Goal: Information Seeking & Learning: Understand process/instructions

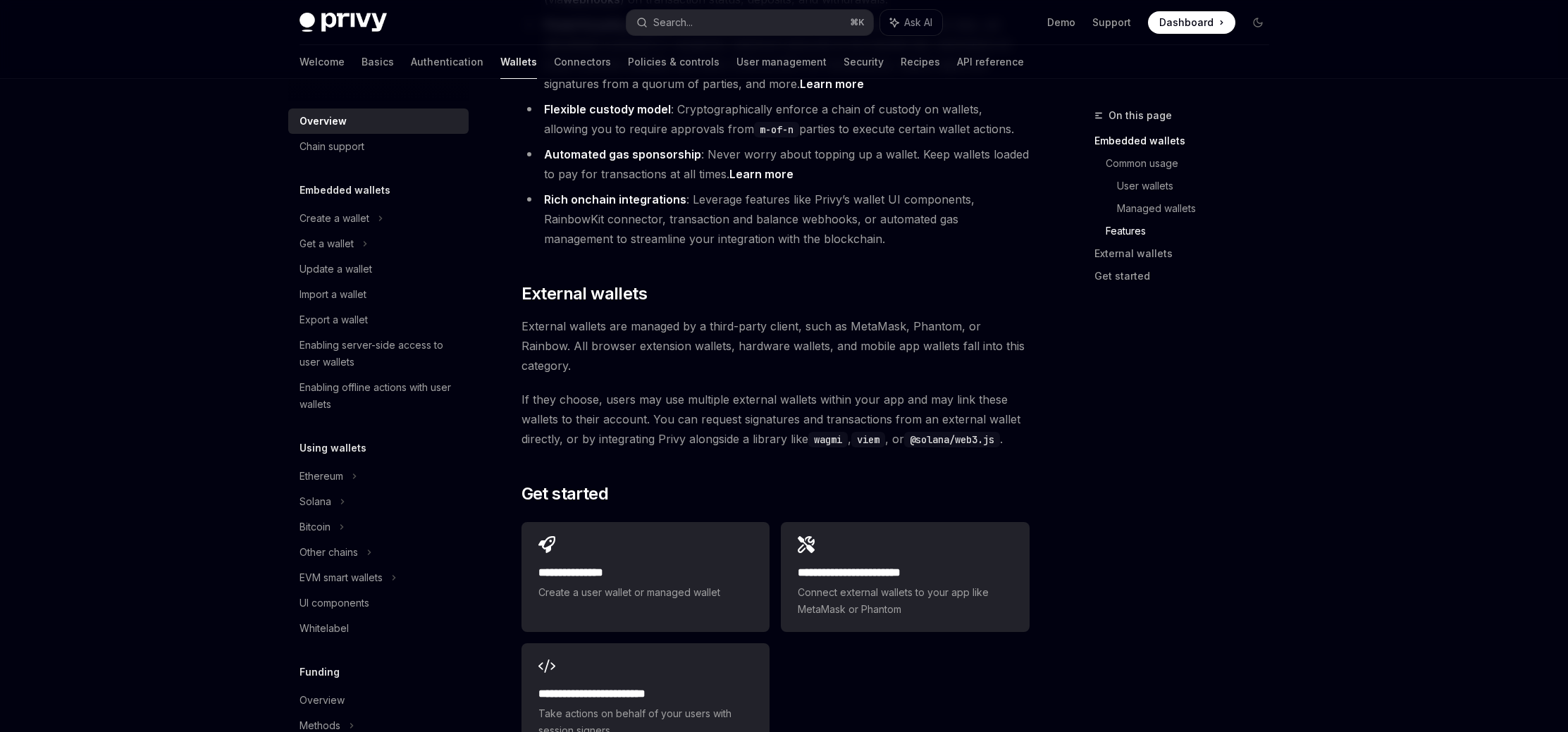
scroll to position [1925, 0]
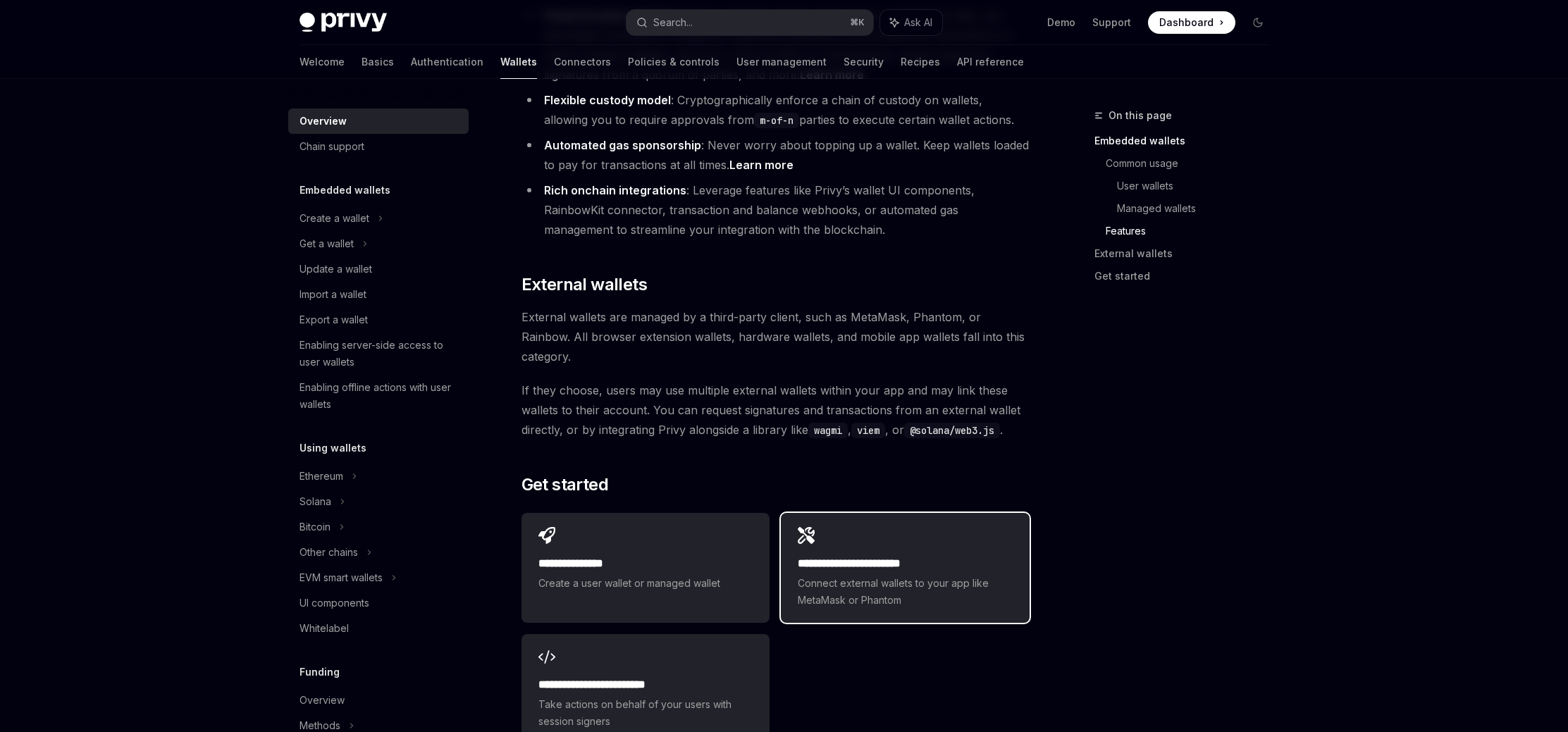
click at [822, 555] on div "**********" at bounding box center [904, 581] width 214 height 54
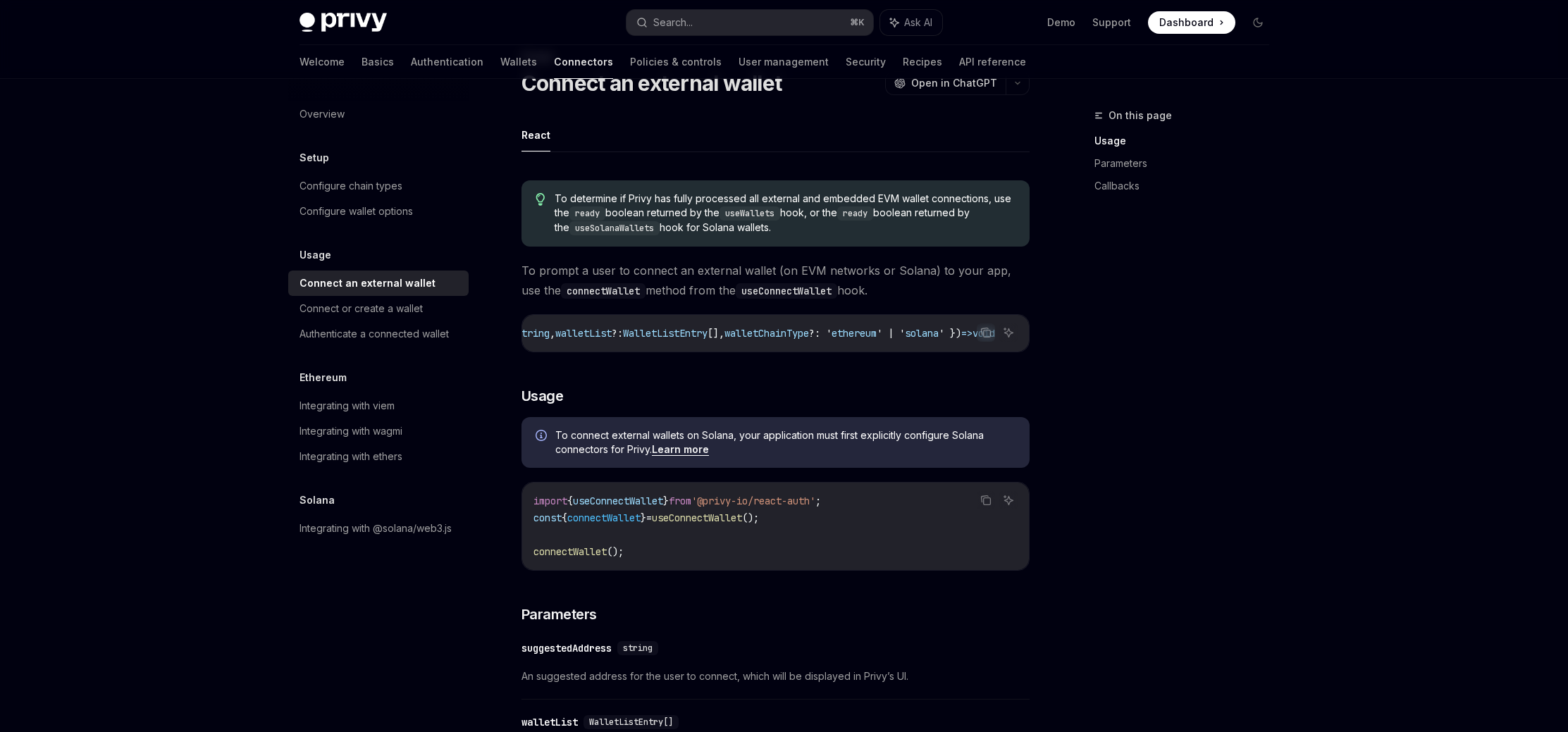
scroll to position [0, 326]
click at [1097, 380] on div "On this page Usage Parameters Callbacks" at bounding box center [1173, 419] width 214 height 625
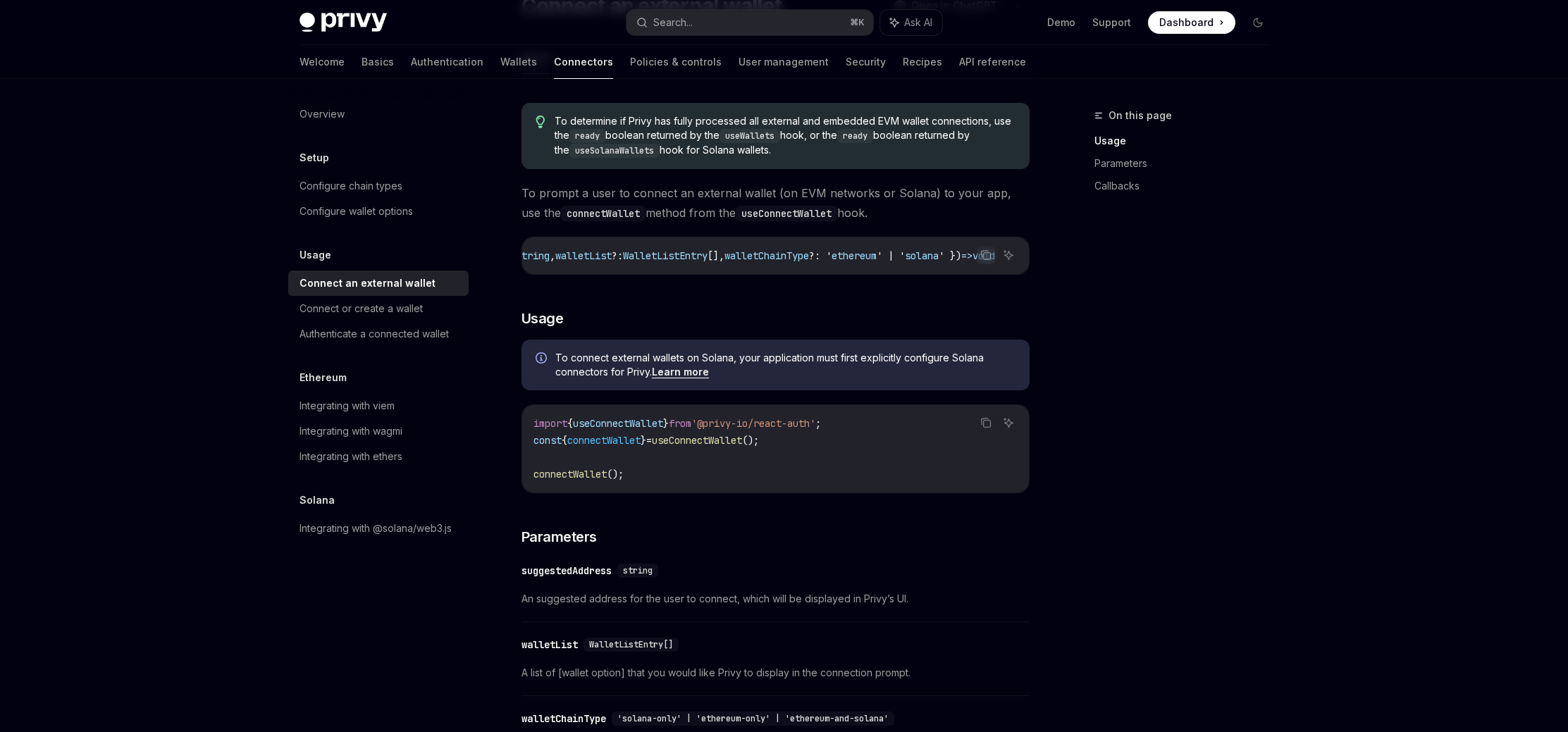
scroll to position [107, 0]
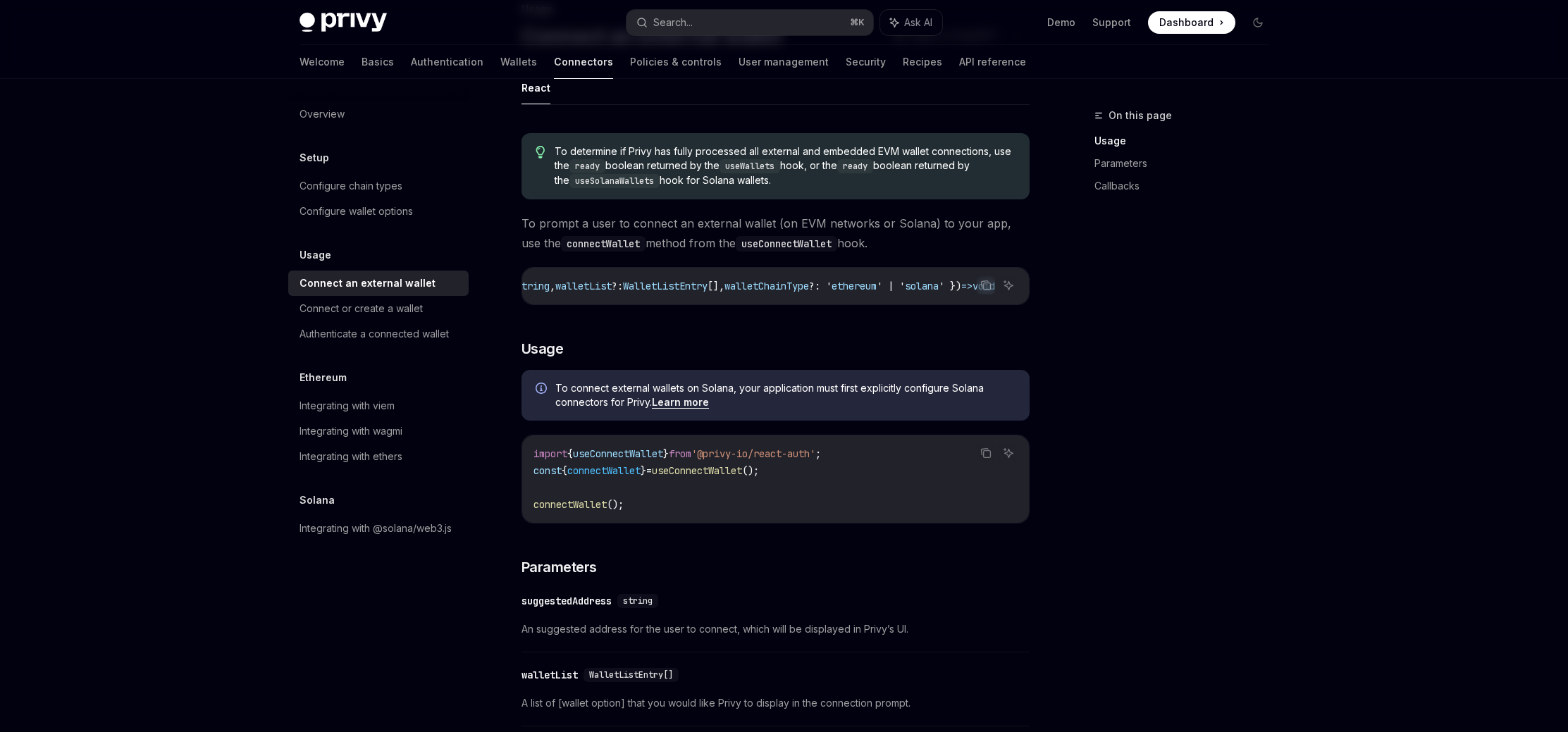
drag, startPoint x: 945, startPoint y: 309, endPoint x: 771, endPoint y: 318, distance: 174.2
click at [771, 318] on div "To determine if Privy has fully processed all external and embedded EVM wallet …" at bounding box center [775, 672] width 508 height 1102
drag, startPoint x: 771, startPoint y: 313, endPoint x: 681, endPoint y: 315, distance: 90.0
click at [682, 315] on div "To determine if Privy has fully processed all external and embedded EVM wallet …" at bounding box center [775, 672] width 508 height 1102
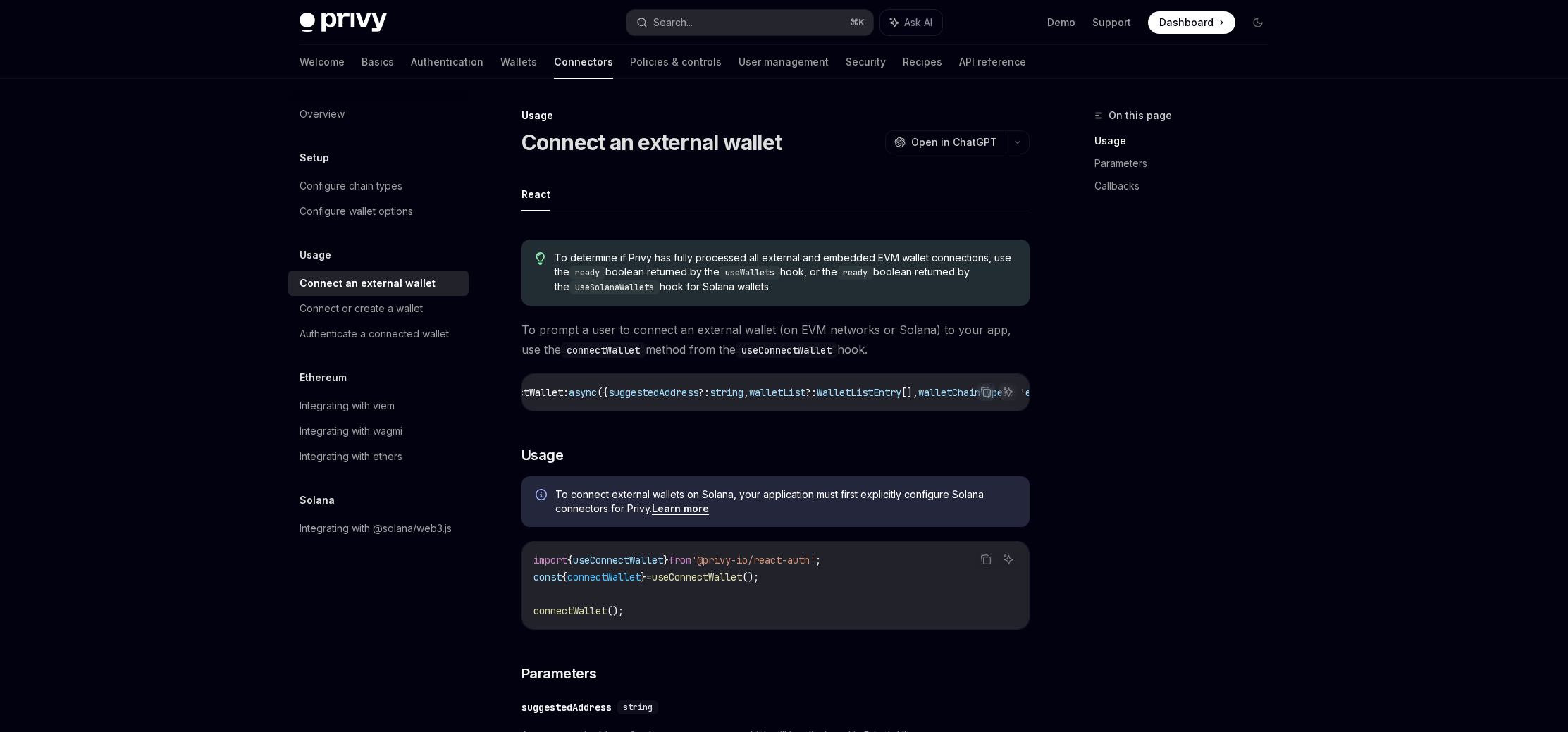
scroll to position [0, 0]
click at [1260, 356] on div "On this page Usage Parameters Callbacks" at bounding box center [1173, 419] width 214 height 625
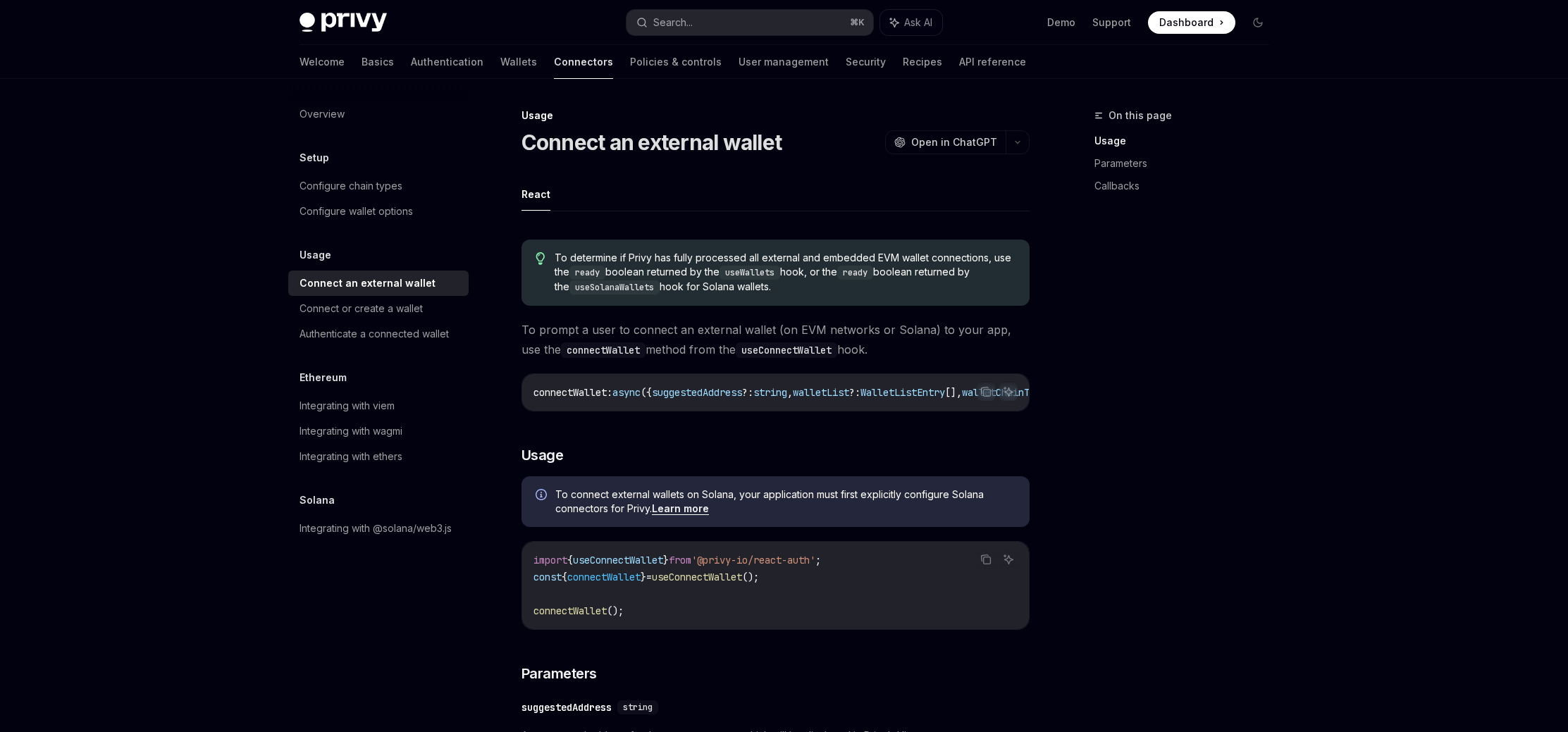
click at [1221, 377] on div "On this page Usage Parameters Callbacks" at bounding box center [1173, 419] width 214 height 625
drag, startPoint x: 580, startPoint y: 331, endPoint x: 933, endPoint y: 342, distance: 353.2
click at [933, 342] on span "To prompt a user to connect an external wallet (on EVM networks or Solana) to y…" at bounding box center [775, 340] width 508 height 40
click at [934, 343] on span "To prompt a user to connect an external wallet (on EVM networks or Solana) to y…" at bounding box center [775, 340] width 508 height 40
drag, startPoint x: 930, startPoint y: 345, endPoint x: 519, endPoint y: 336, distance: 411.1
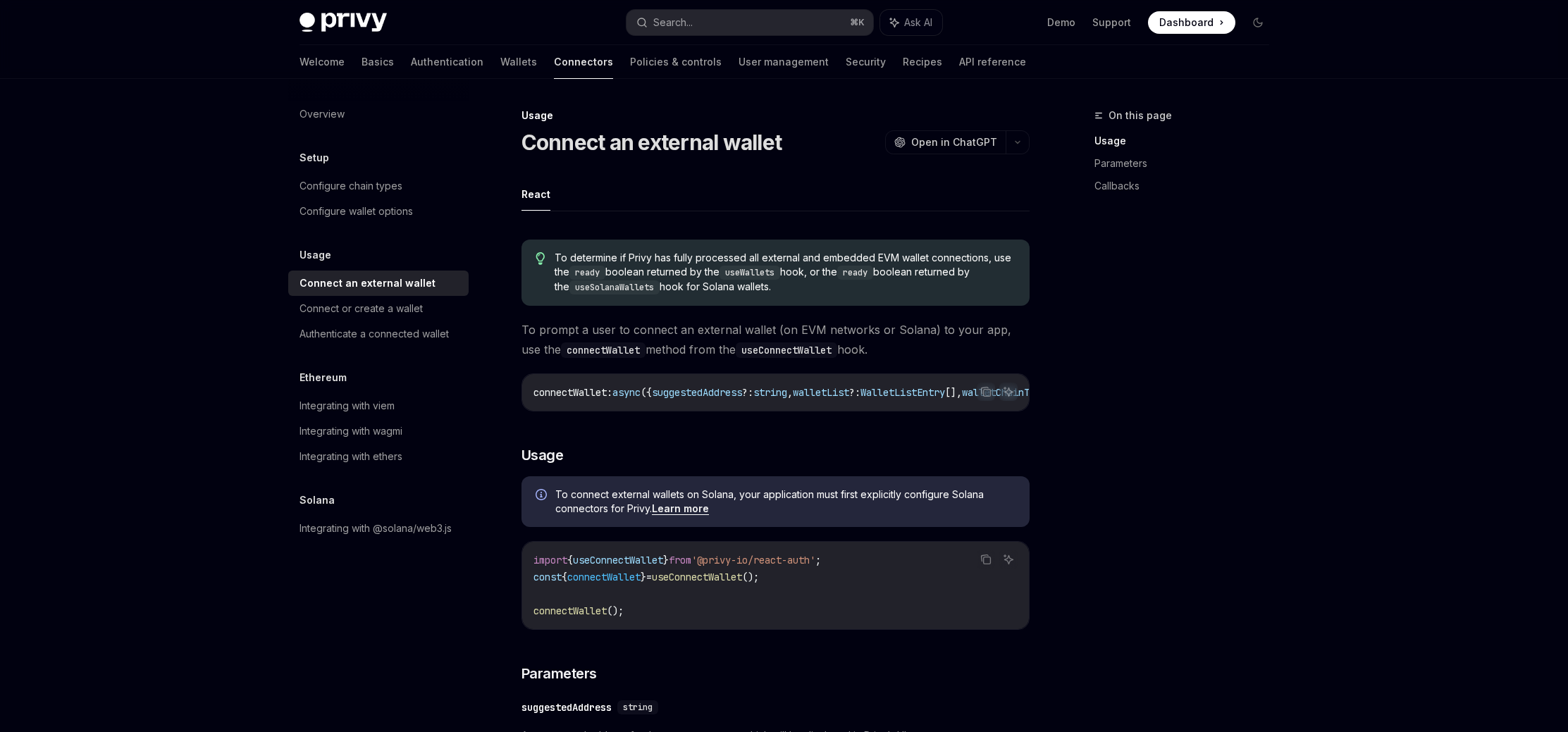
click at [521, 335] on span "To prompt a user to connect an external wallet (on EVM networks or Solana) to y…" at bounding box center [775, 340] width 508 height 40
drag, startPoint x: 523, startPoint y: 332, endPoint x: 954, endPoint y: 347, distance: 431.3
click at [954, 347] on span "To prompt a user to connect an external wallet (on EVM networks or Solana) to y…" at bounding box center [775, 340] width 508 height 40
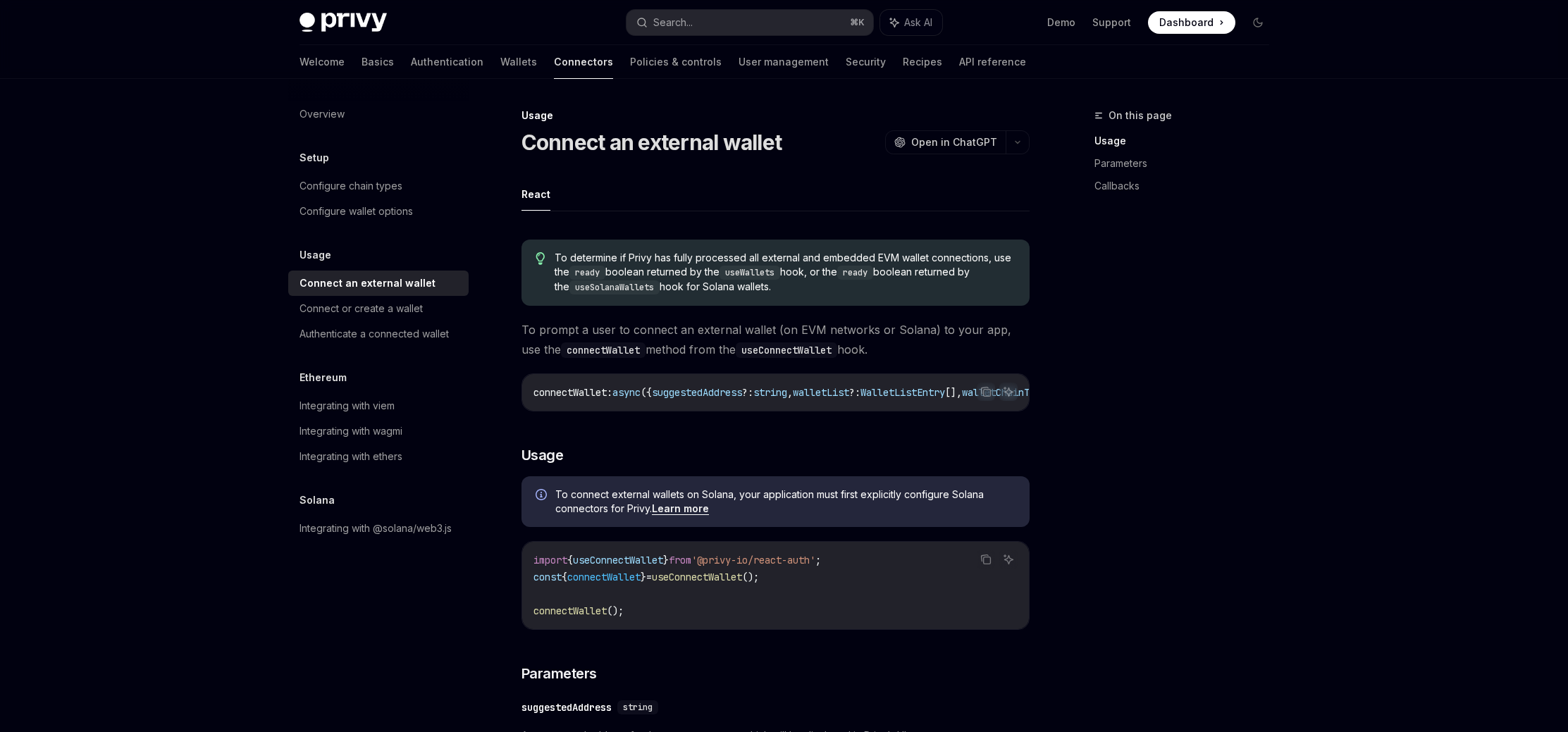
drag, startPoint x: 954, startPoint y: 347, endPoint x: 590, endPoint y: 323, distance: 364.8
click at [590, 323] on span "To prompt a user to connect an external wallet (on EVM networks or Solana) to y…" at bounding box center [775, 340] width 508 height 40
click at [650, 328] on span "To prompt a user to connect an external wallet (on EVM networks or Solana) to y…" at bounding box center [775, 340] width 508 height 40
click at [835, 342] on span "To prompt a user to connect an external wallet (on EVM networks or Solana) to y…" at bounding box center [775, 340] width 508 height 40
click at [929, 352] on span "To prompt a user to connect an external wallet (on EVM networks or Solana) to y…" at bounding box center [775, 340] width 508 height 40
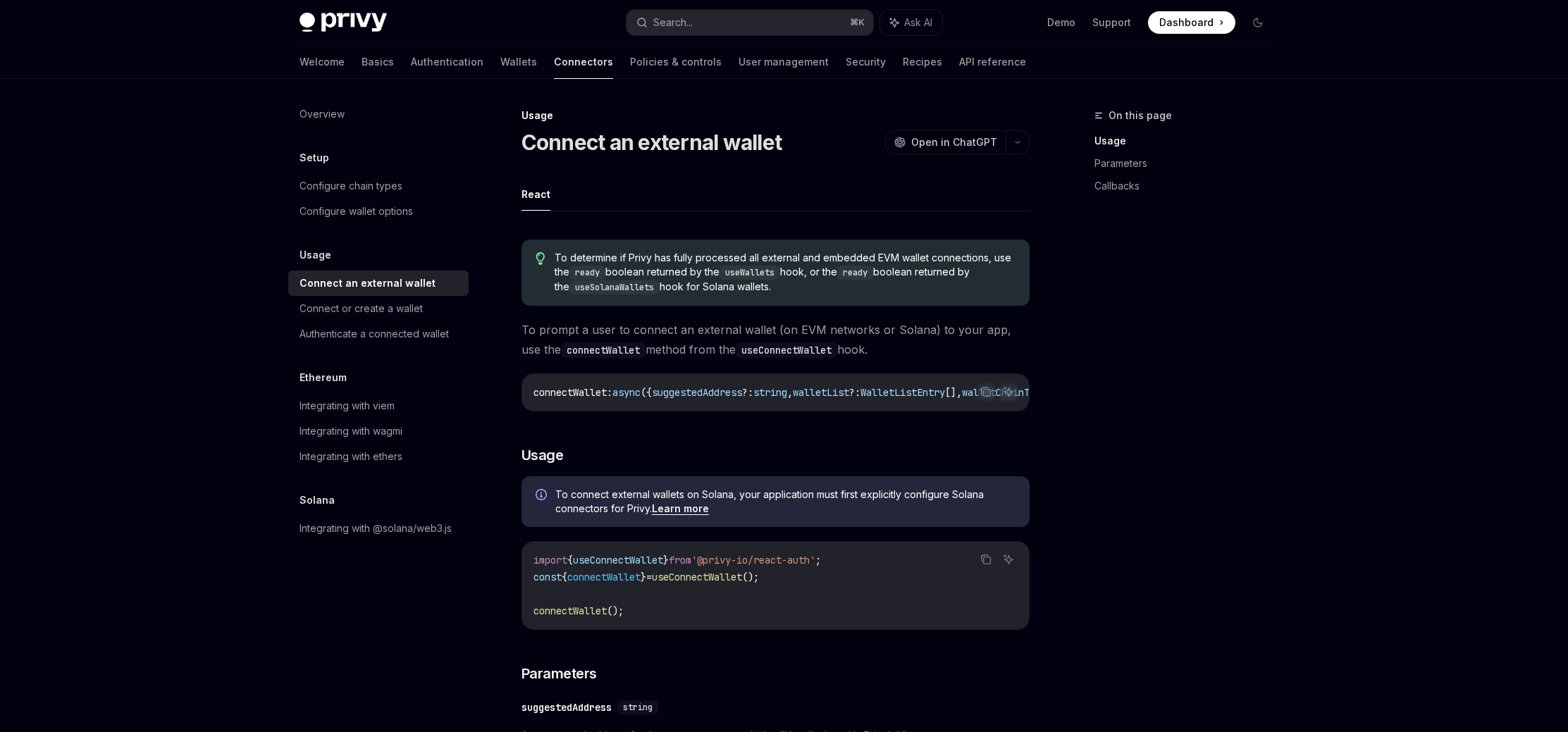
click at [1142, 326] on div "On this page Usage Parameters Callbacks" at bounding box center [1173, 419] width 214 height 625
click at [355, 314] on div "Connect or create a wallet" at bounding box center [361, 309] width 123 height 17
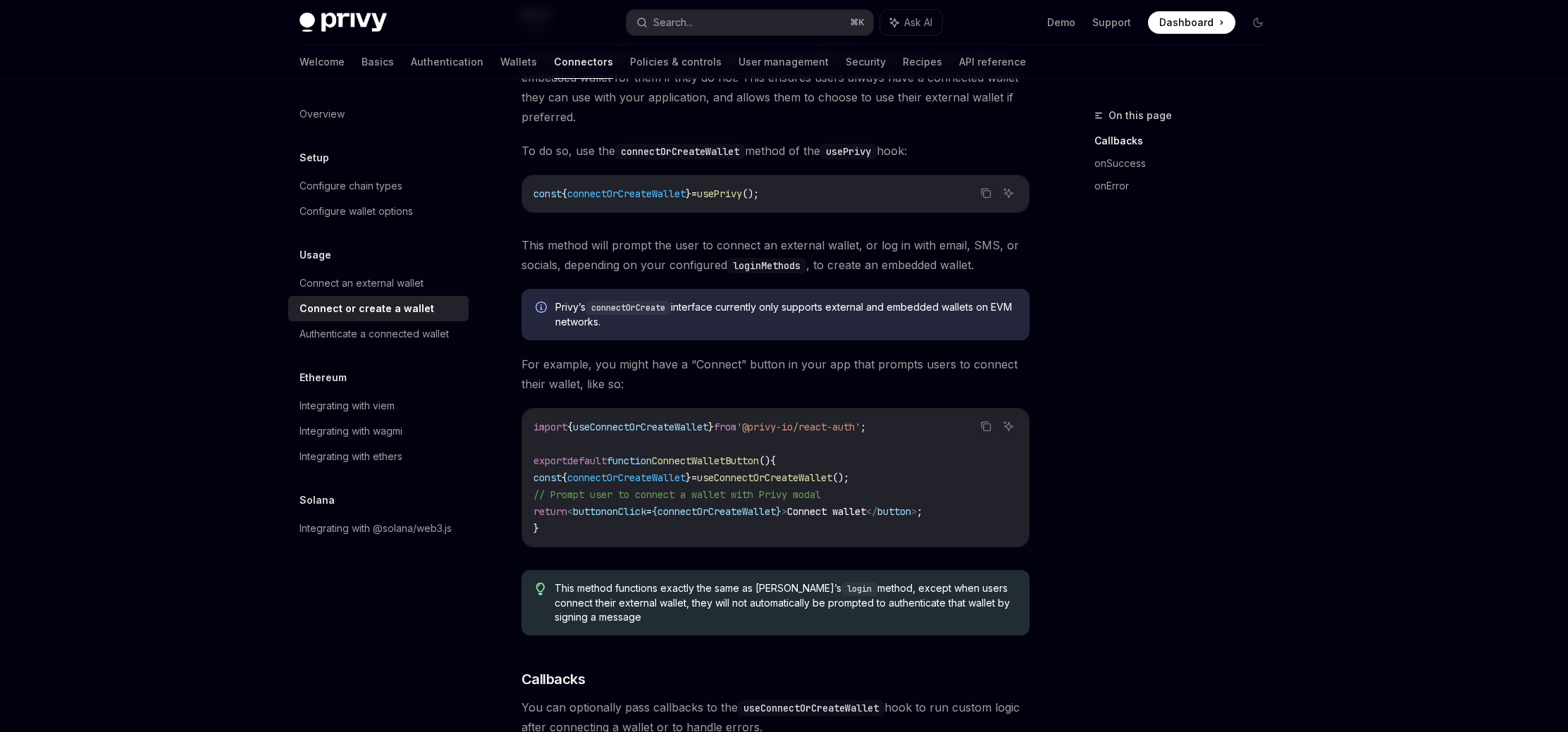
scroll to position [185, 0]
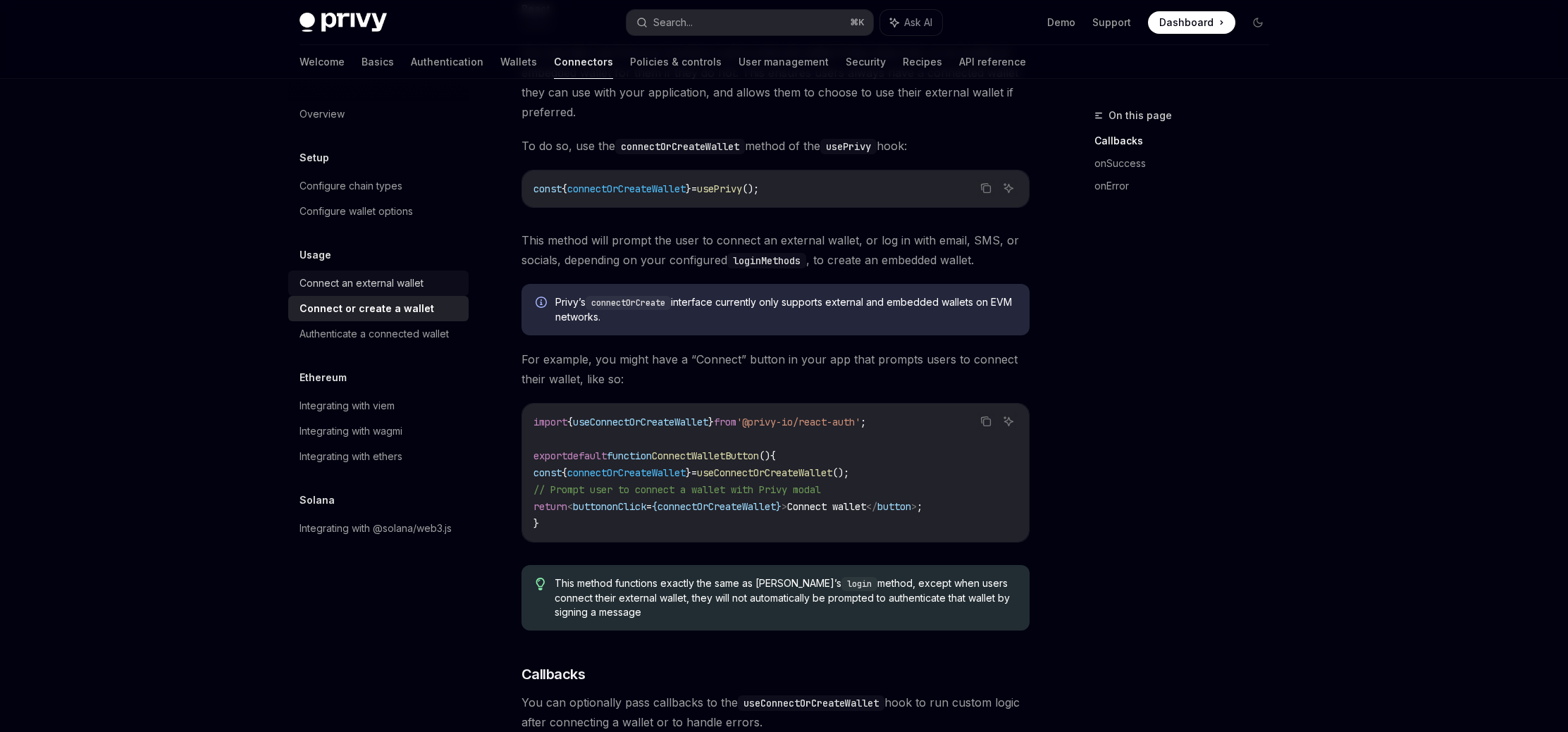
click at [384, 270] on link "Connect an external wallet" at bounding box center [378, 283] width 180 height 26
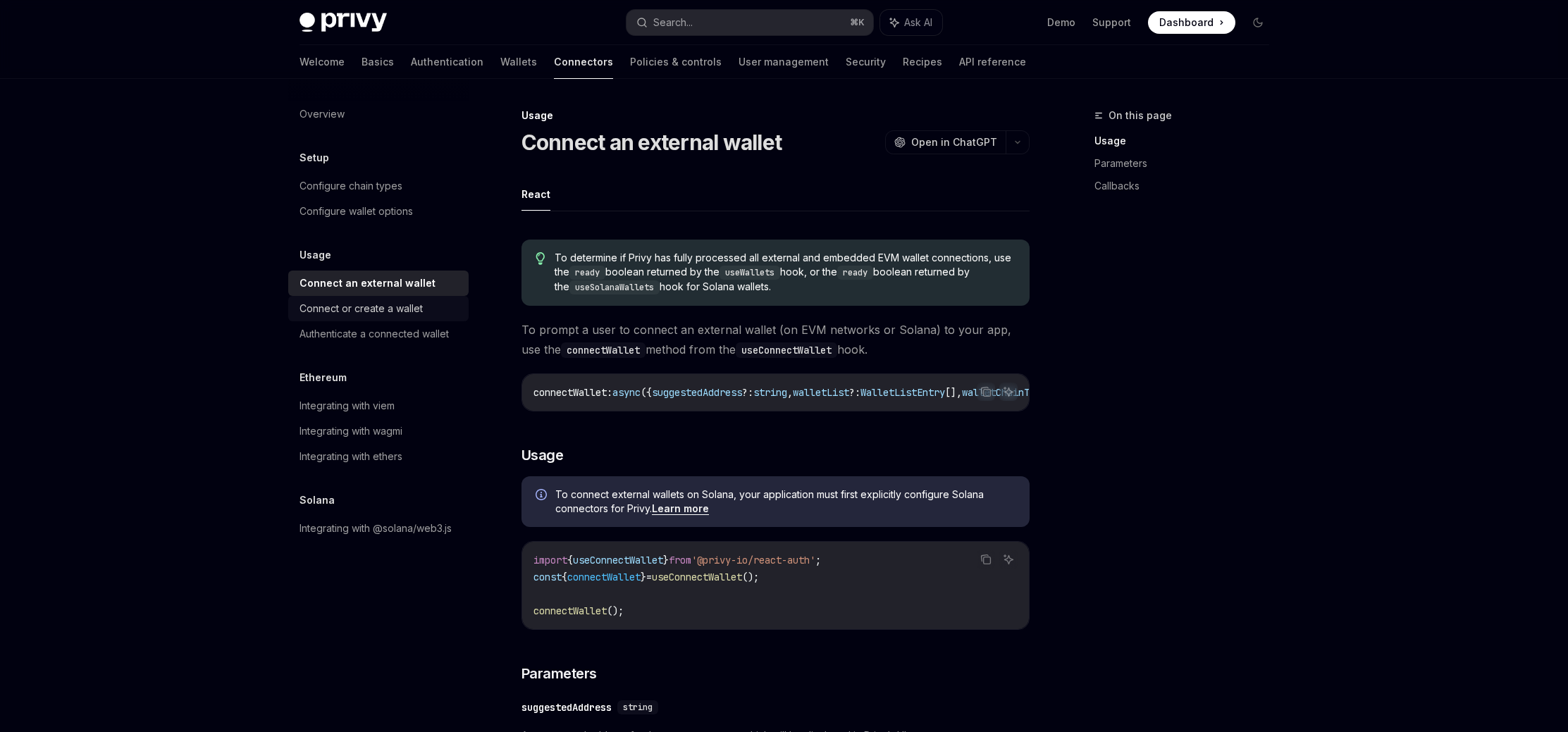
click at [406, 306] on div "Connect or create a wallet" at bounding box center [361, 309] width 123 height 17
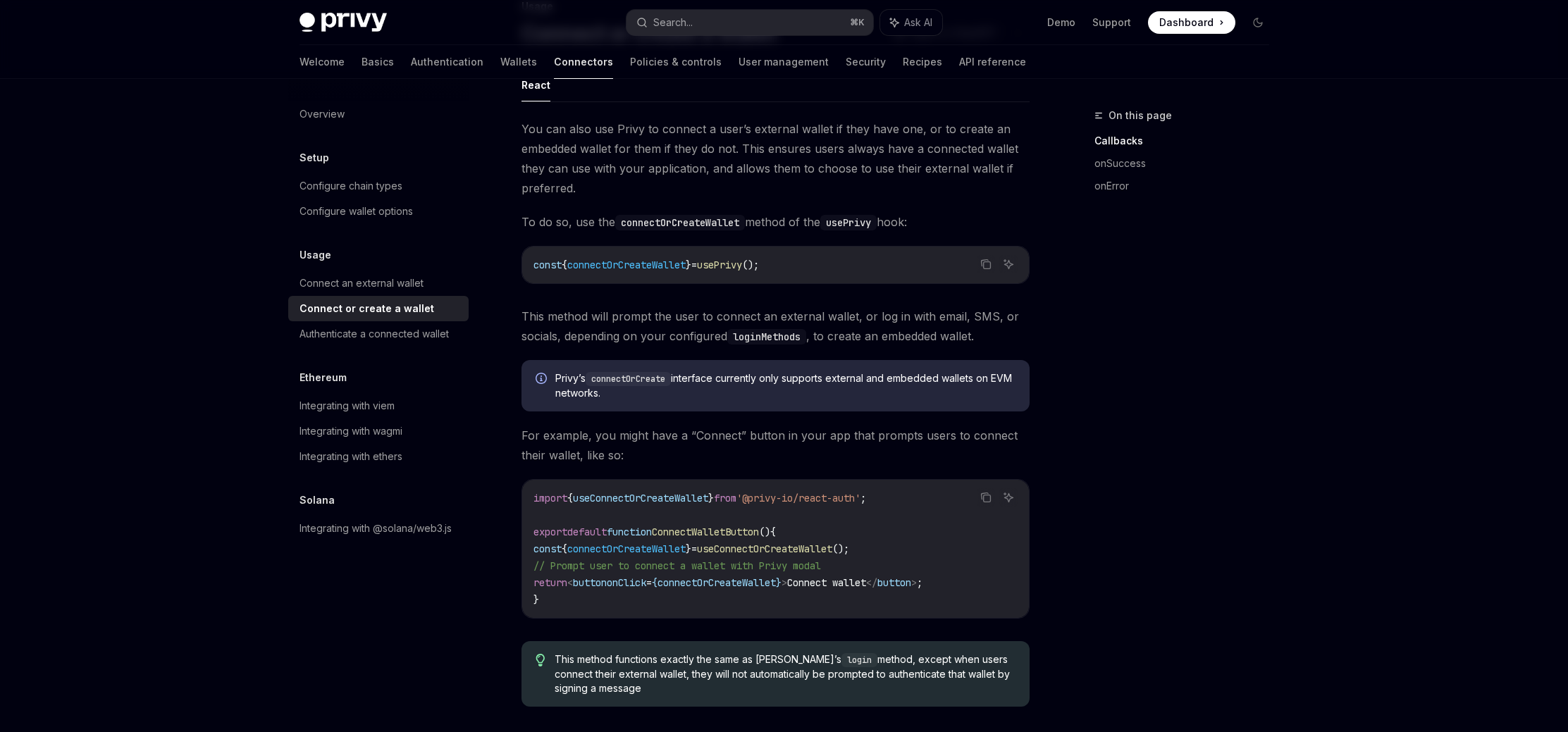
scroll to position [118, 0]
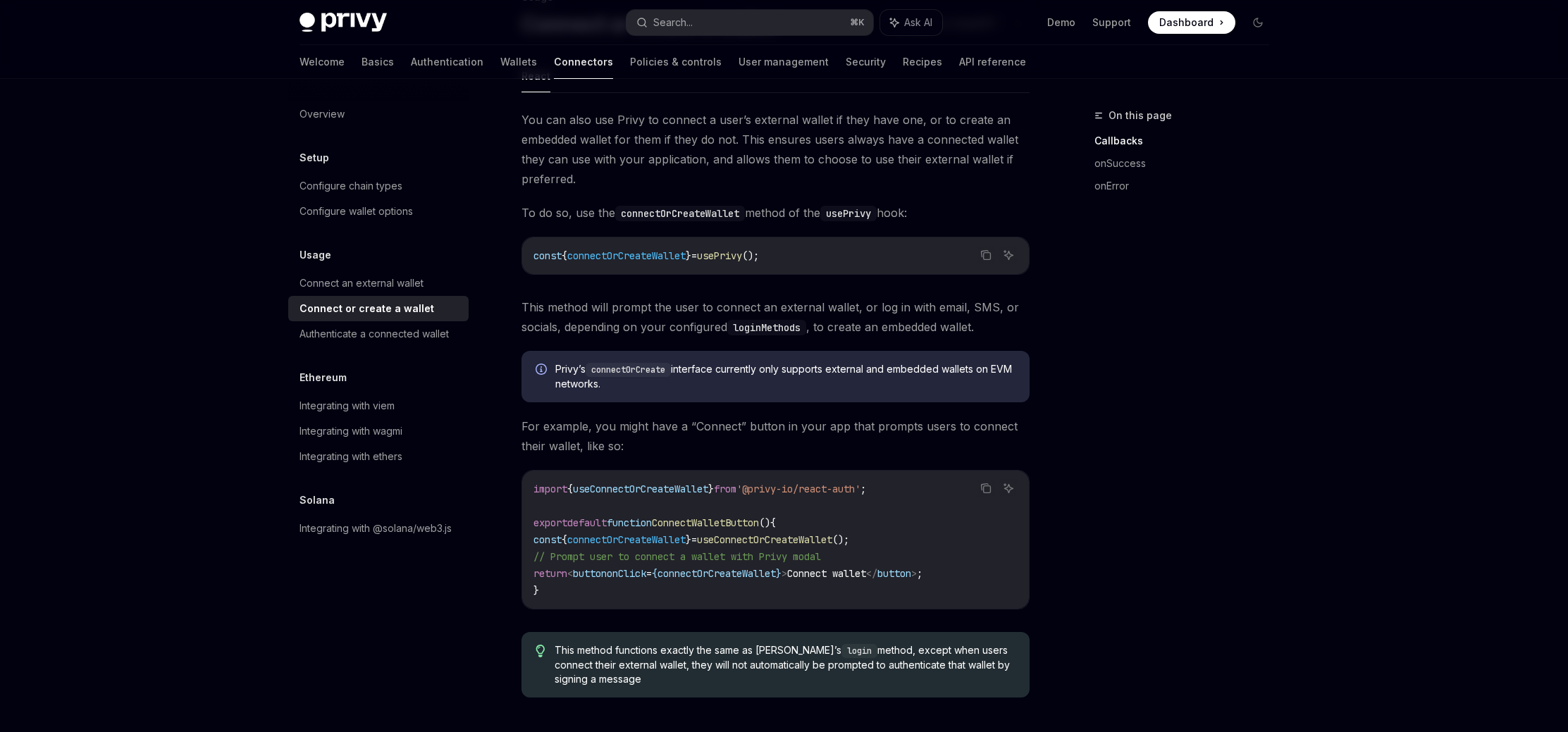
click at [1080, 374] on div "On this page Callbacks onSuccess onError" at bounding box center [1173, 419] width 214 height 625
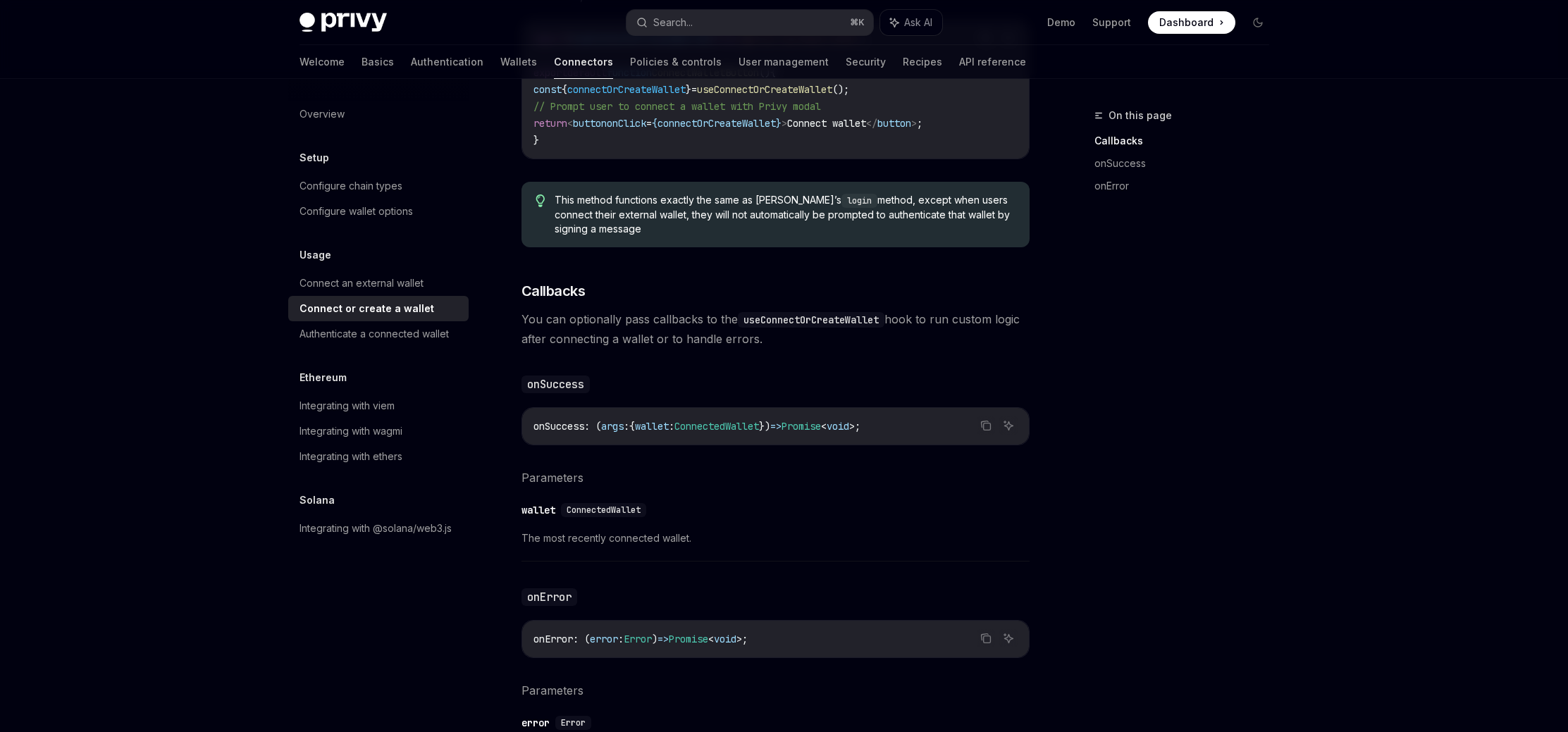
scroll to position [583, 0]
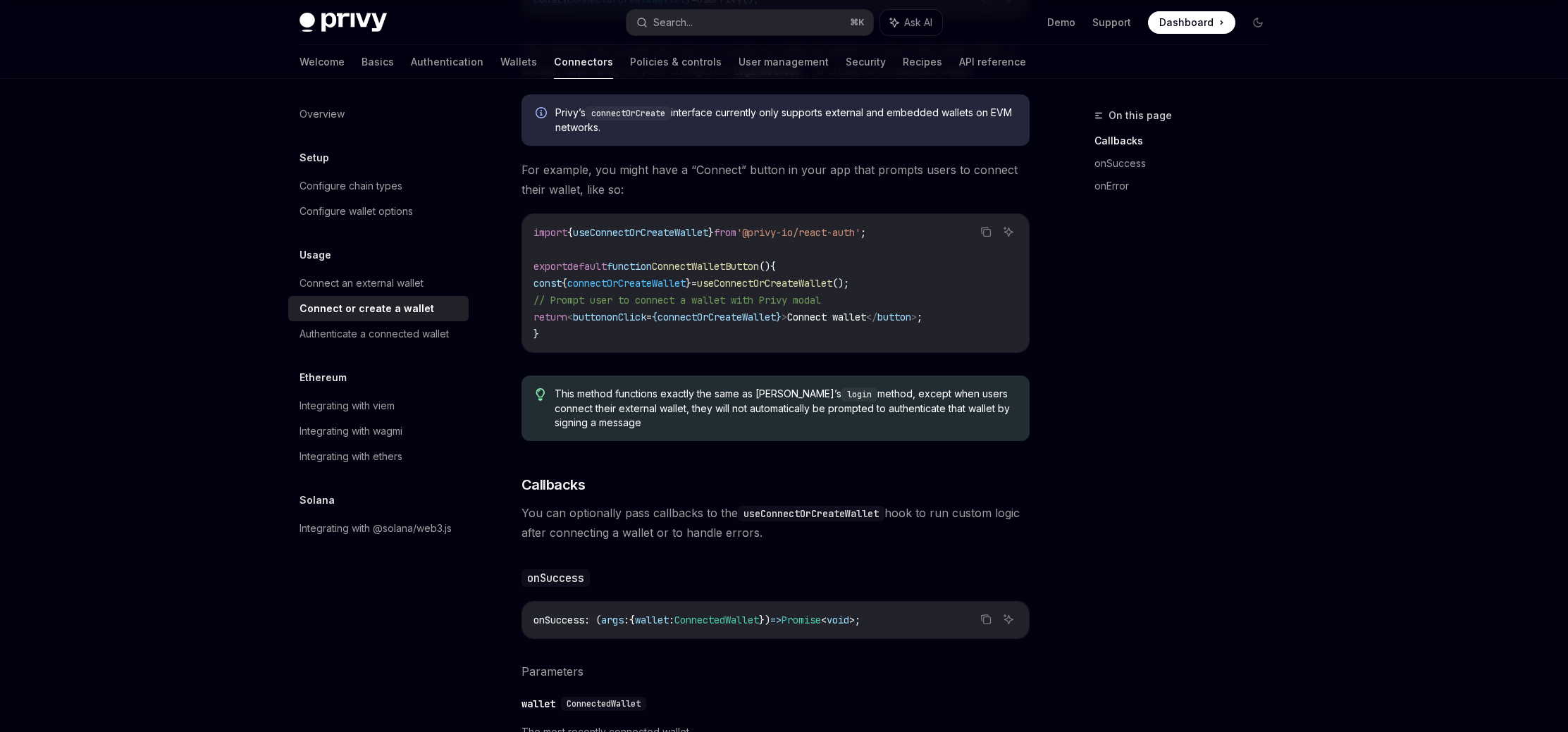
click at [1222, 369] on div "On this page Callbacks onSuccess onError" at bounding box center [1173, 419] width 214 height 625
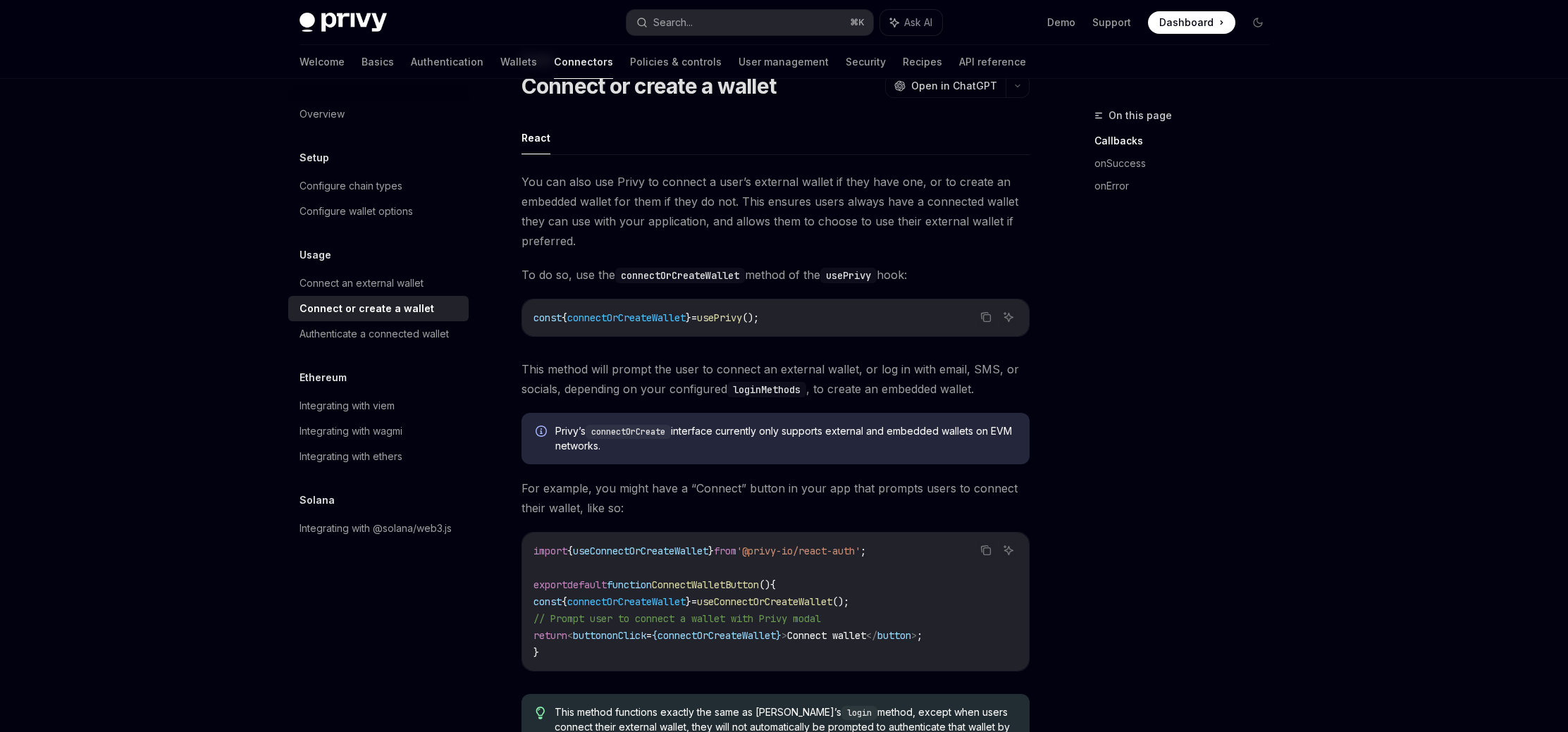
scroll to position [55, 0]
click at [839, 319] on code "const { connectOrCreateWallet } = usePrivy ();" at bounding box center [775, 319] width 484 height 17
click at [1197, 308] on div "On this page Callbacks onSuccess onError" at bounding box center [1173, 419] width 214 height 625
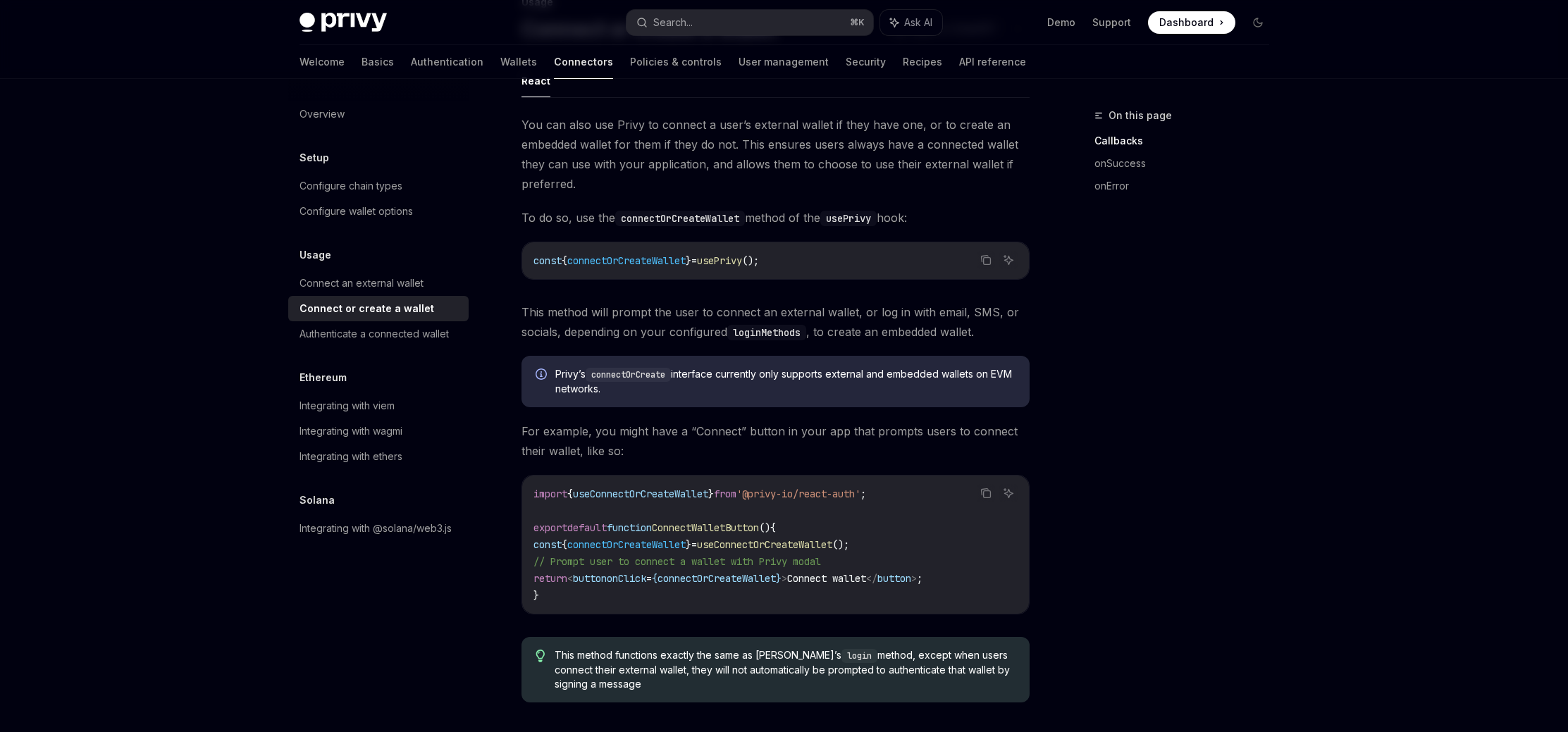
scroll to position [118, 0]
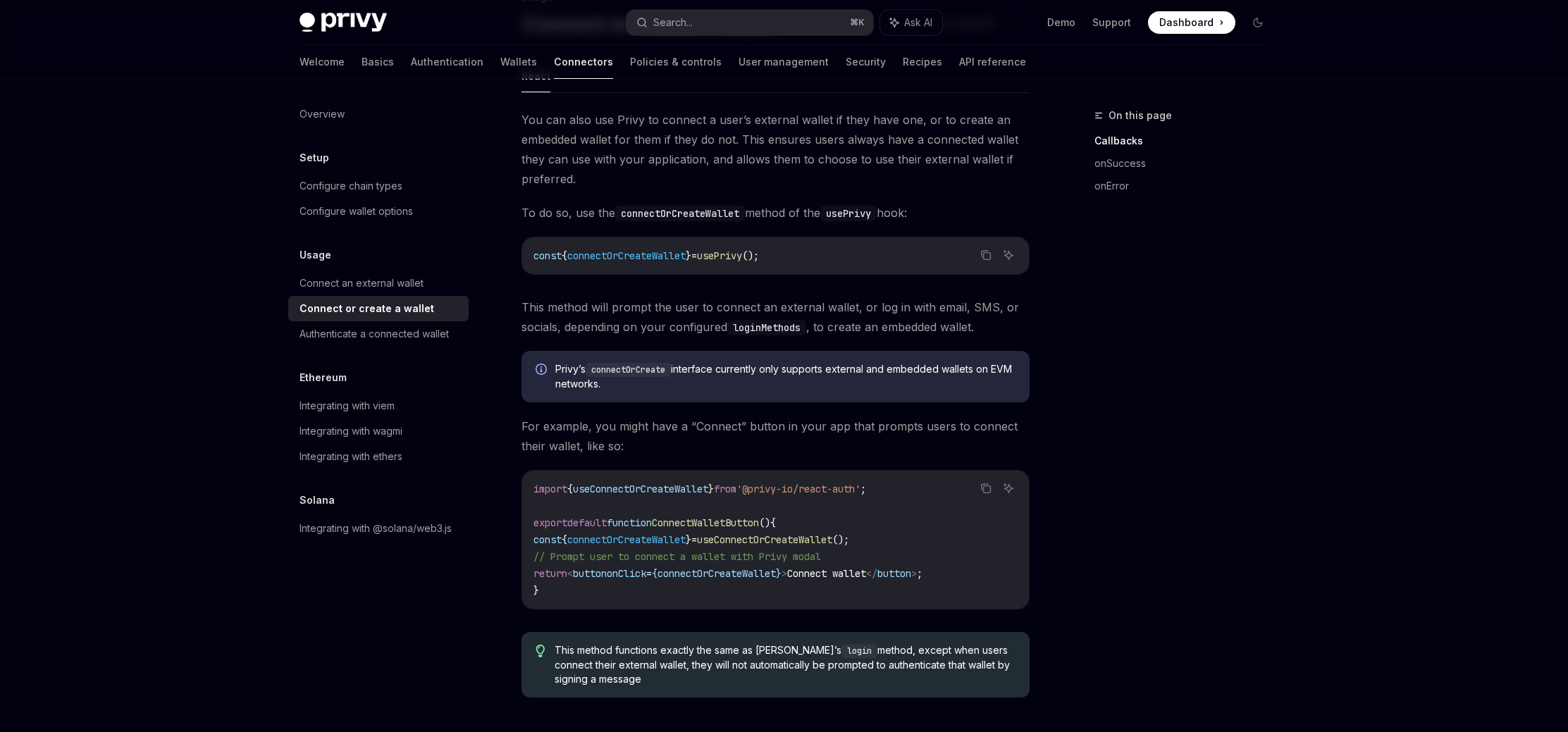
click at [1138, 342] on div "On this page Callbacks onSuccess onError" at bounding box center [1173, 419] width 214 height 625
click at [1139, 342] on div "On this page Callbacks onSuccess onError" at bounding box center [1173, 419] width 214 height 625
click at [1120, 461] on div "On this page Callbacks onSuccess onError" at bounding box center [1173, 419] width 214 height 625
click at [1119, 459] on div "On this page Callbacks onSuccess onError" at bounding box center [1173, 419] width 214 height 625
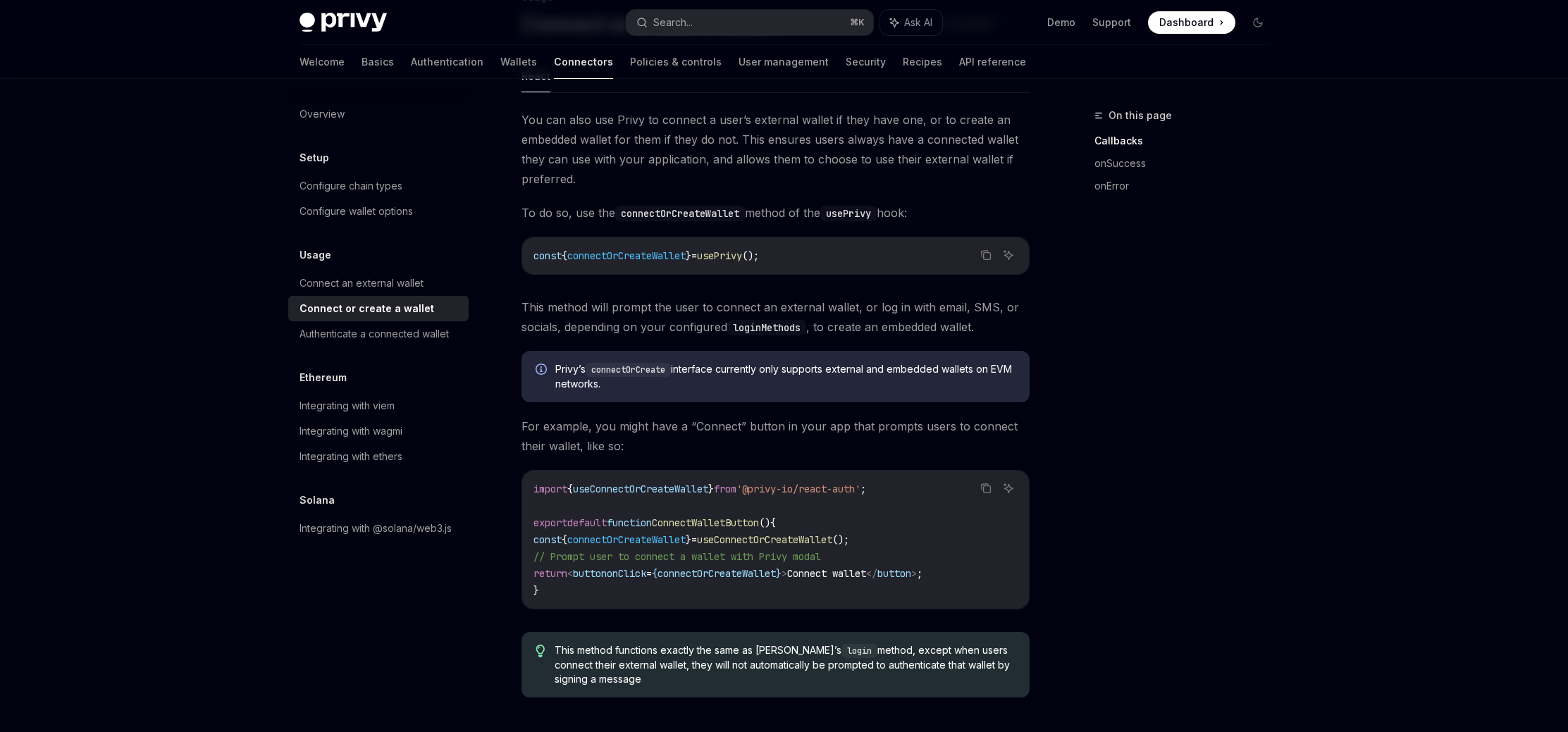
click at [1056, 463] on div "On this page Callbacks onSuccess onError Usage Connect or create a wallet OpenA…" at bounding box center [784, 701] width 992 height 1481
click at [1373, 409] on div "Privy Docs home page Search... ⌘ K Ask AI Demo Support Dashboard Dashboard Sear…" at bounding box center [784, 661] width 1568 height 1559
click at [337, 288] on div "Connect an external wallet" at bounding box center [361, 283] width 124 height 17
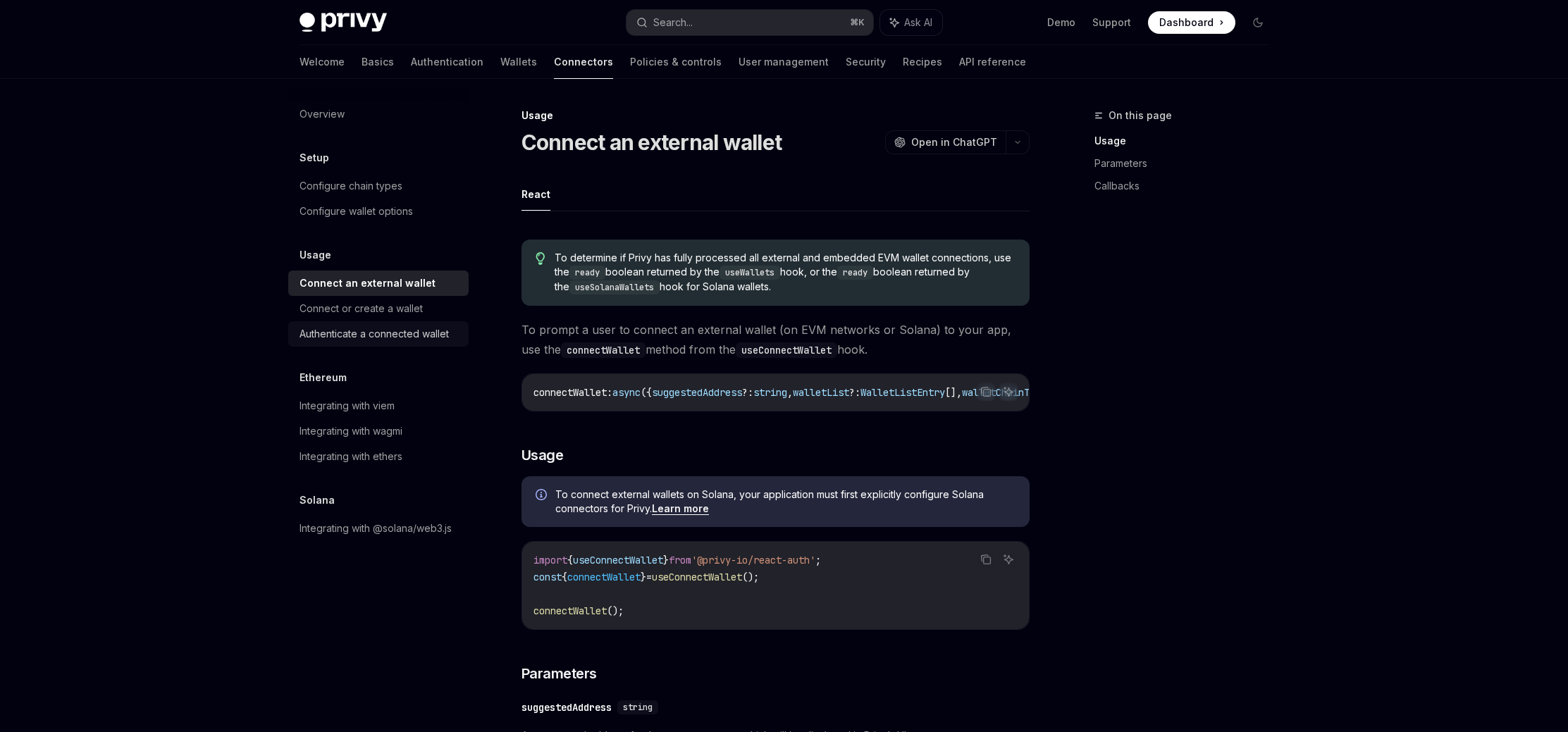
click at [316, 328] on div "Authenticate a connected wallet" at bounding box center [374, 334] width 150 height 17
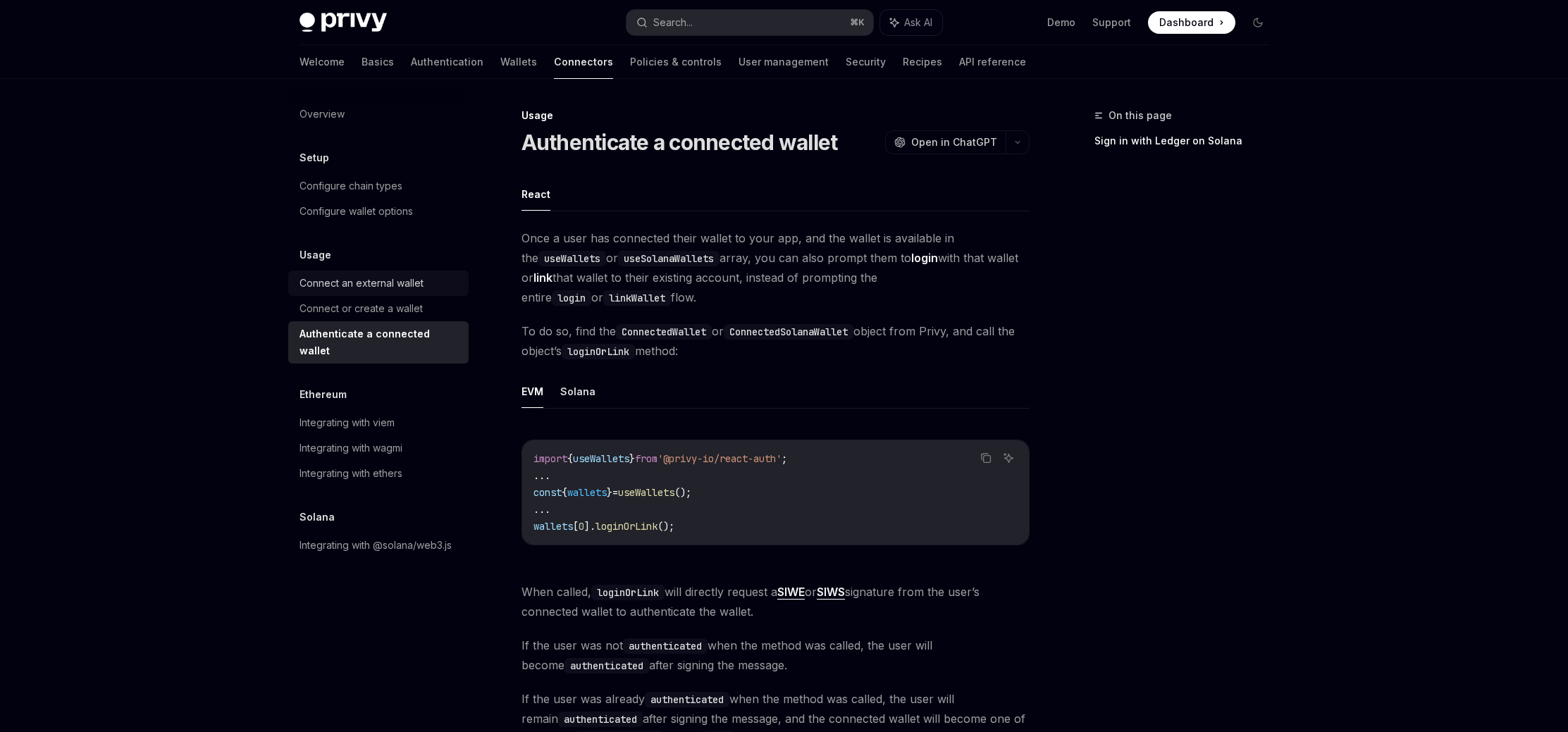
click at [341, 289] on div "Connect an external wallet" at bounding box center [361, 283] width 124 height 17
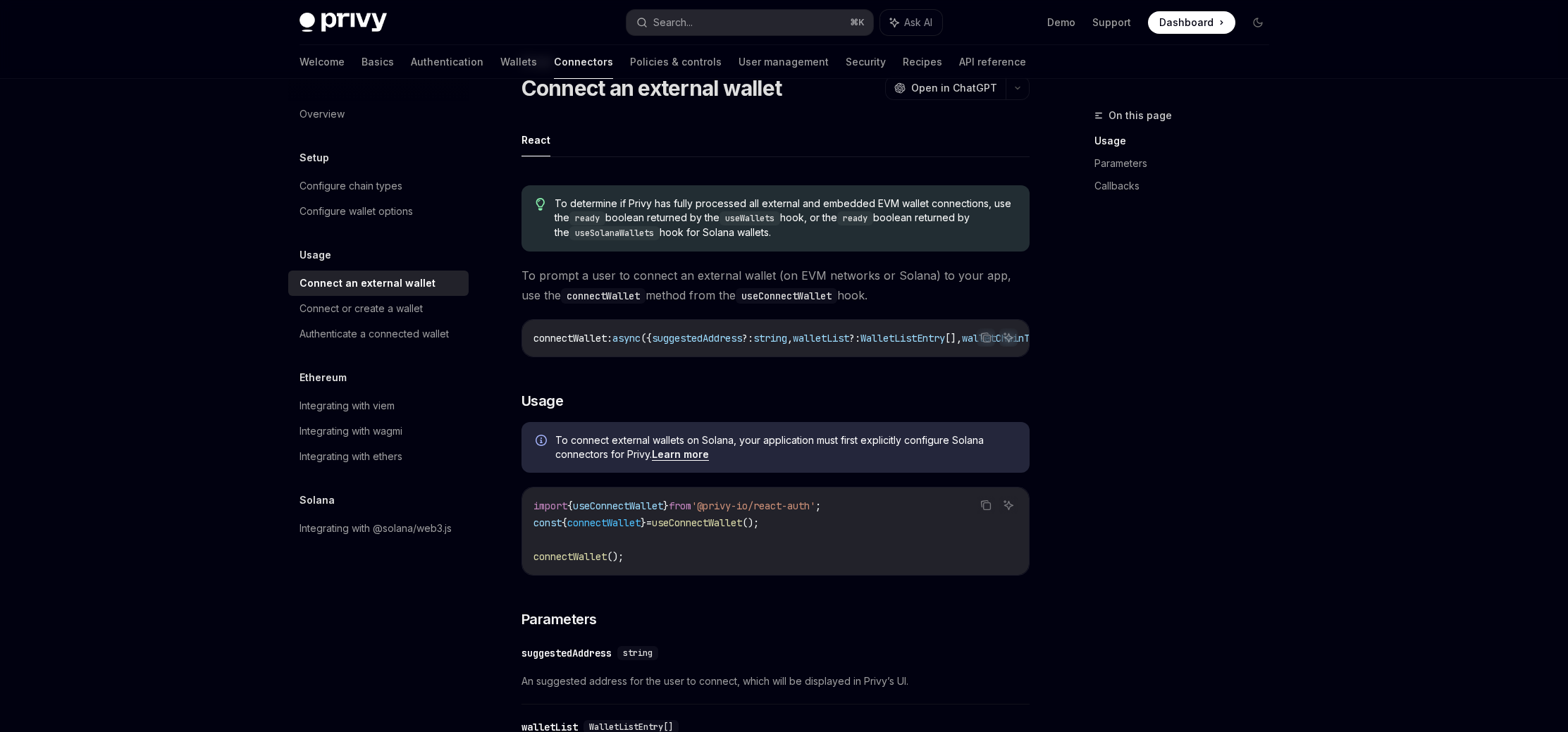
scroll to position [60, 0]
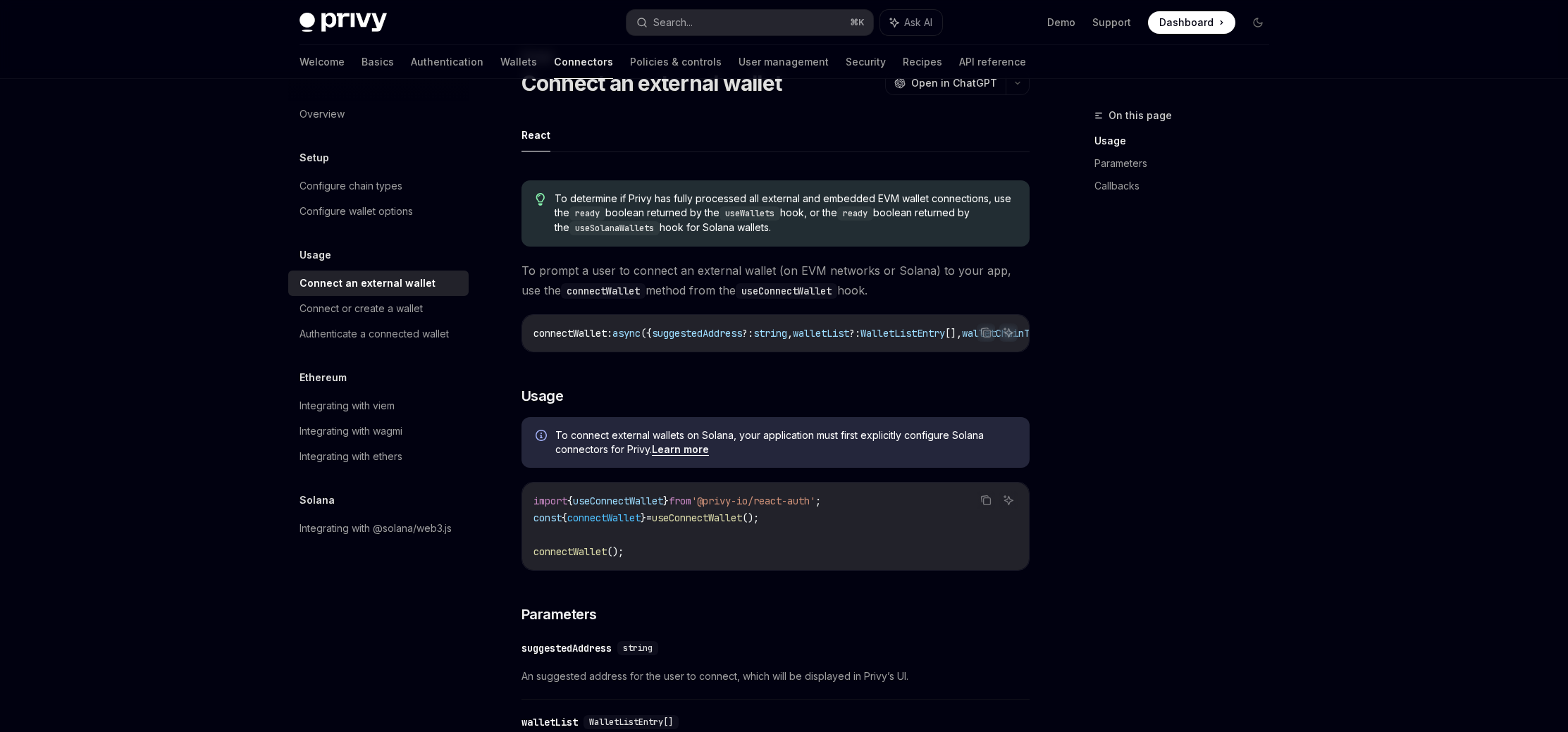
click at [1068, 407] on div "On this page Usage Parameters Callbacks" at bounding box center [1173, 419] width 214 height 625
click at [1087, 364] on div "On this page Usage Parameters Callbacks" at bounding box center [1173, 419] width 214 height 625
click at [1095, 364] on div "On this page Usage Parameters Callbacks" at bounding box center [1173, 419] width 214 height 625
click at [1181, 364] on div "On this page Usage Parameters Callbacks" at bounding box center [1173, 419] width 214 height 625
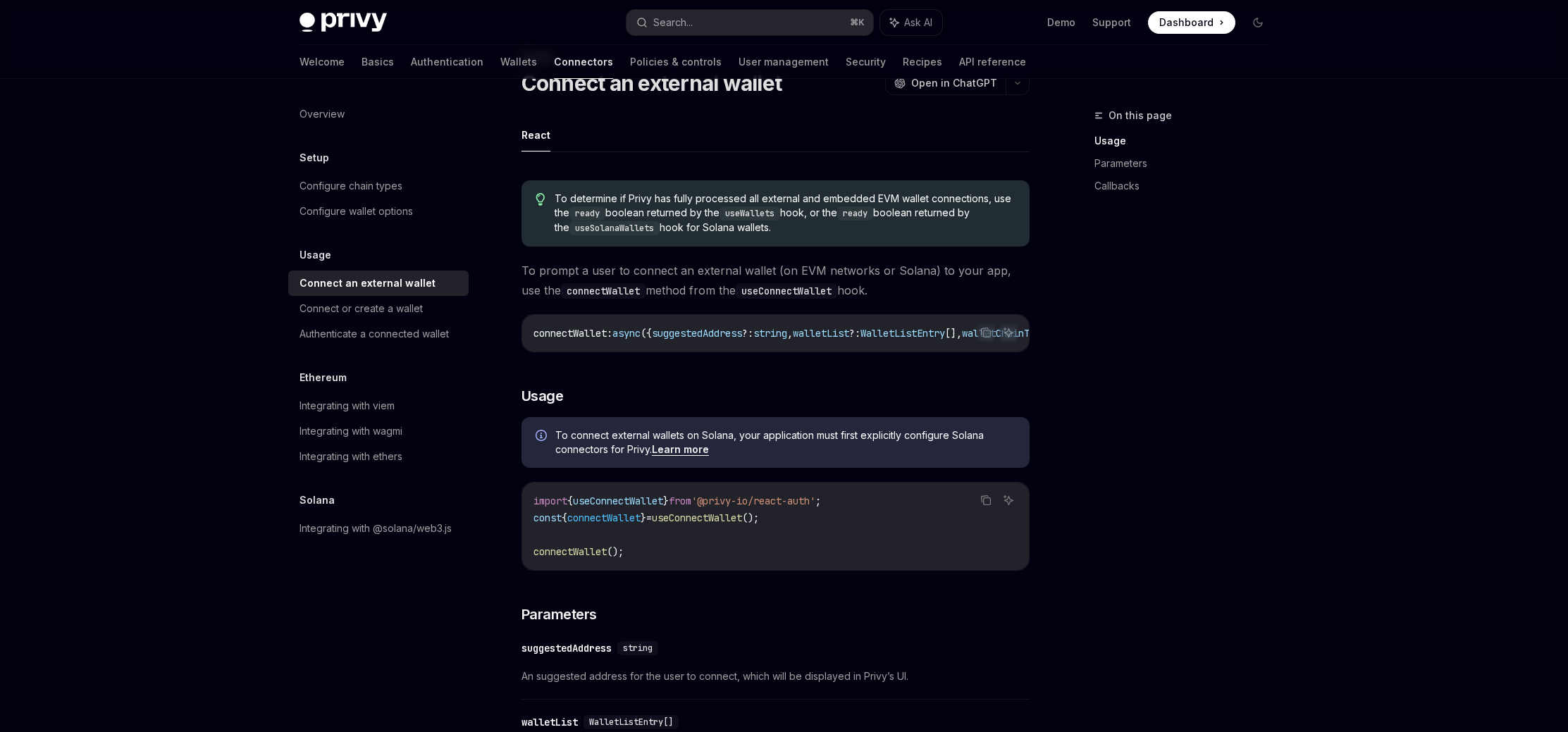
click at [1135, 340] on div "On this page Usage Parameters Callbacks" at bounding box center [1173, 419] width 214 height 625
click at [1135, 344] on div "On this page Usage Parameters Callbacks" at bounding box center [1173, 419] width 214 height 625
click at [393, 535] on div "Integrating with @solana/web3.js" at bounding box center [375, 529] width 152 height 17
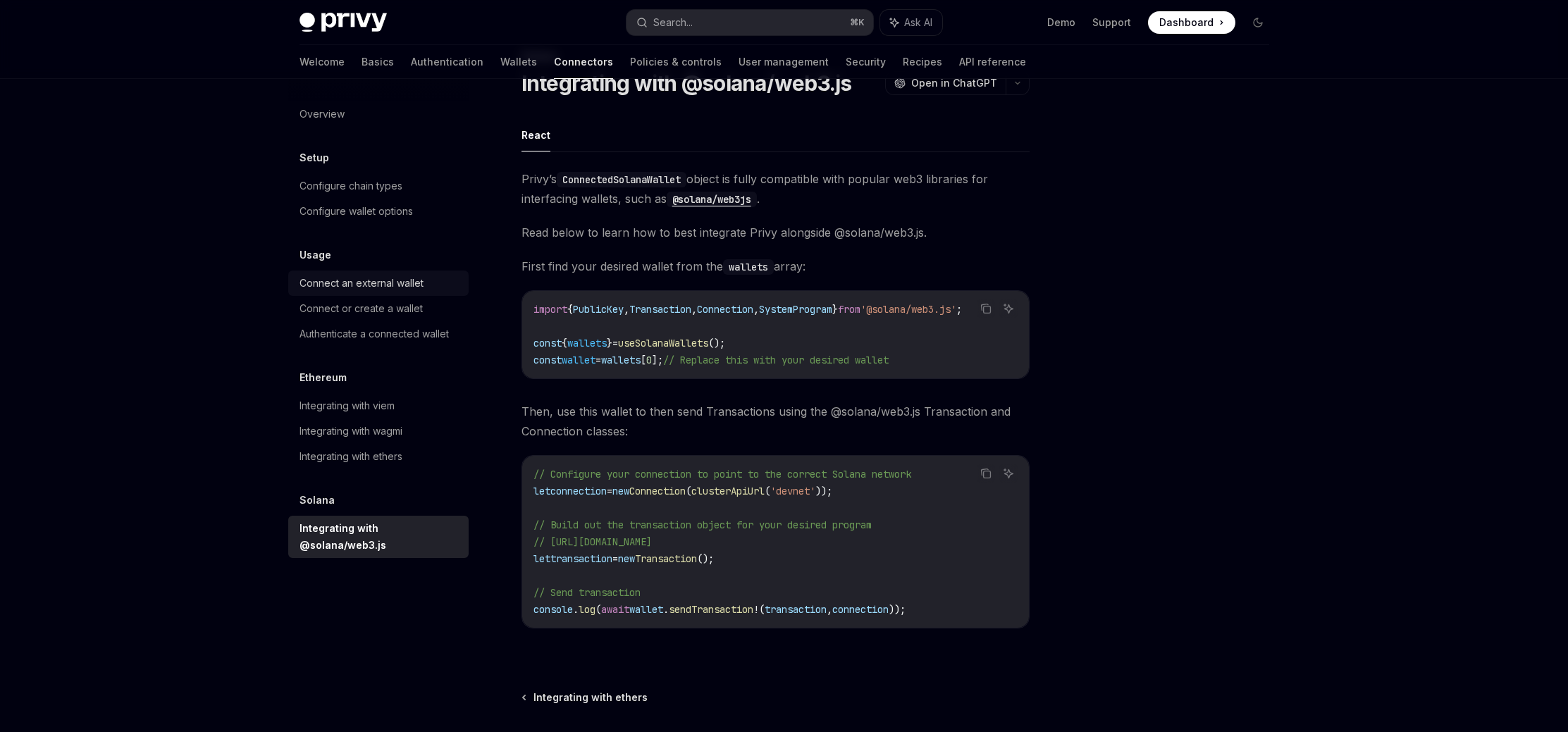
click at [416, 281] on div "Connect an external wallet" at bounding box center [361, 283] width 124 height 17
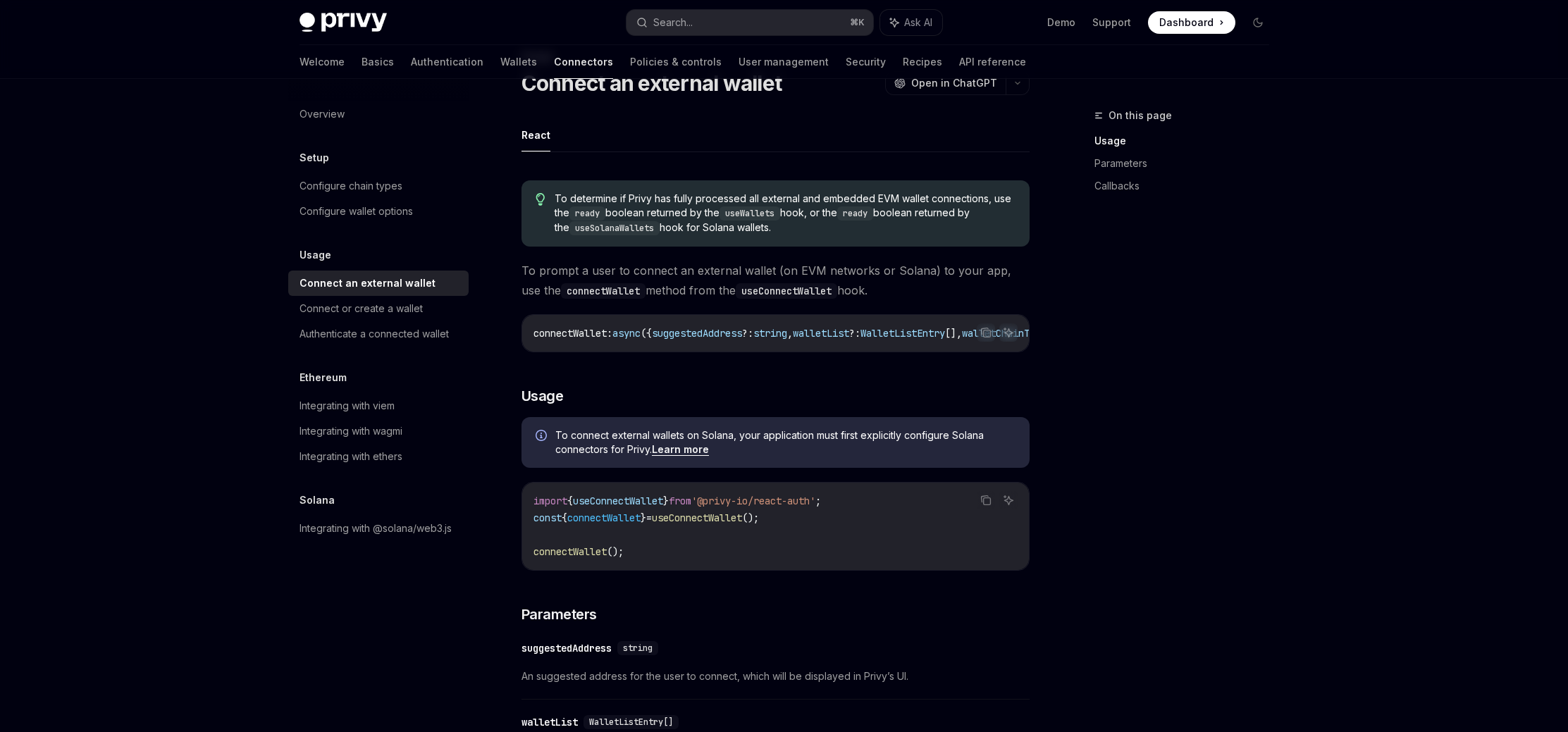
click at [688, 456] on link "Learn more" at bounding box center [680, 449] width 57 height 12
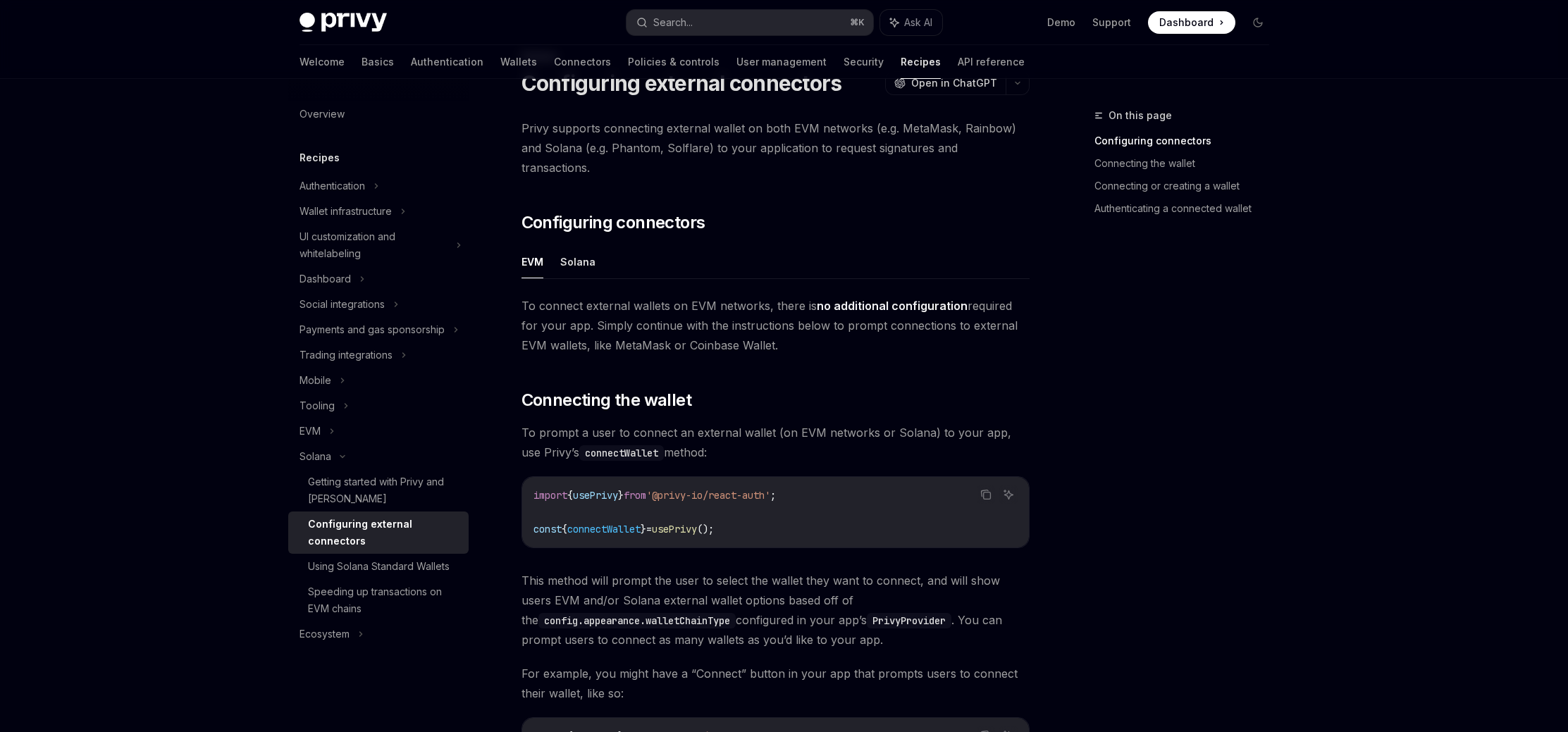
scroll to position [79, 0]
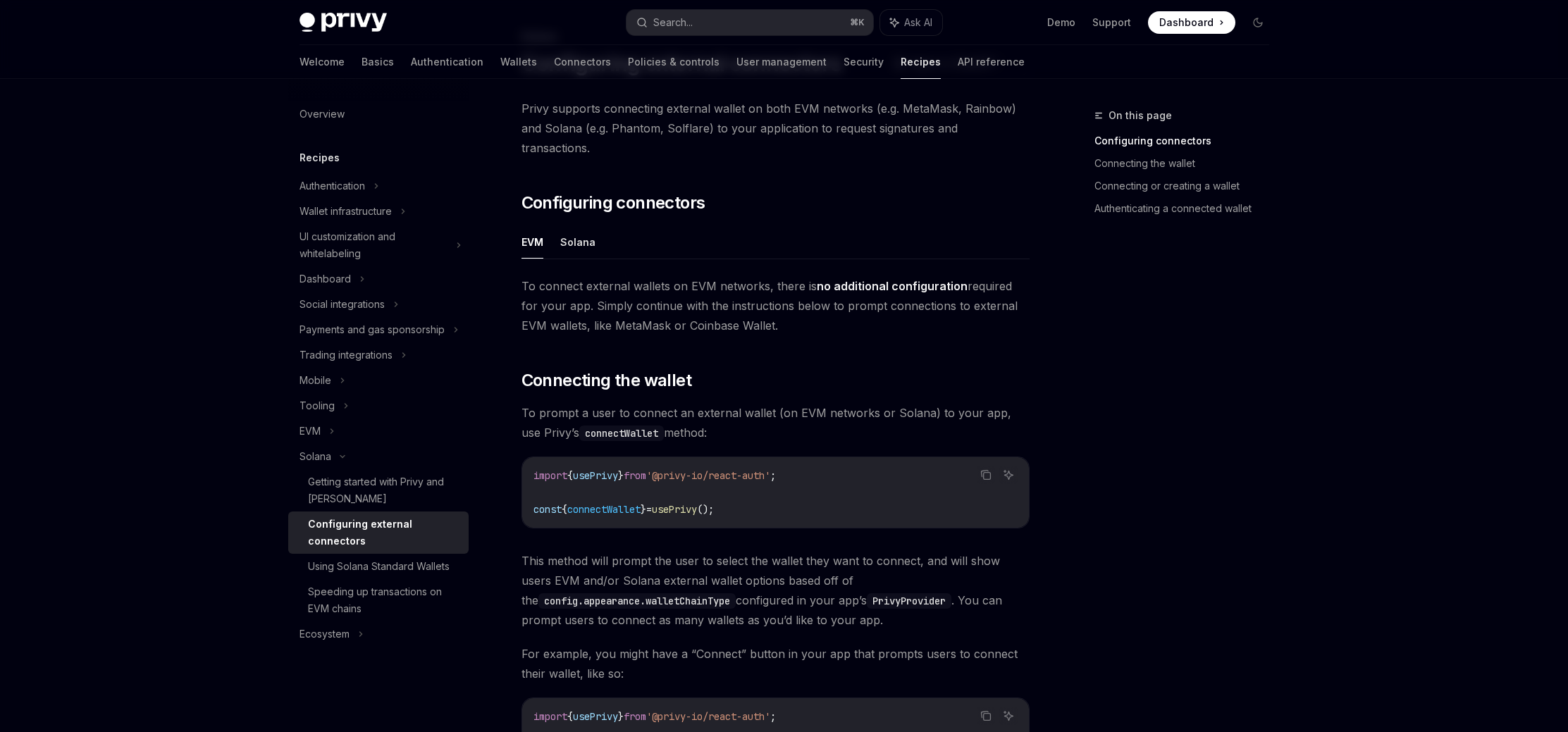
click at [1080, 389] on div "On this page Configuring connectors Connecting the wallet Connecting or creatin…" at bounding box center [1173, 419] width 214 height 625
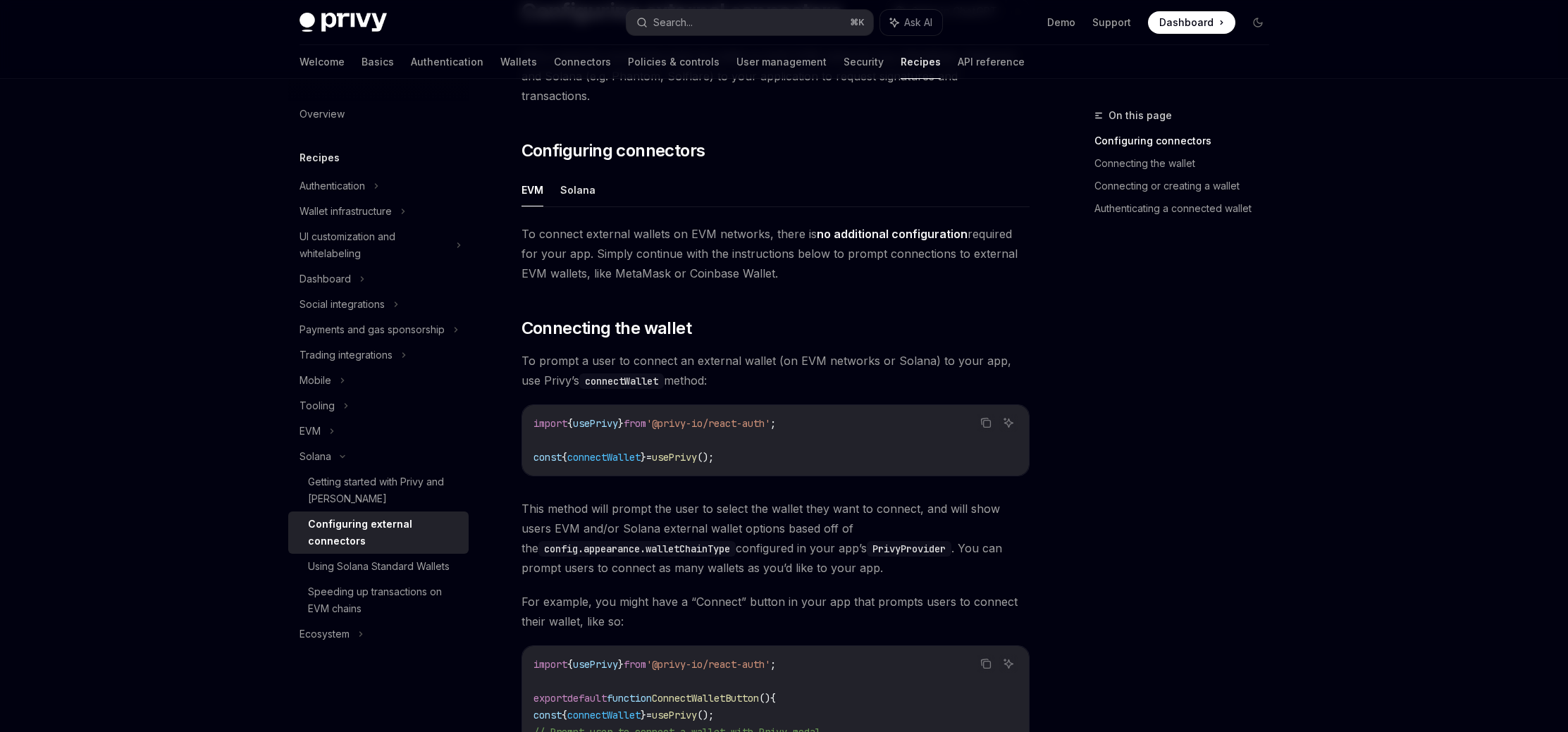
scroll to position [138, 0]
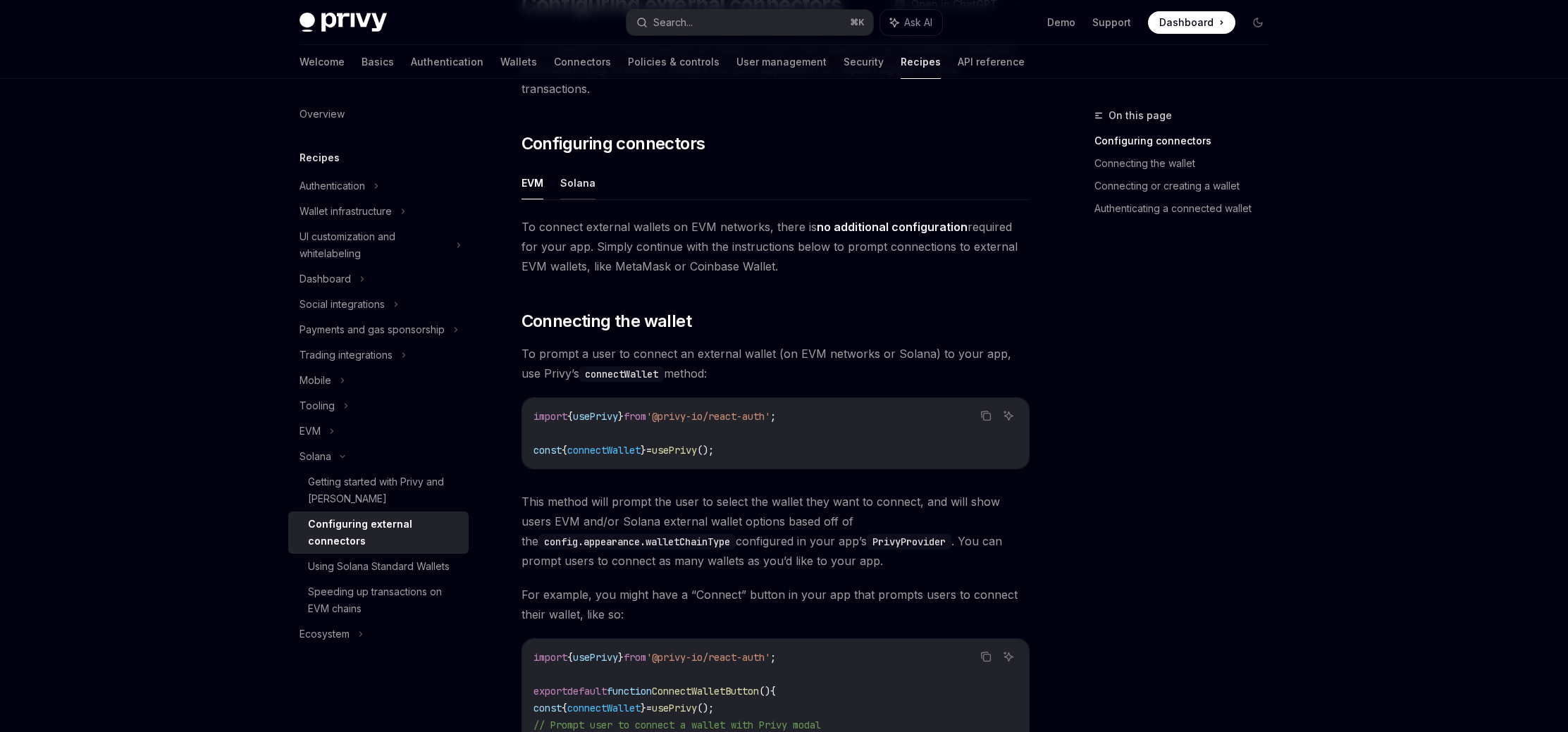
click at [566, 166] on button "Solana" at bounding box center [577, 183] width 36 height 33
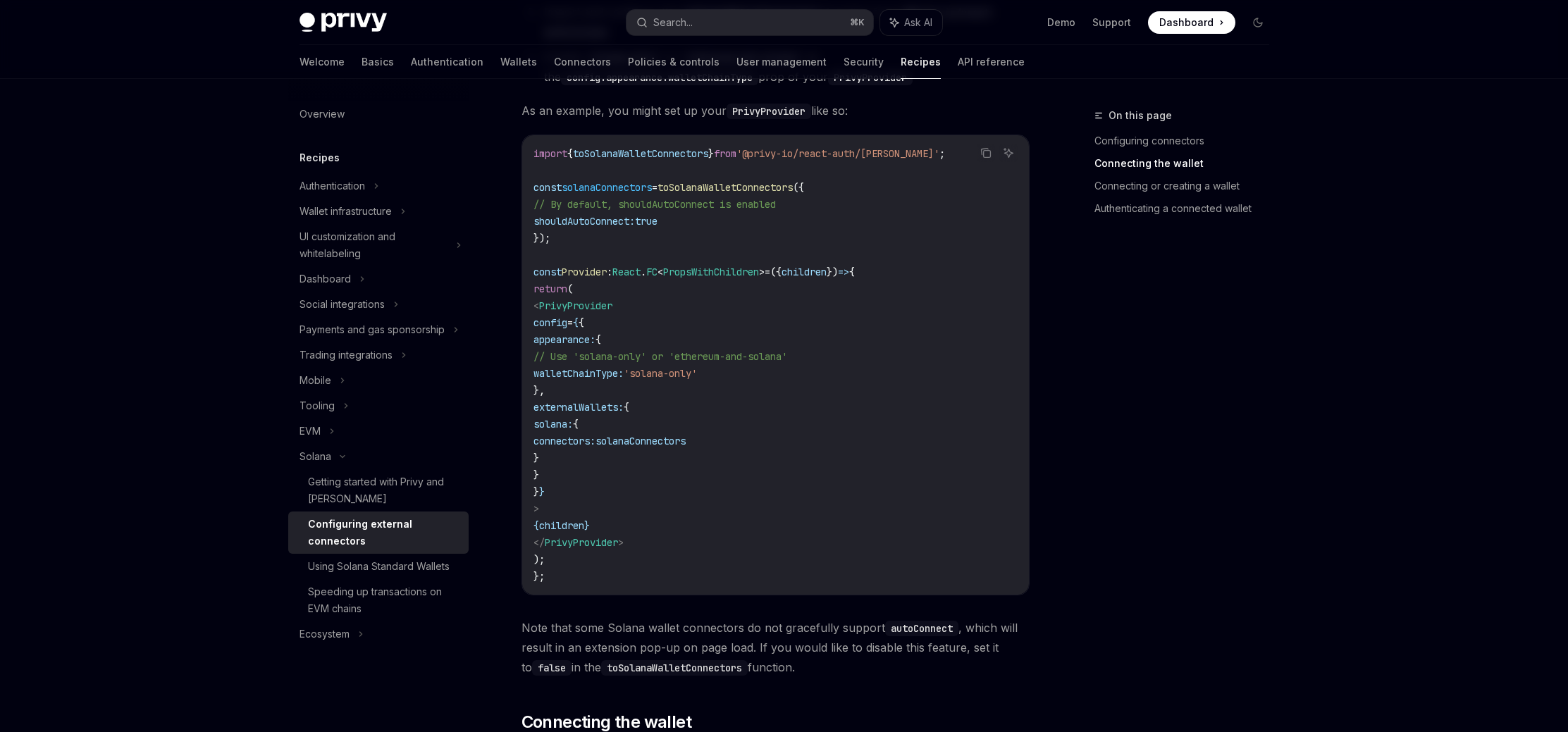
scroll to position [397, 0]
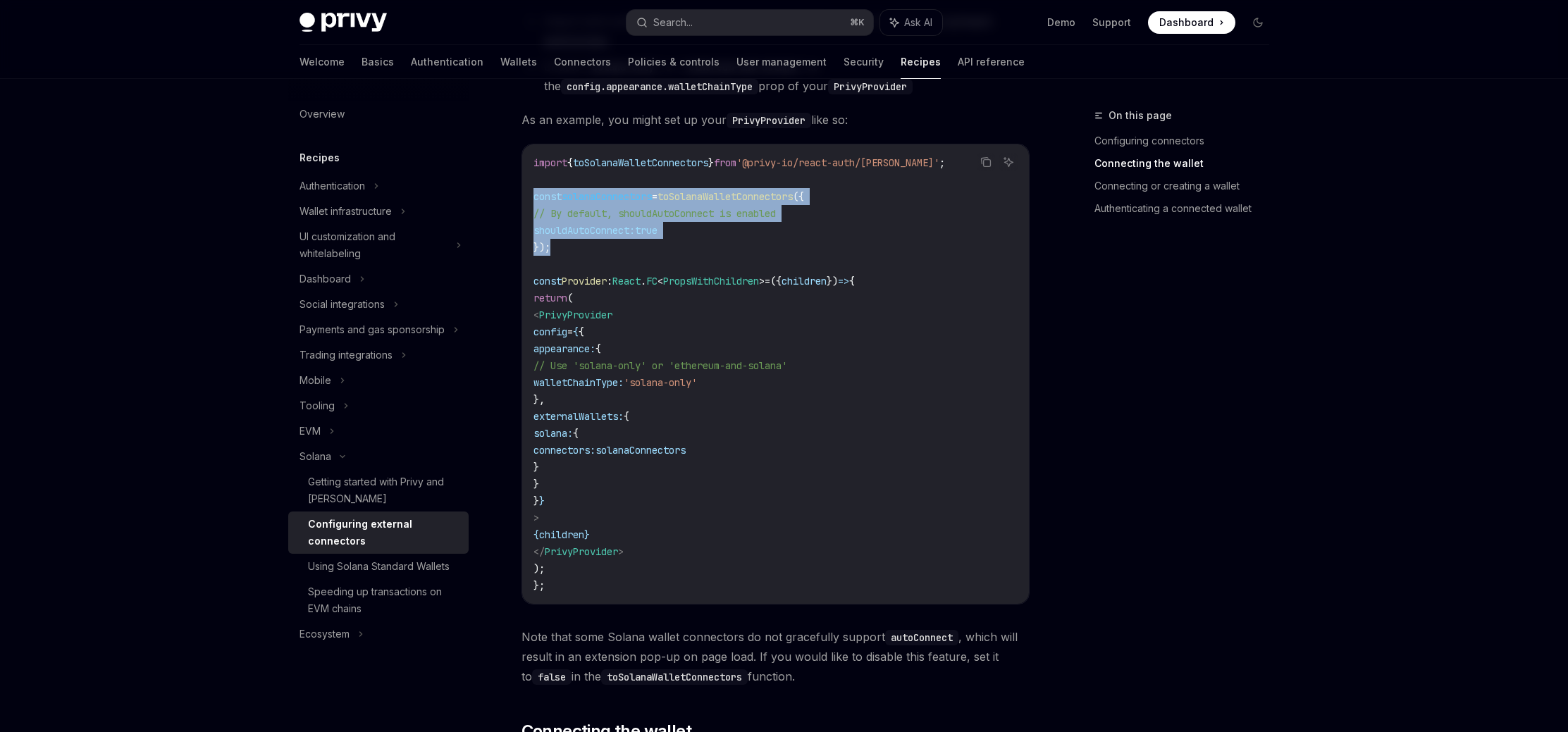
drag, startPoint x: 533, startPoint y: 179, endPoint x: 588, endPoint y: 223, distance: 70.4
click at [588, 223] on code "import { toSolanaWalletConnectors } from '@privy-io/react-auth/solana' ; const …" at bounding box center [775, 375] width 484 height 440
click at [586, 231] on code "import { toSolanaWalletConnectors } from '@privy-io/react-auth/solana' ; const …" at bounding box center [775, 375] width 484 height 440
drag, startPoint x: 561, startPoint y: 222, endPoint x: 527, endPoint y: 141, distance: 87.8
click at [527, 145] on div "import { toSolanaWalletConnectors } from '@privy-io/react-auth/solana' ; const …" at bounding box center [775, 374] width 507 height 459
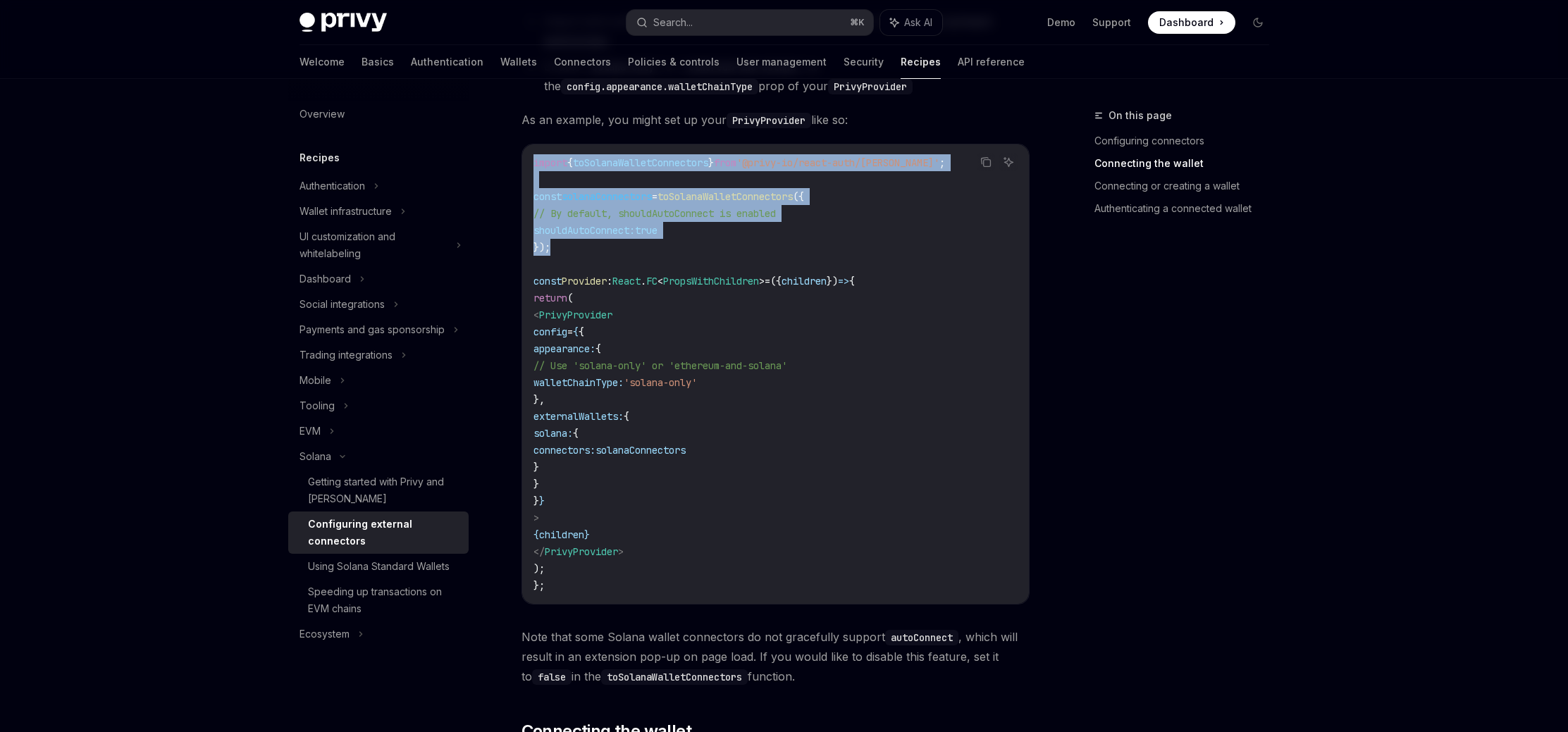
copy code "import { toSolanaWalletConnectors } from '@privy-io/react-auth/solana' ; const …"
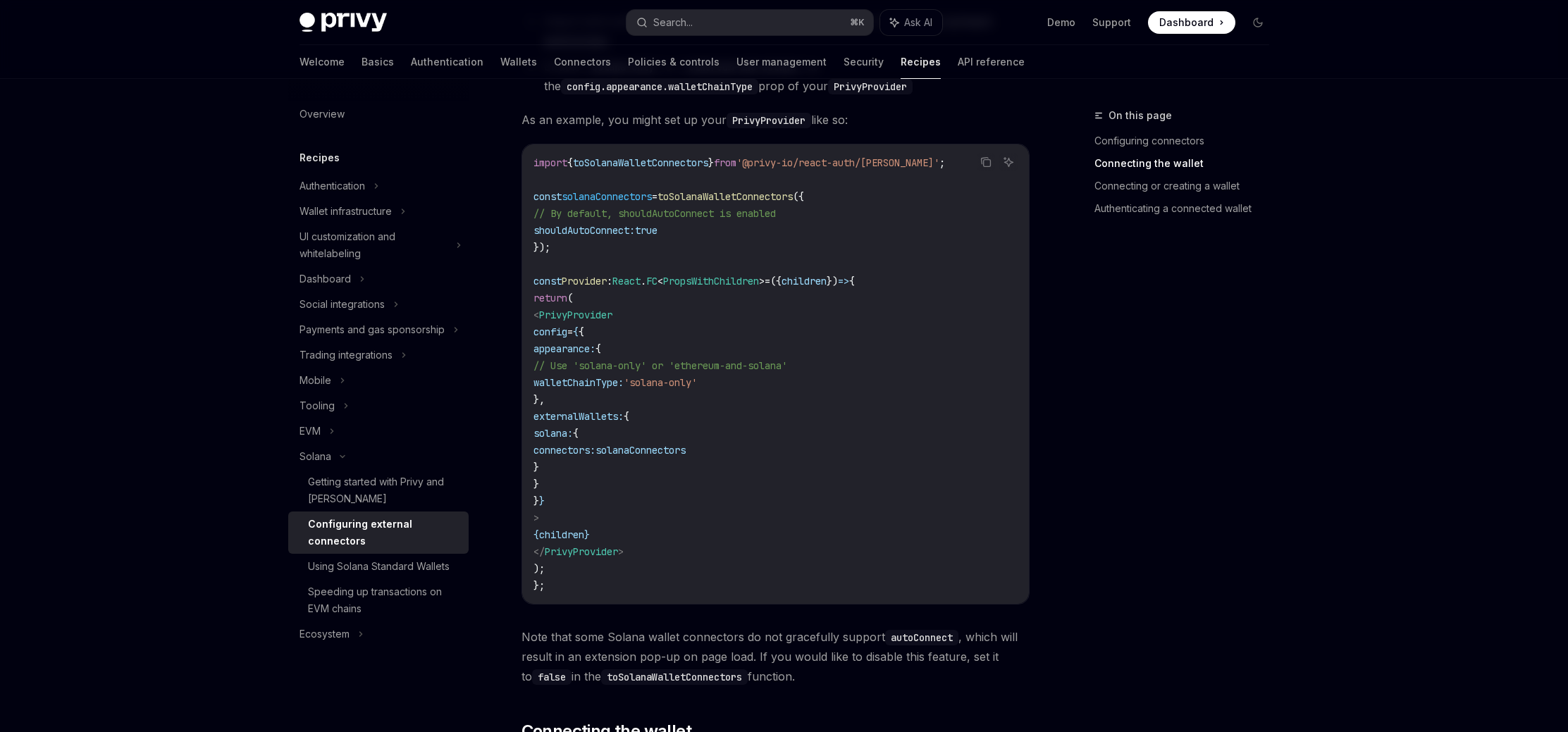
click at [924, 360] on code "import { toSolanaWalletConnectors } from '@privy-io/react-auth/solana' ; const …" at bounding box center [775, 375] width 484 height 440
click at [873, 345] on code "import { toSolanaWalletConnectors } from '@privy-io/react-auth/solana' ; const …" at bounding box center [775, 375] width 484 height 440
click at [915, 320] on code "import { toSolanaWalletConnectors } from '@privy-io/react-auth/solana' ; const …" at bounding box center [775, 375] width 484 height 440
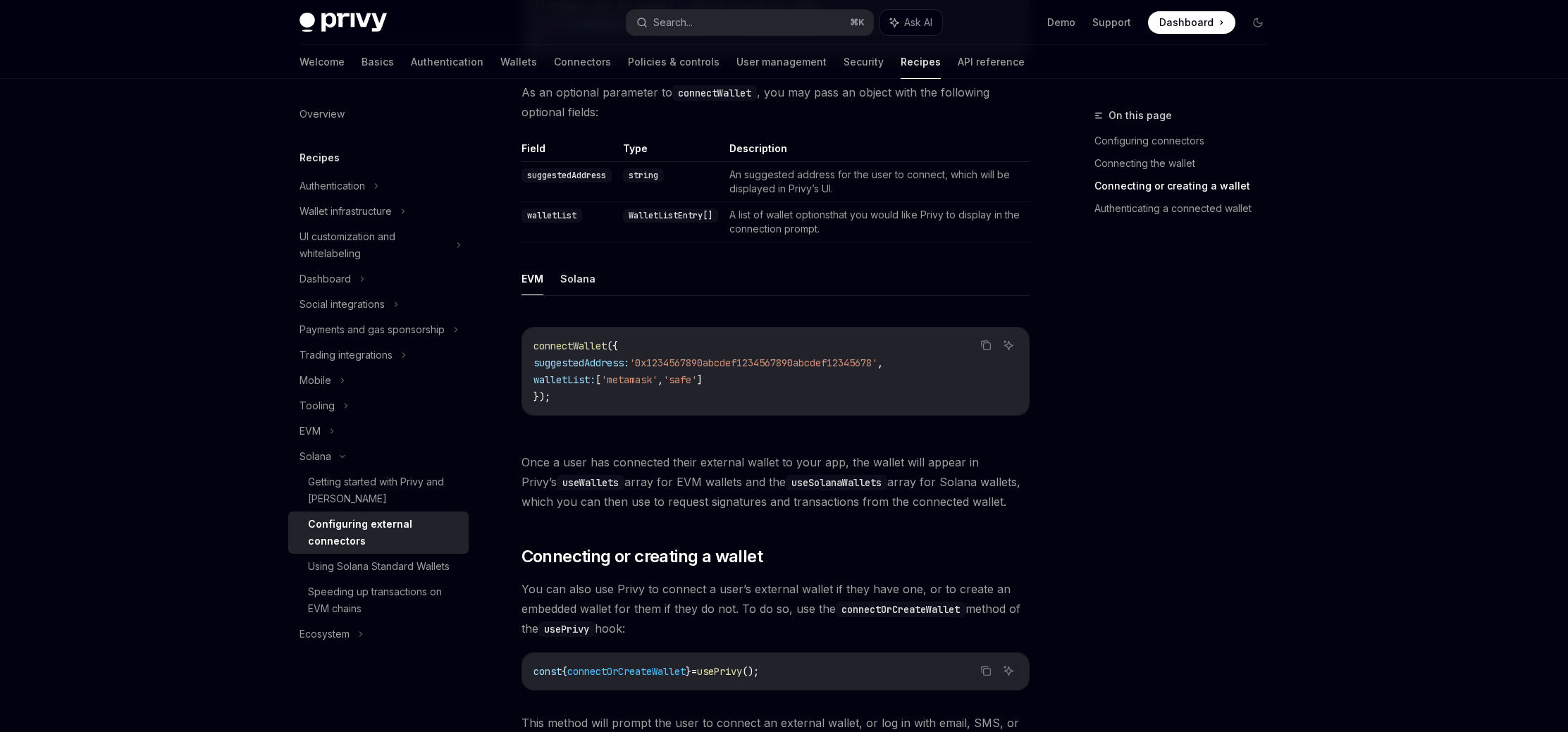
scroll to position [1532, 0]
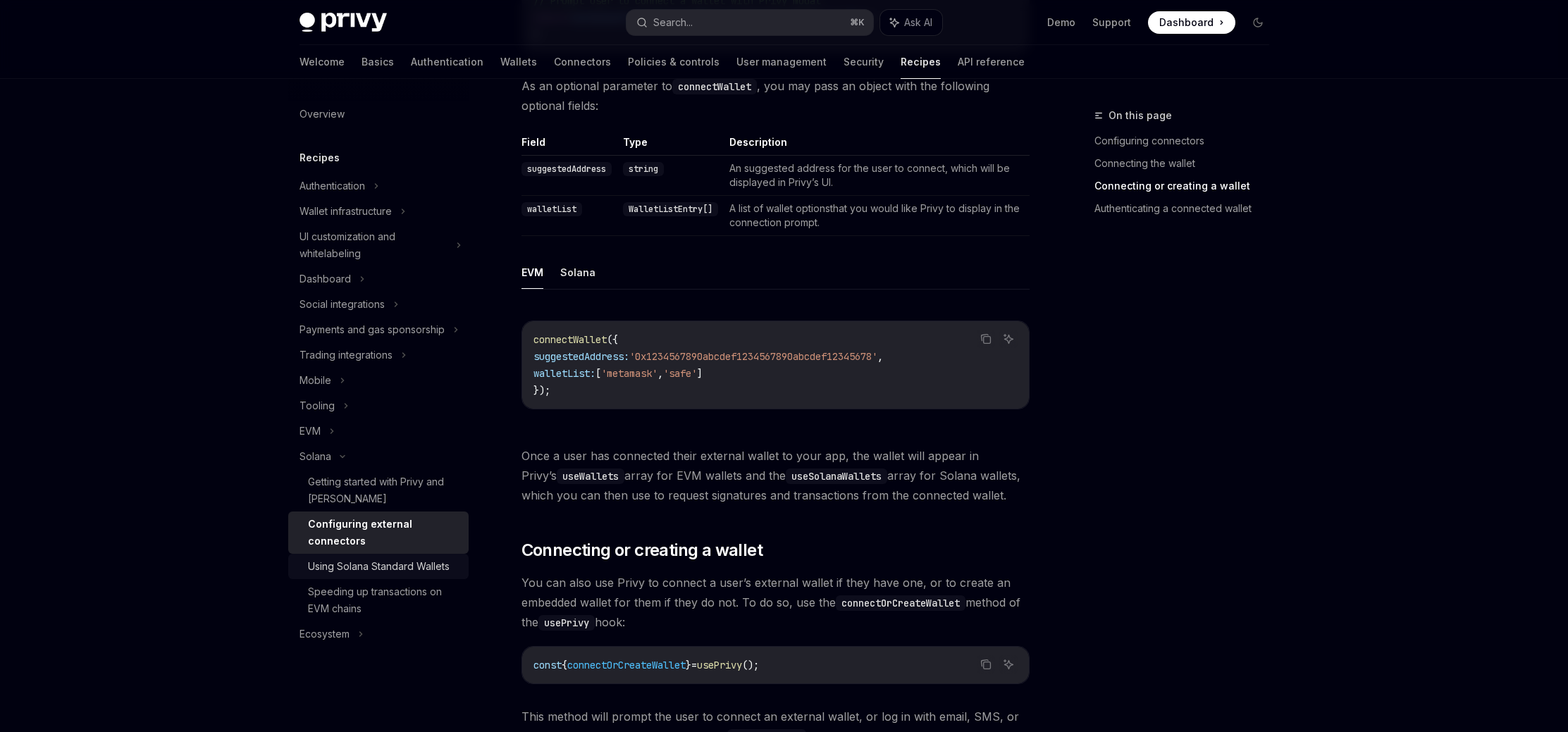
click at [435, 567] on div "Using Solana Standard Wallets" at bounding box center [378, 567] width 141 height 17
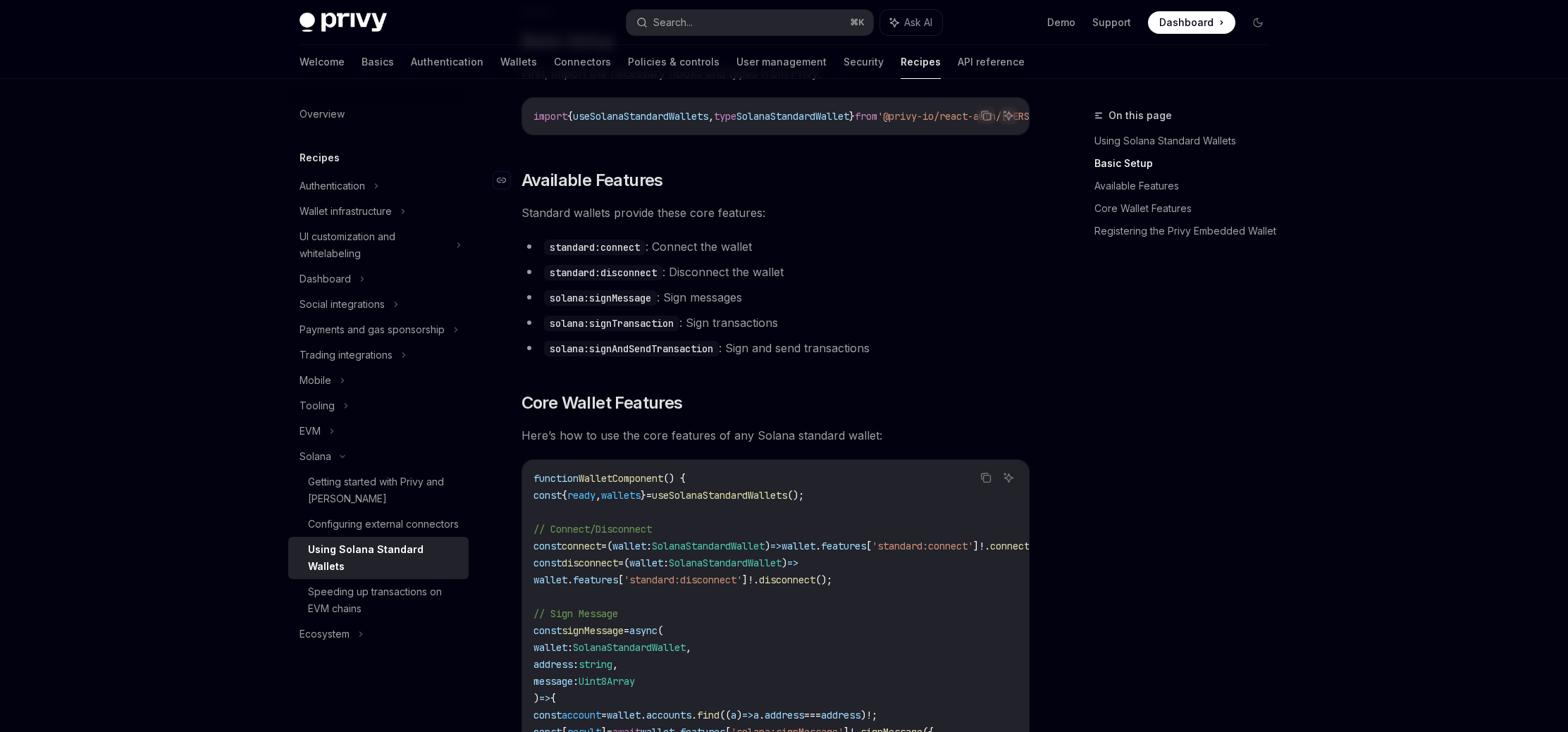
scroll to position [368, 0]
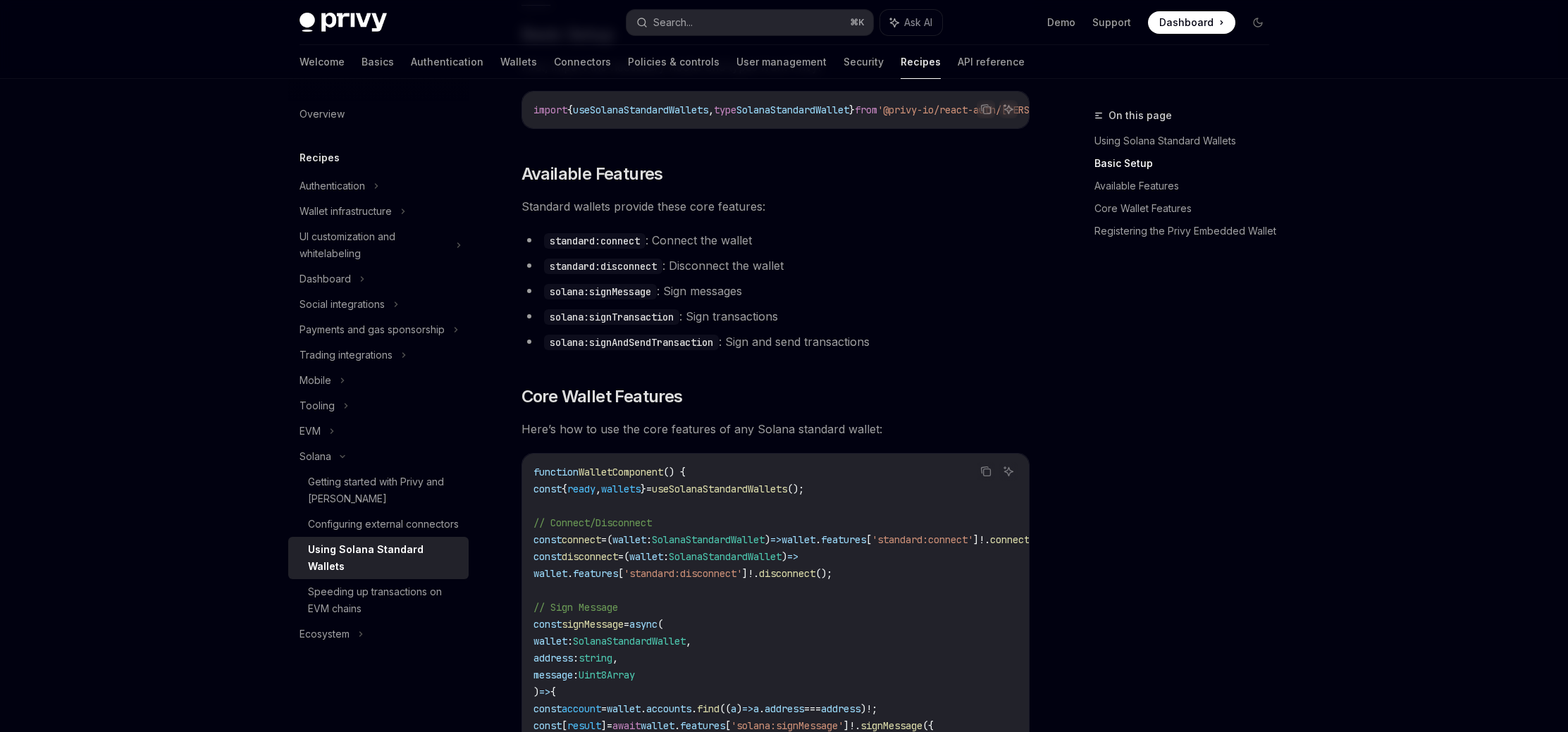
click at [1225, 478] on div "On this page Using Solana Standard Wallets Basic Setup Available Features Core …" at bounding box center [1173, 419] width 214 height 625
click at [787, 31] on button "Search... ⌘ K" at bounding box center [749, 22] width 246 height 26
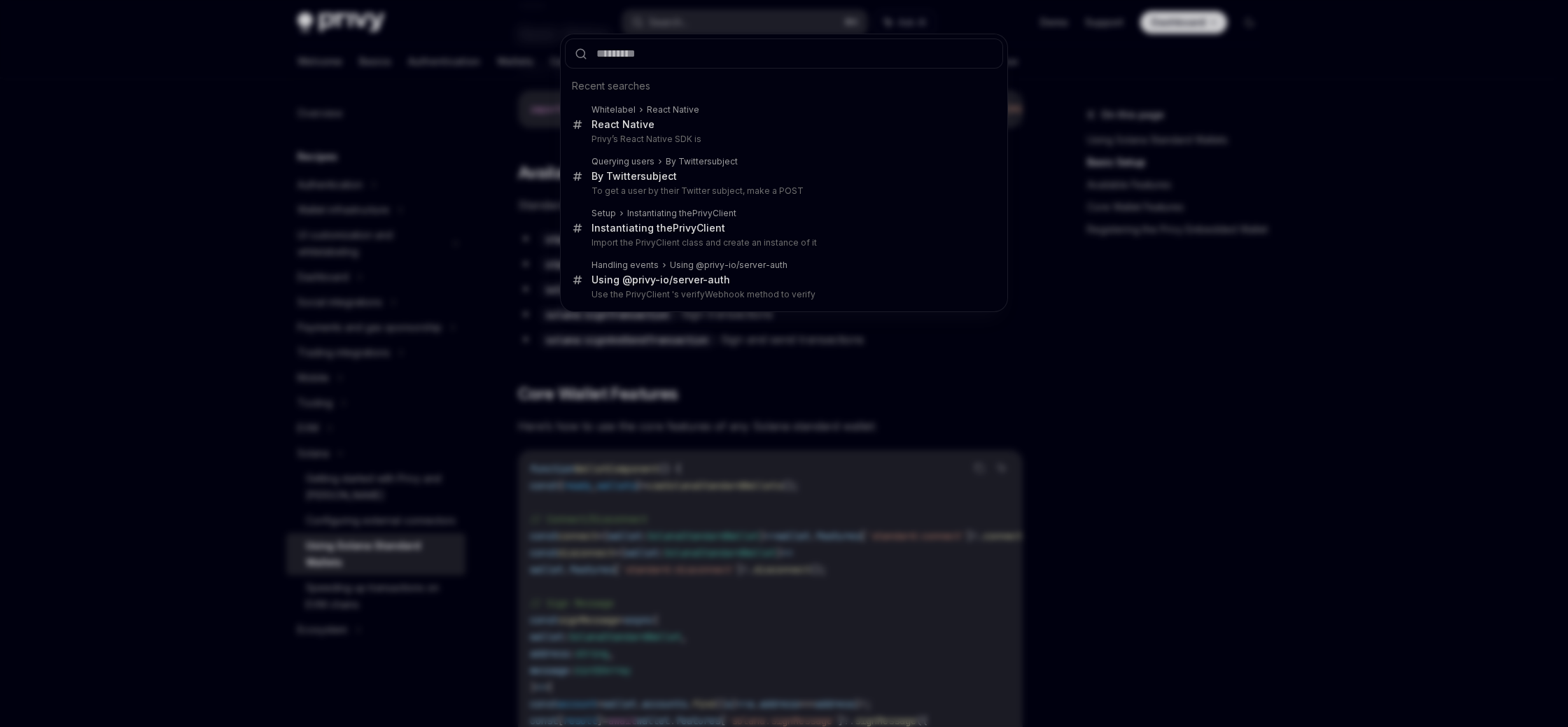
drag, startPoint x: 1214, startPoint y: 406, endPoint x: 1045, endPoint y: 316, distance: 191.5
click at [1213, 405] on div "Recent searches Whitelabel React Native React Native Privy’s React Native SDK i…" at bounding box center [784, 363] width 1568 height 727
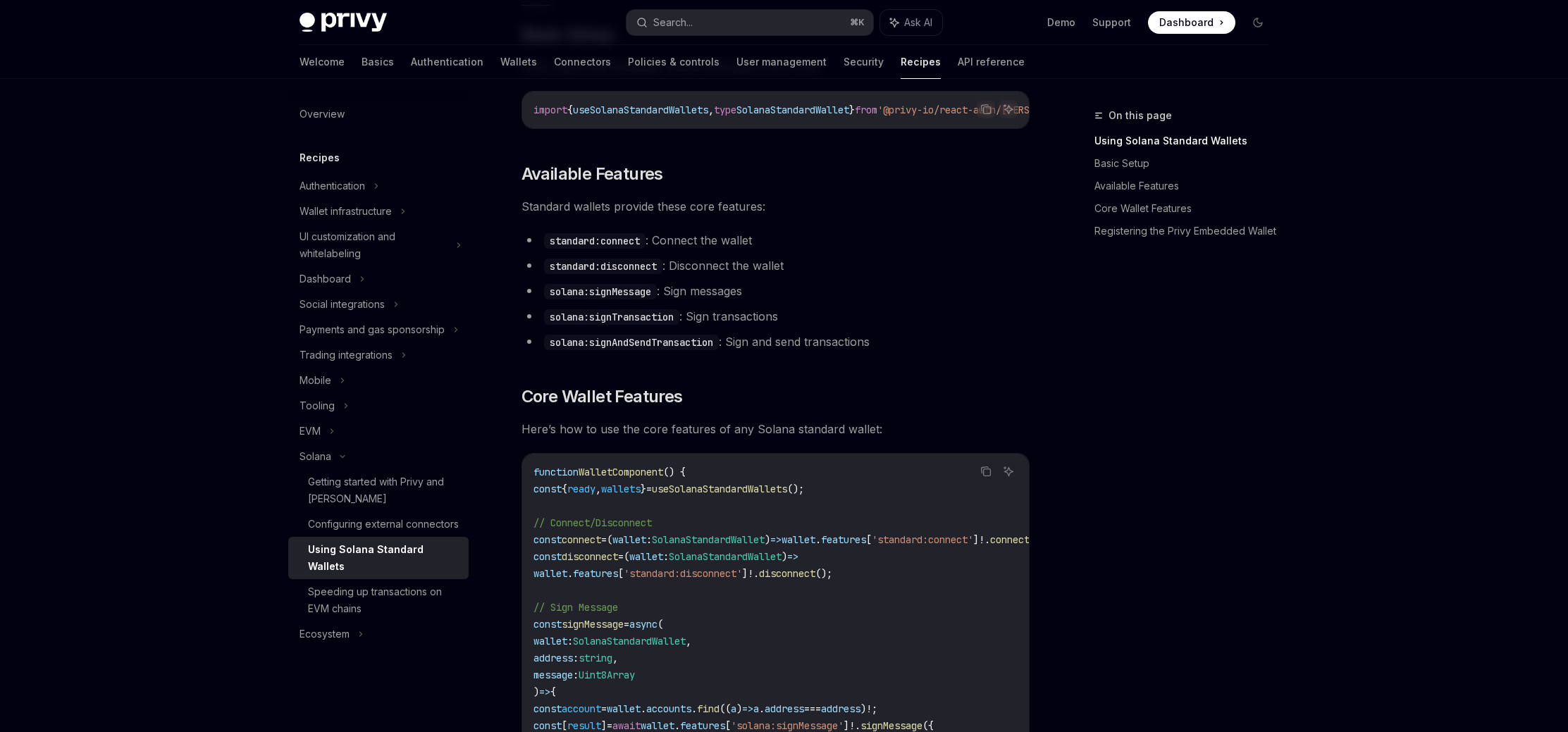
scroll to position [0, 0]
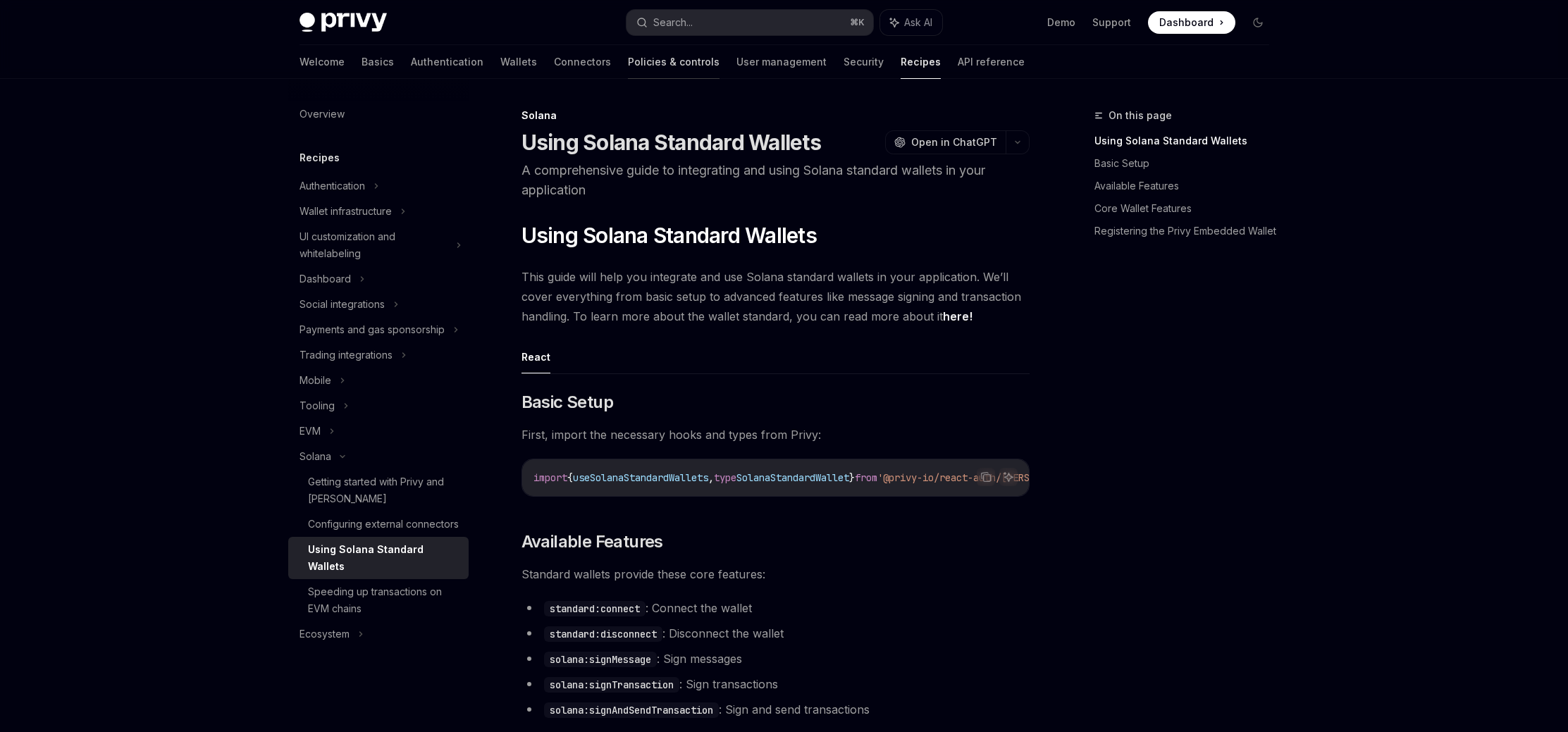
click at [628, 64] on link "Policies & controls" at bounding box center [673, 62] width 92 height 34
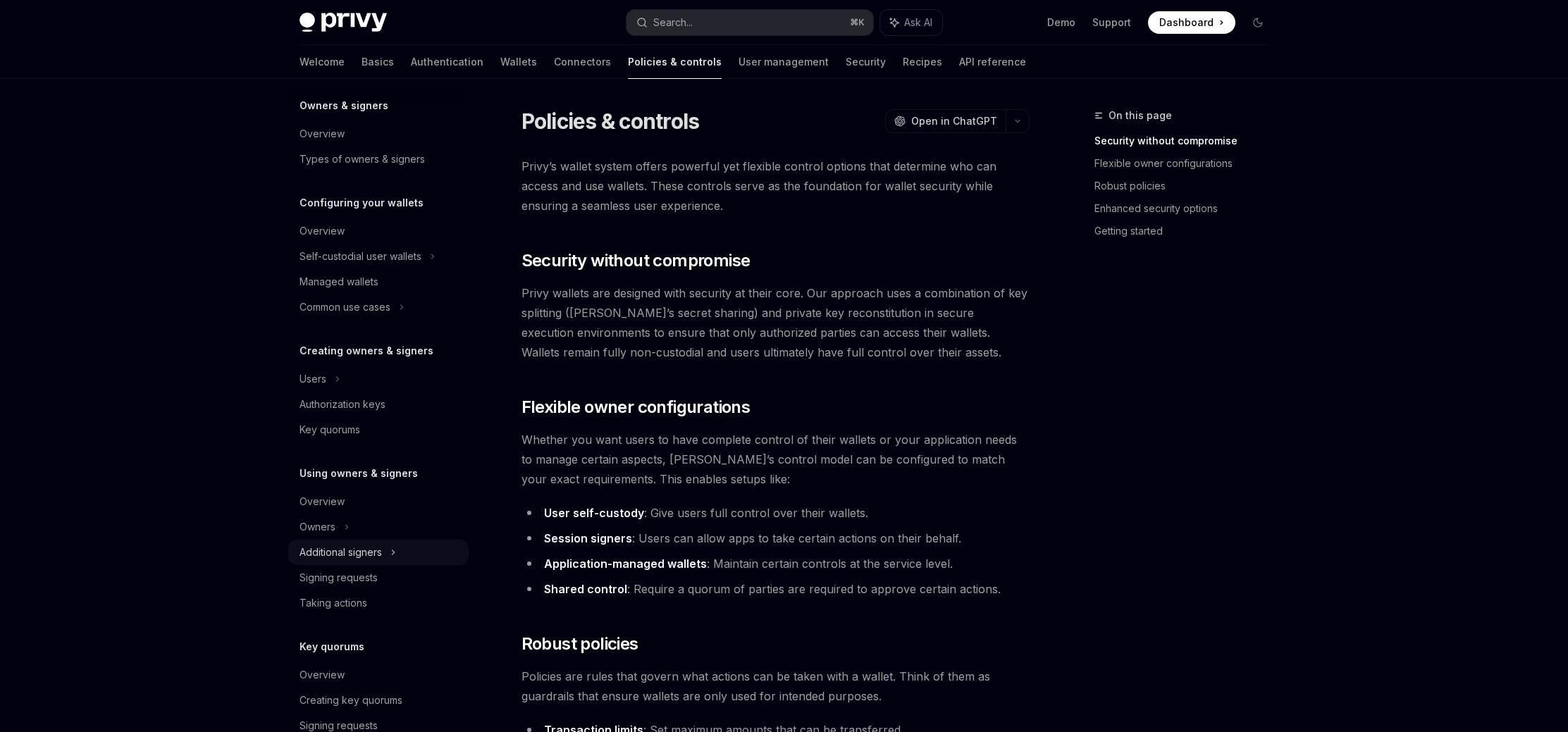
scroll to position [60, 0]
click at [375, 548] on div "Additional signers" at bounding box center [341, 545] width 83 height 17
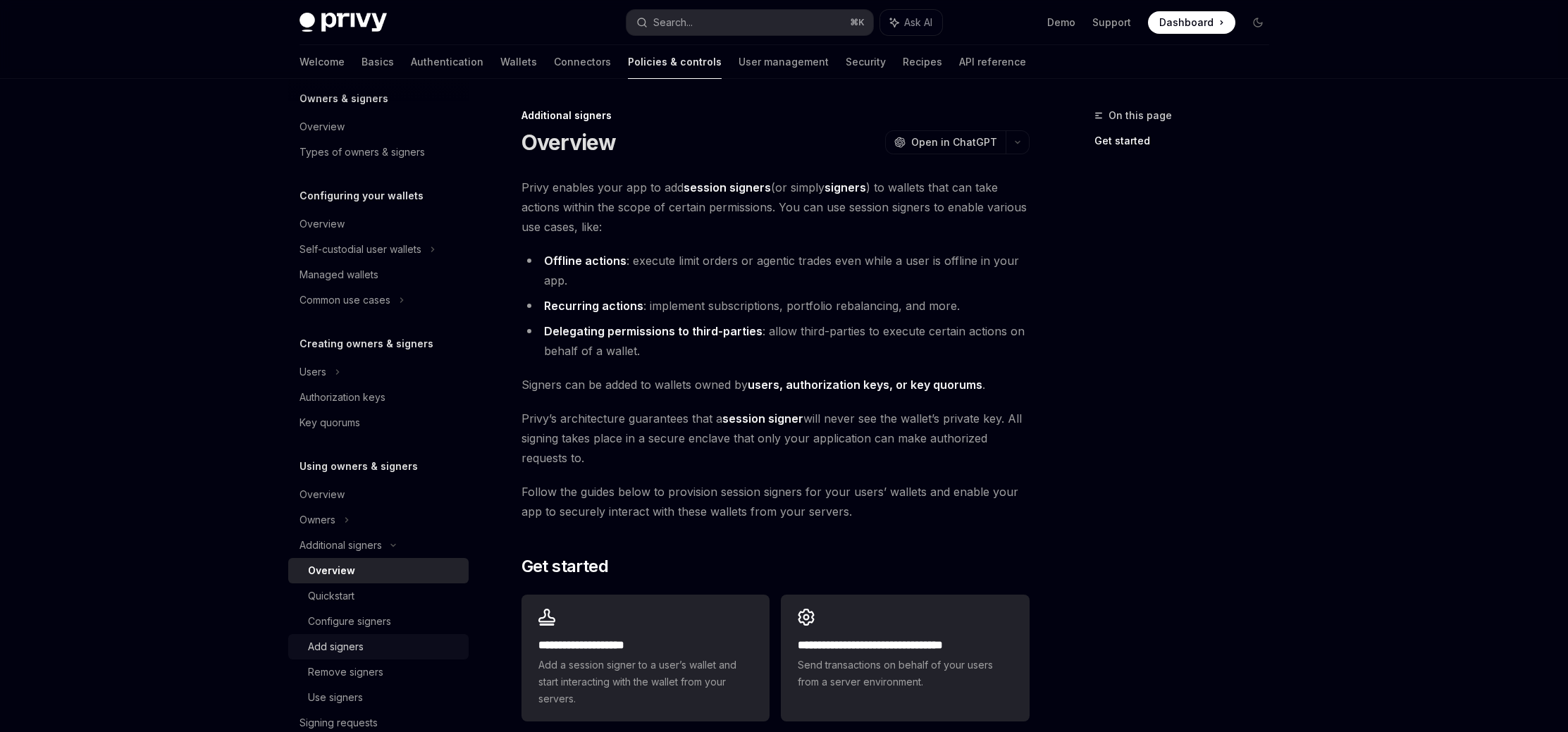
click at [394, 645] on div "Add signers" at bounding box center [384, 647] width 152 height 17
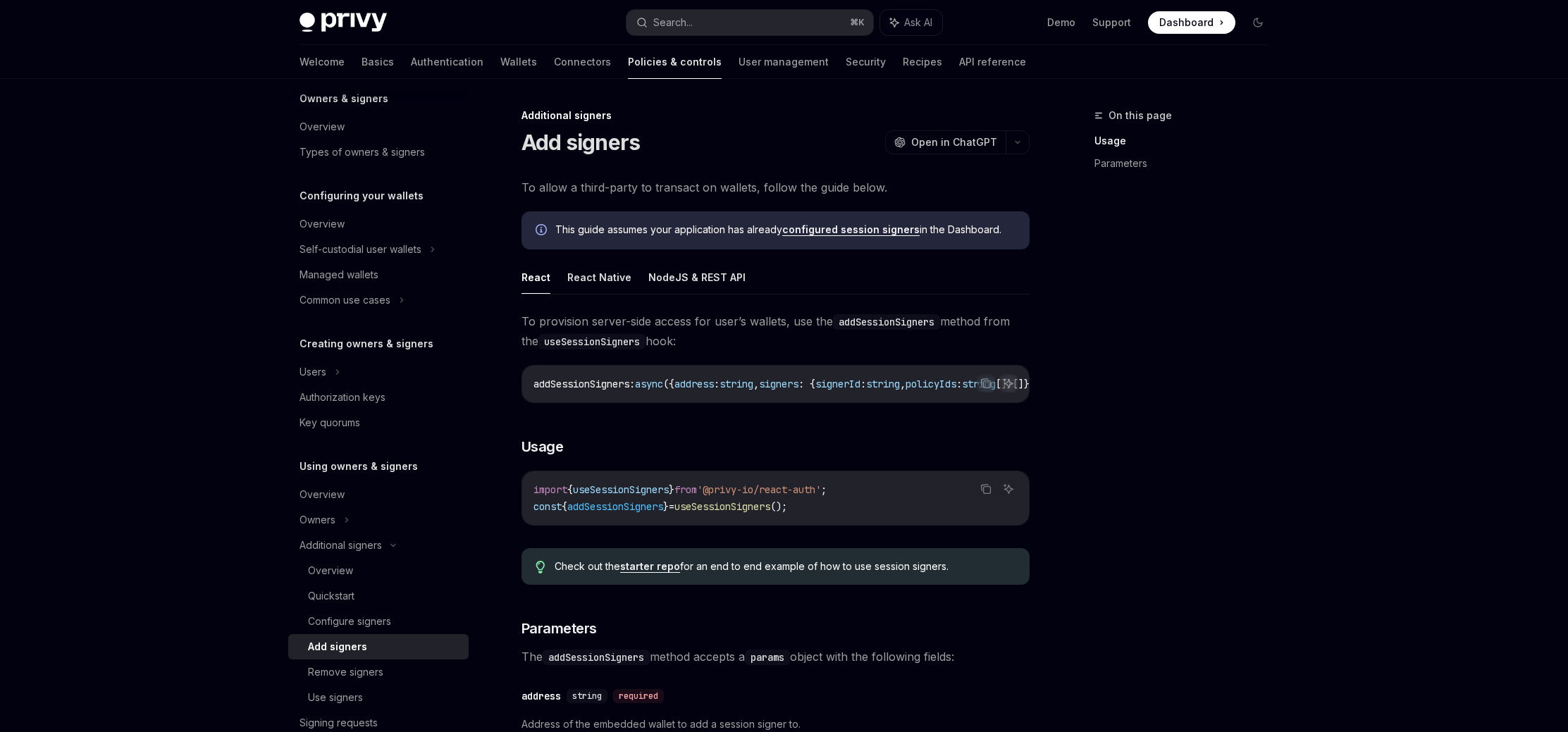
click at [1161, 386] on div "On this page Usage Parameters" at bounding box center [1173, 419] width 214 height 625
click at [1159, 345] on div "On this page Usage Parameters" at bounding box center [1173, 419] width 214 height 625
click at [1143, 342] on div "On this page Usage Parameters" at bounding box center [1173, 419] width 214 height 625
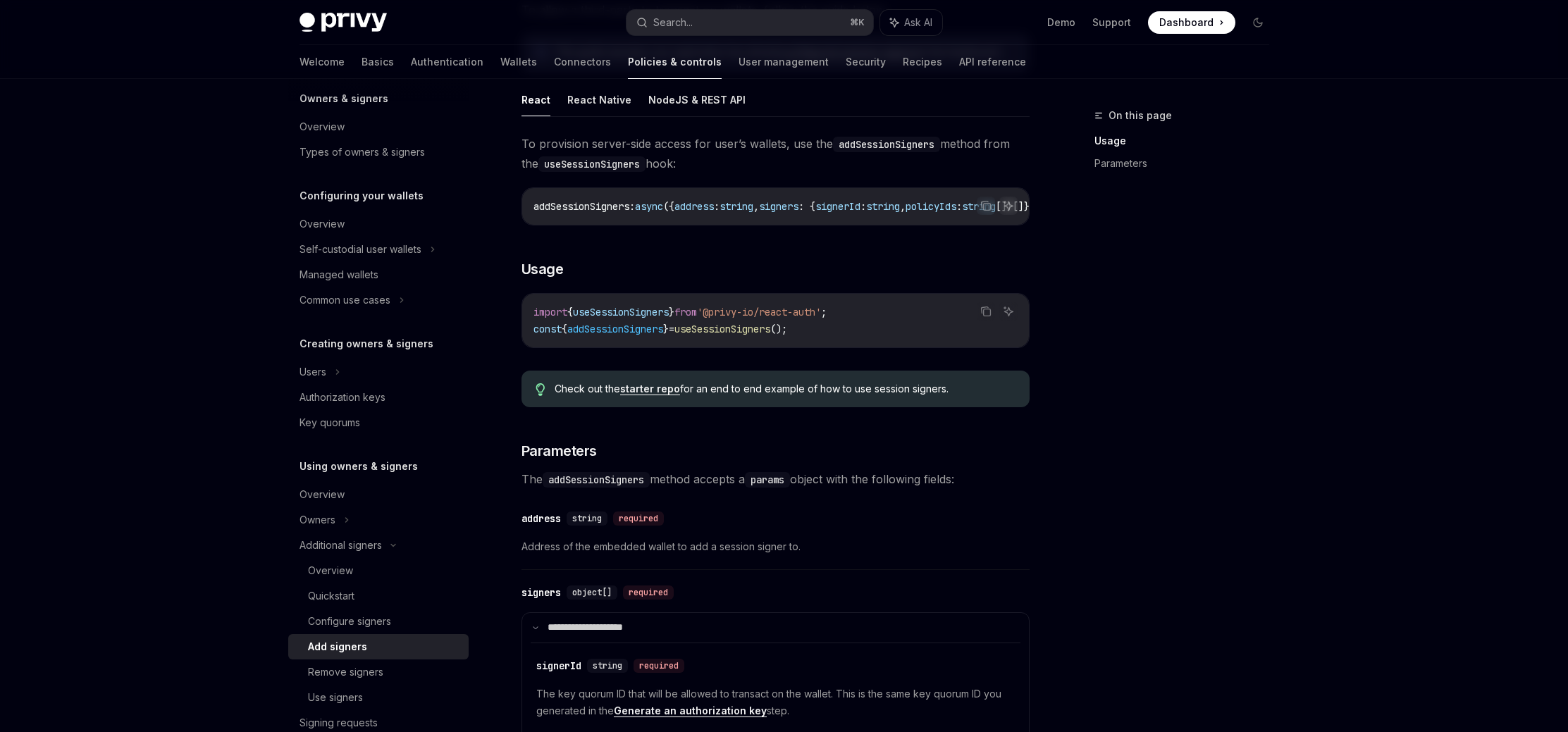
click at [1088, 418] on div "On this page Usage Parameters" at bounding box center [1173, 419] width 214 height 625
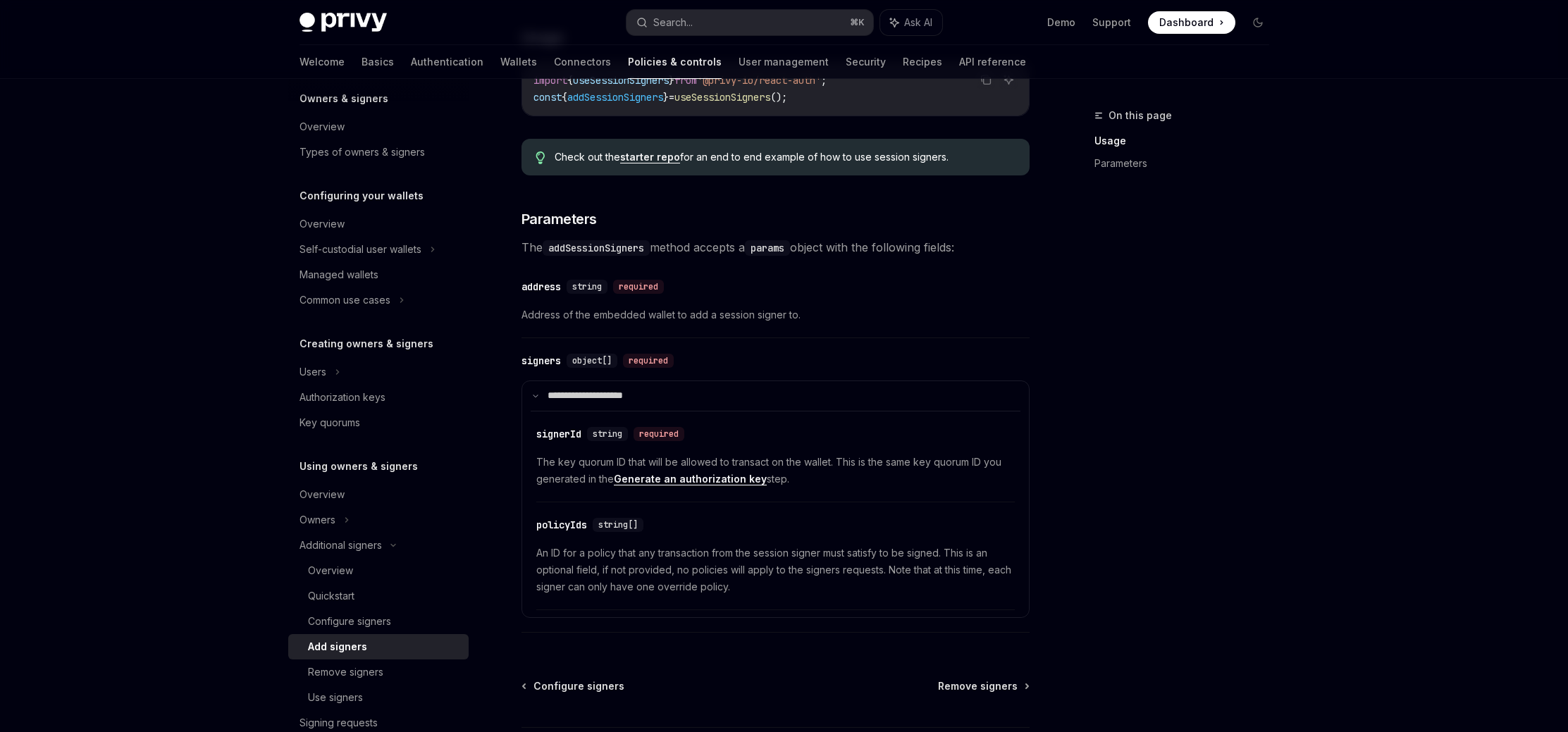
scroll to position [414, 0]
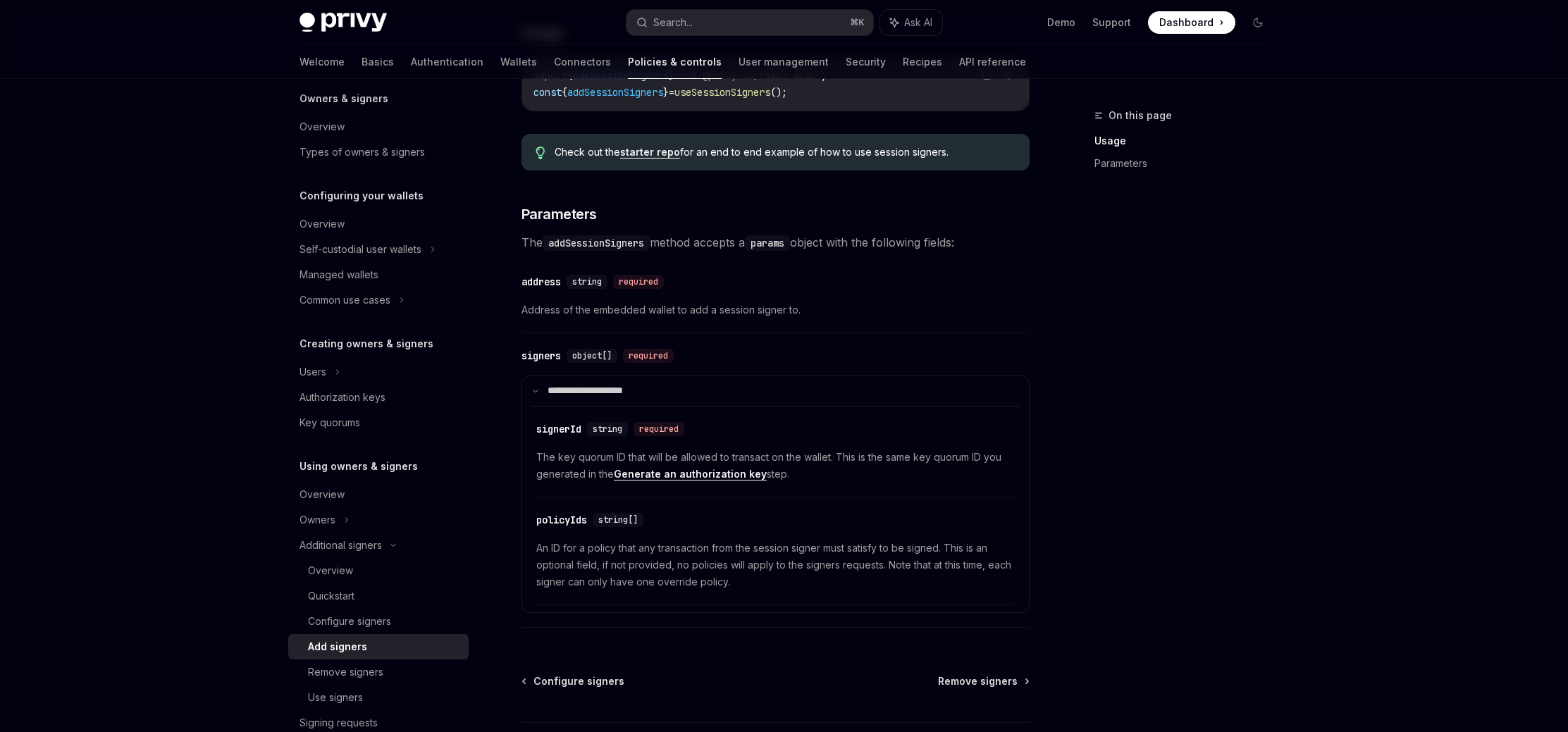
click at [1106, 412] on div "On this page Usage Parameters" at bounding box center [1173, 419] width 214 height 625
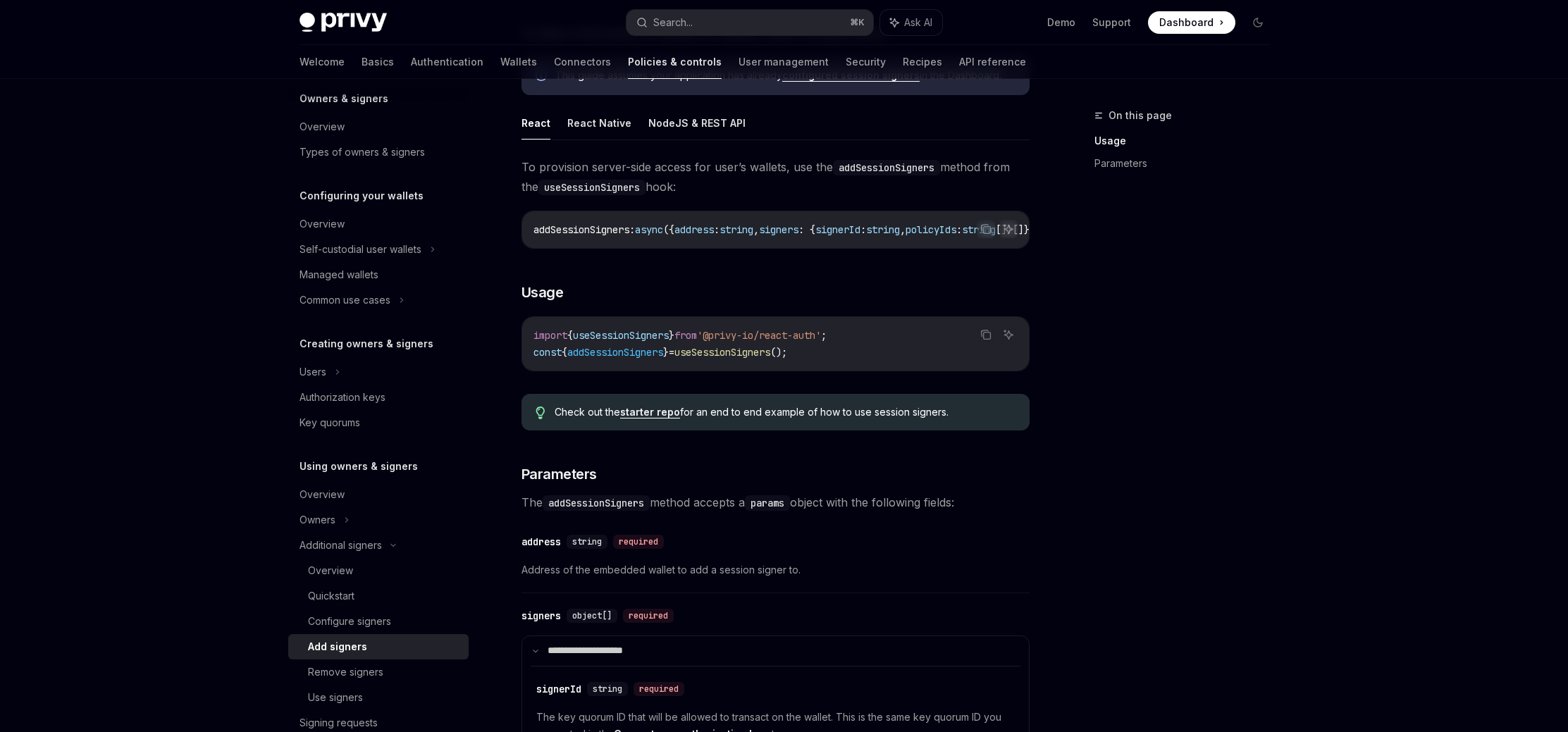
click at [1228, 366] on div "On this page Usage Parameters" at bounding box center [1173, 419] width 214 height 625
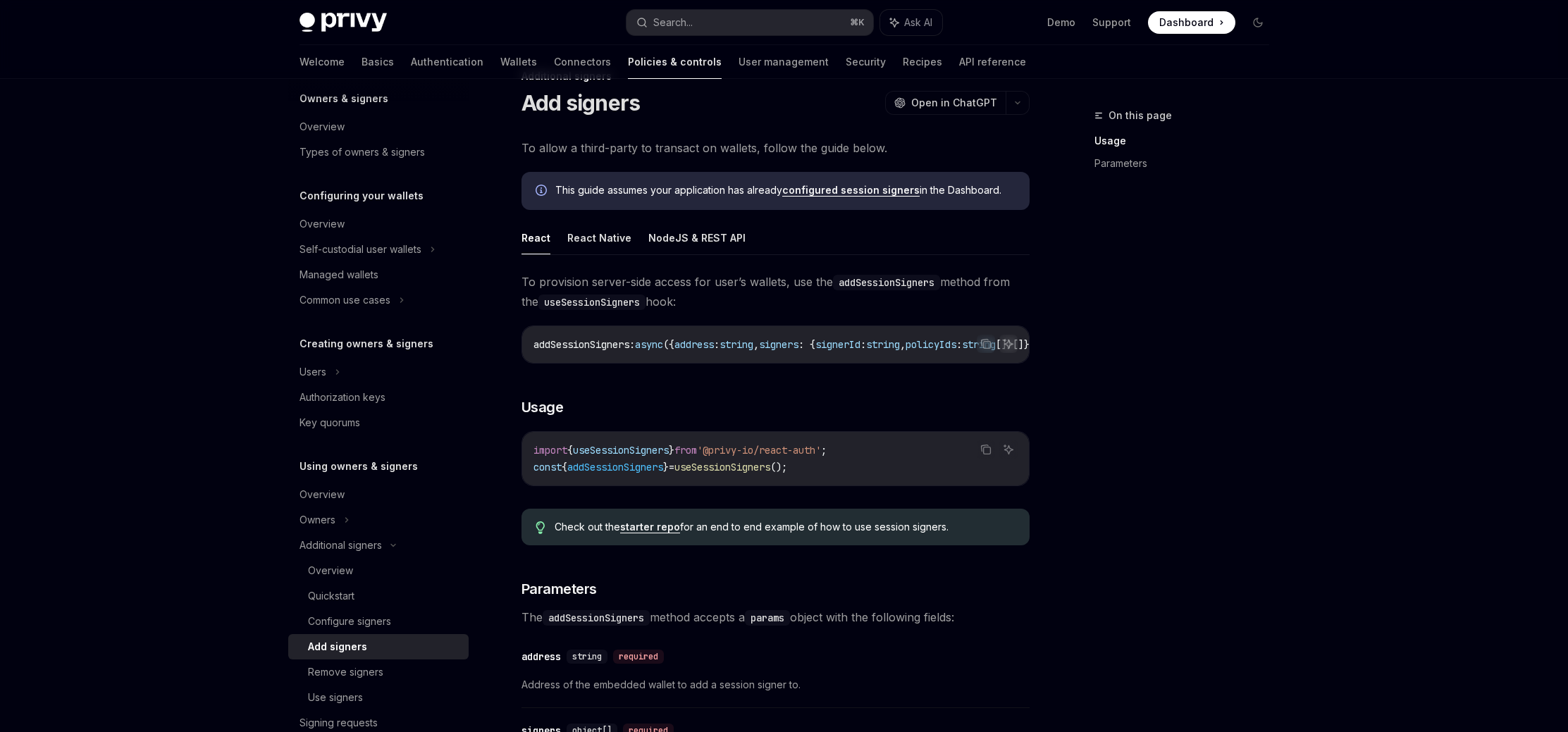
scroll to position [0, 0]
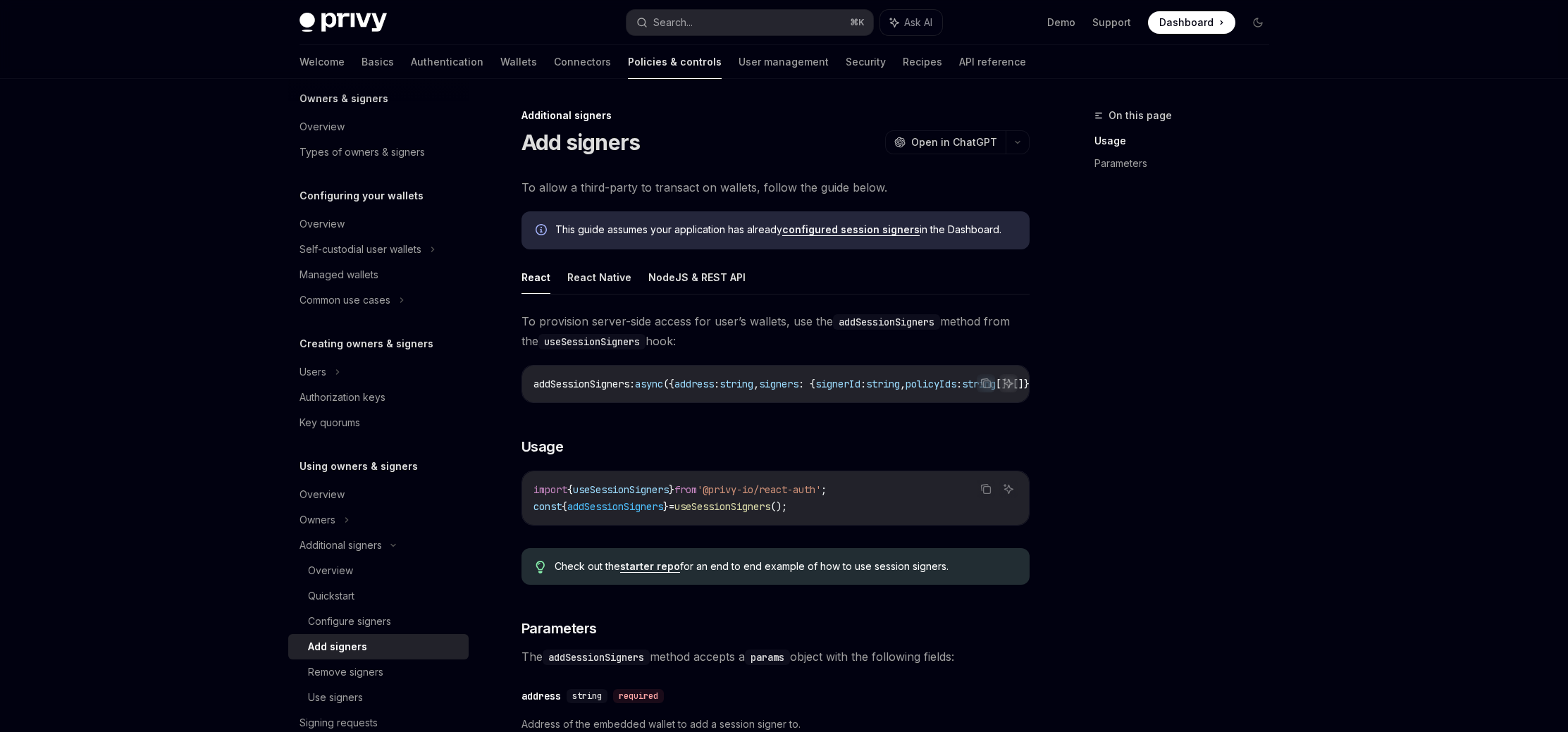
click at [1184, 400] on div "On this page Usage Parameters" at bounding box center [1173, 419] width 214 height 625
click at [1183, 399] on div "On this page Usage Parameters" at bounding box center [1173, 419] width 214 height 625
click at [650, 279] on button "NodeJS & REST API" at bounding box center [697, 277] width 98 height 33
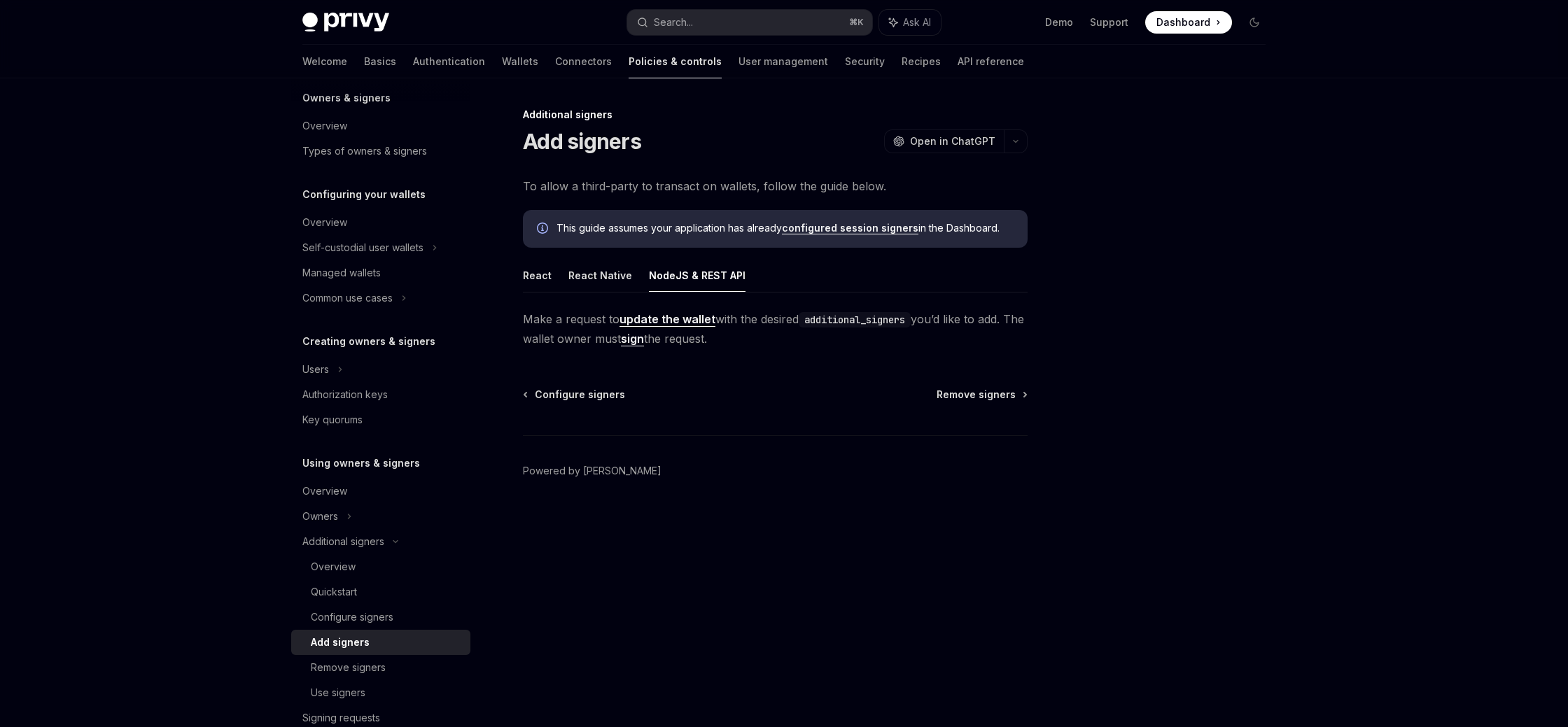
click at [518, 280] on div "Additional signers Add signers OpenAI Open in ChatGPT OpenAI Open in ChatGPT To…" at bounding box center [644, 416] width 773 height 621
click at [527, 277] on button "React" at bounding box center [537, 275] width 29 height 33
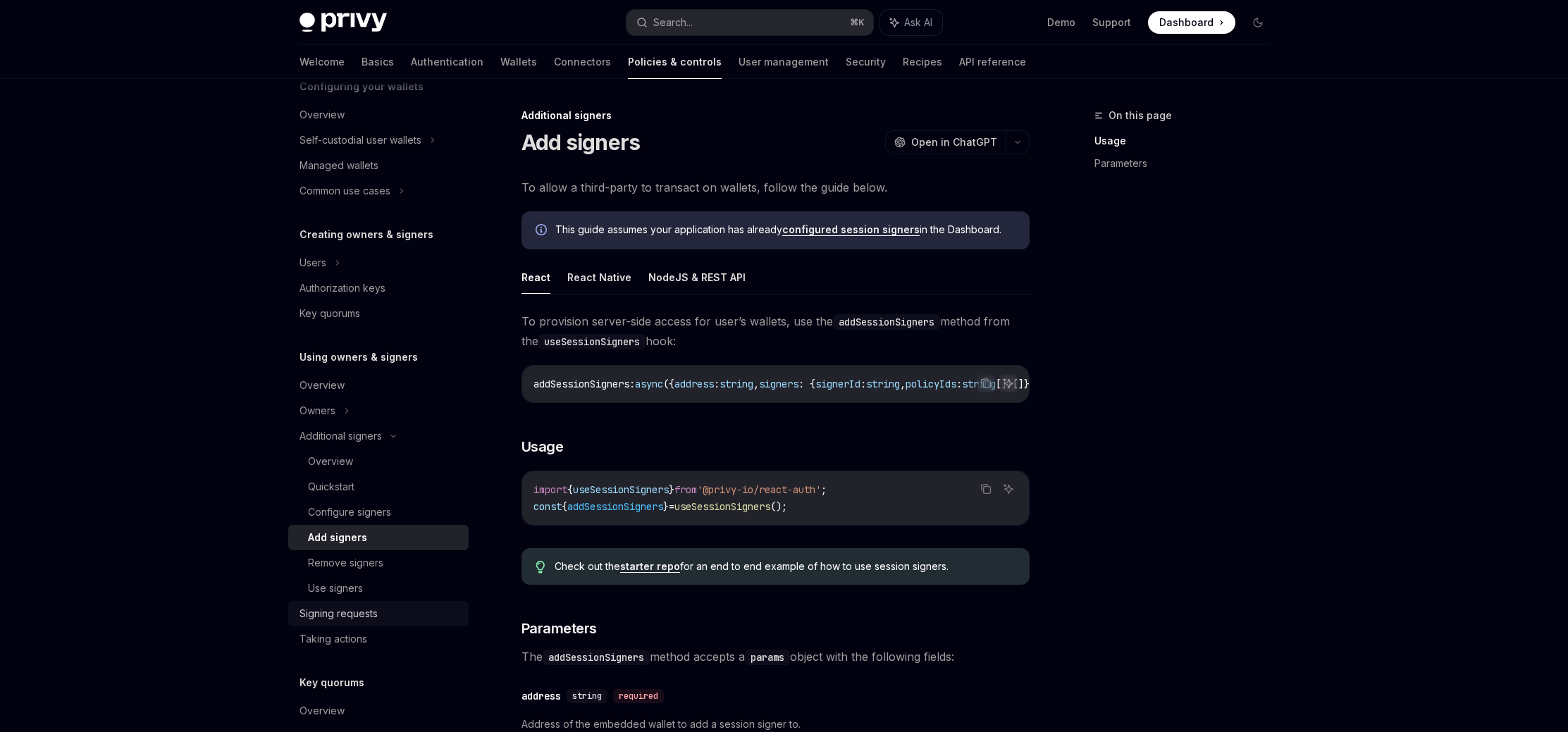
scroll to position [178, 0]
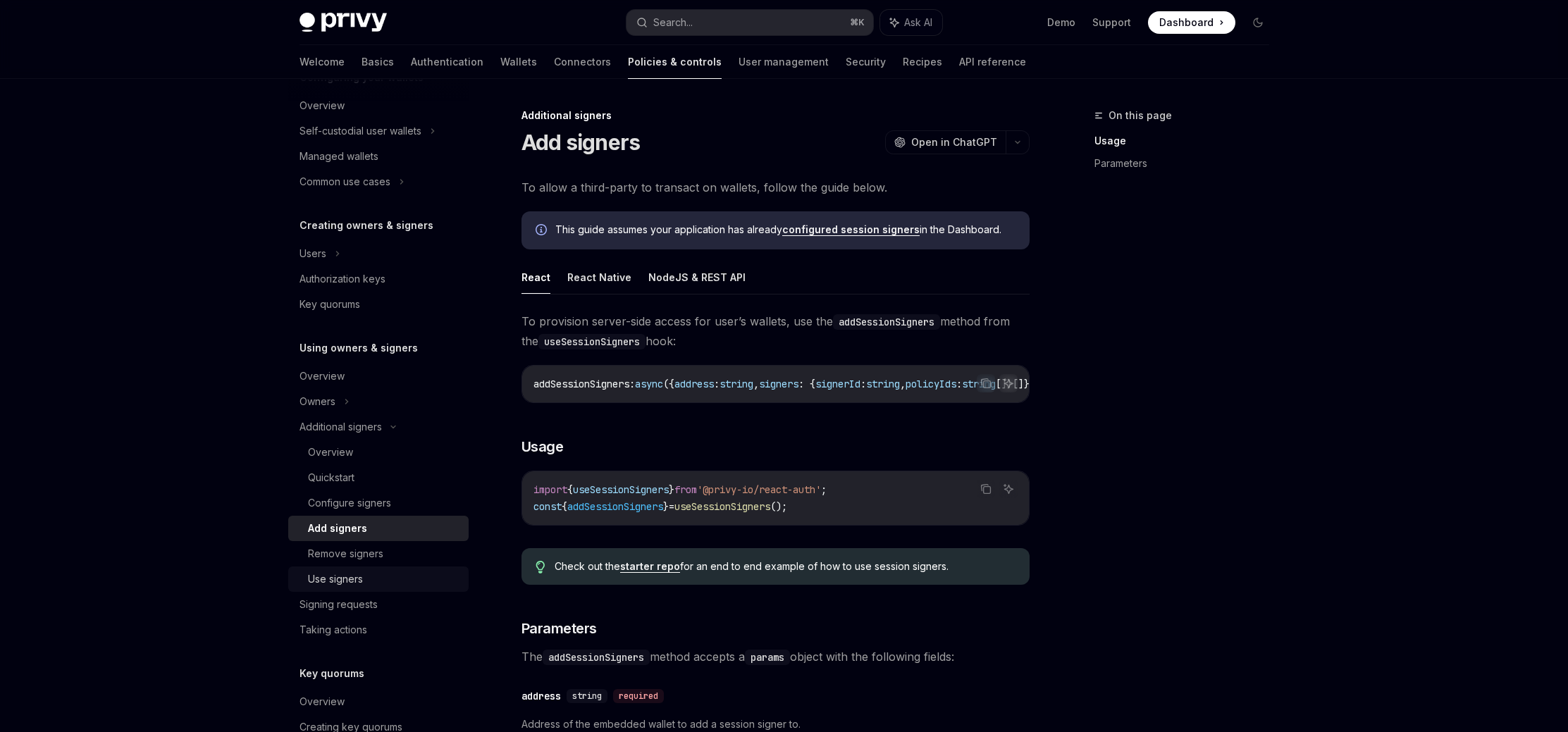
click at [364, 581] on div "Use signers" at bounding box center [384, 579] width 152 height 17
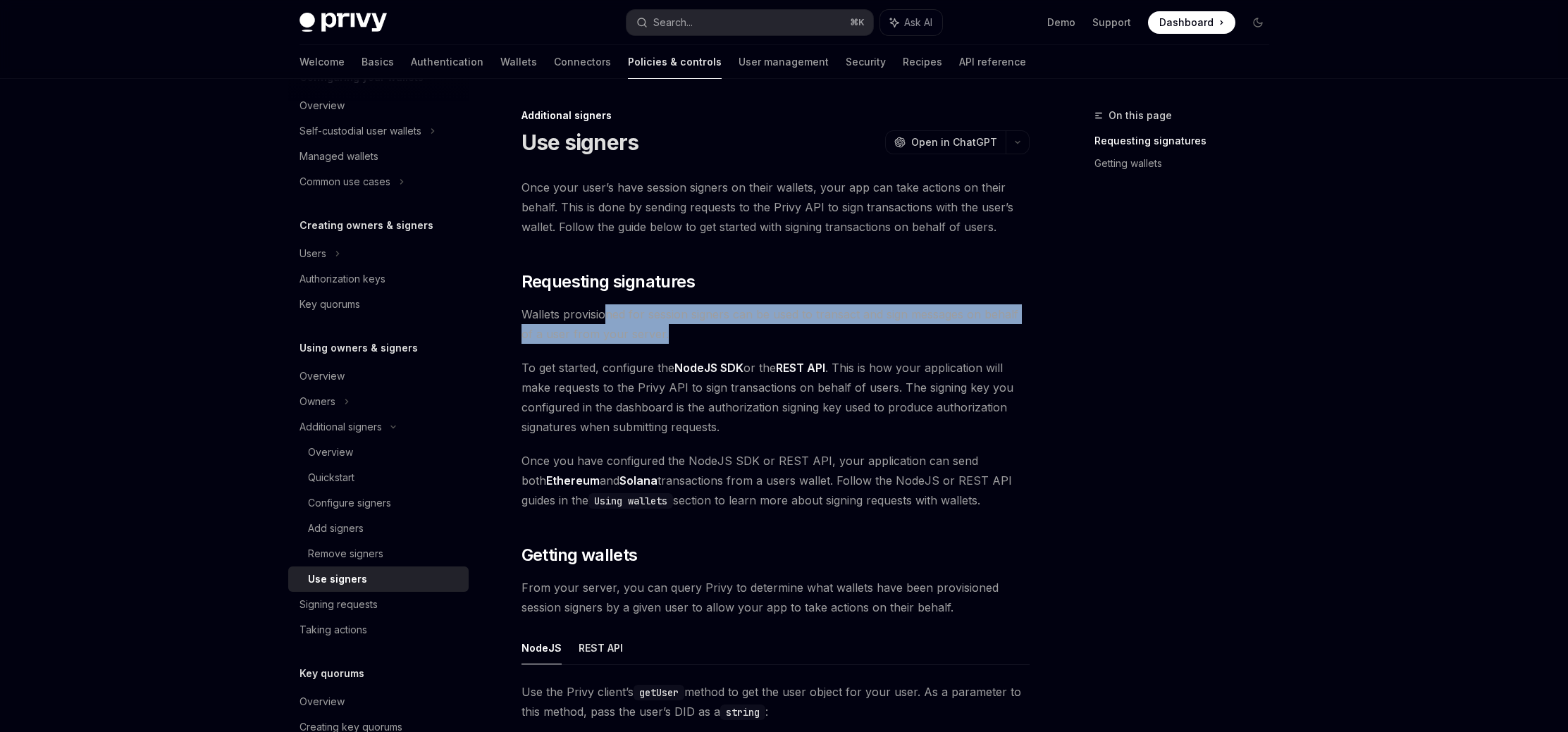
drag, startPoint x: 605, startPoint y: 310, endPoint x: 909, endPoint y: 332, distance: 304.8
click at [909, 332] on span "Wallets provisioned for session signers can be used to transact and sign messag…" at bounding box center [775, 324] width 508 height 40
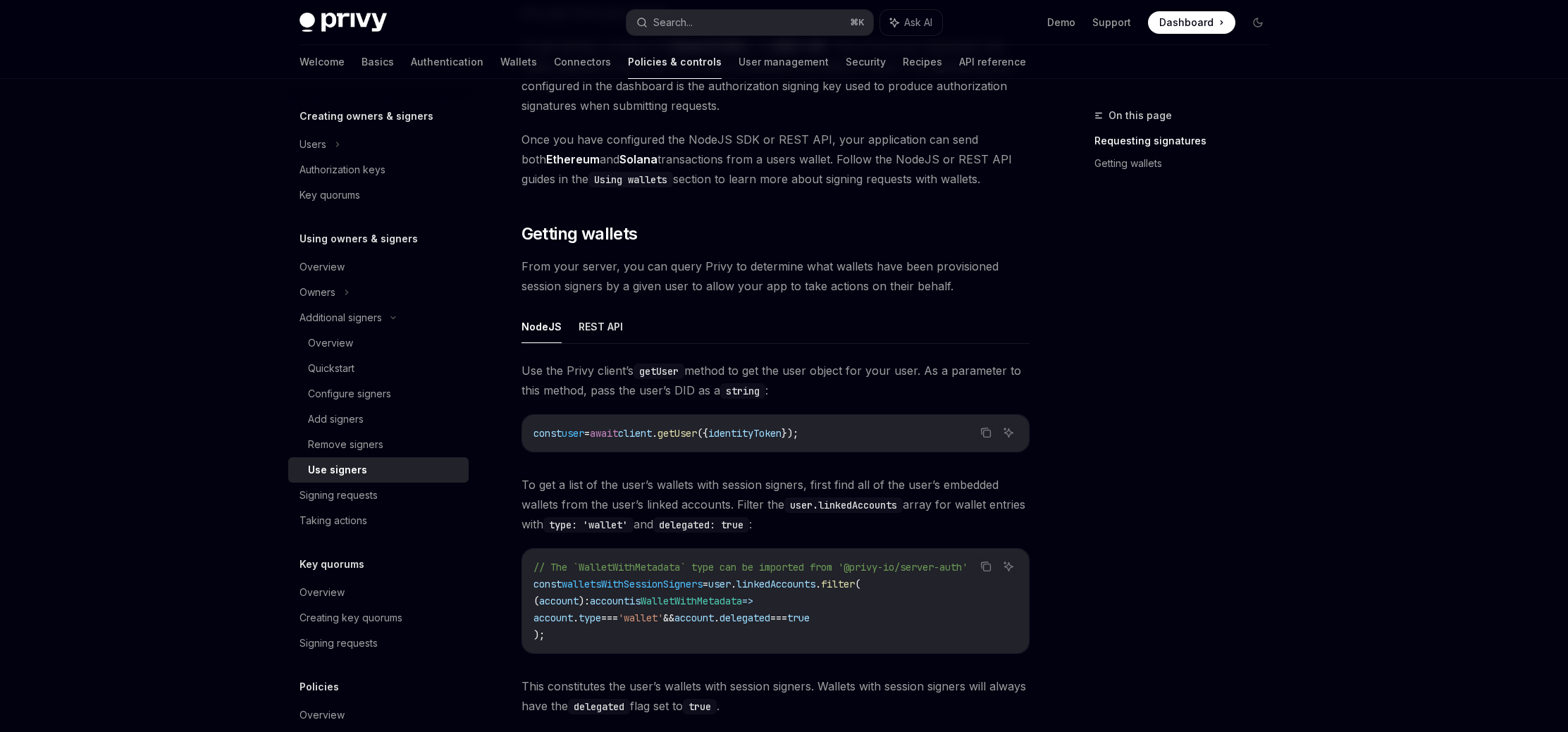
scroll to position [296, 0]
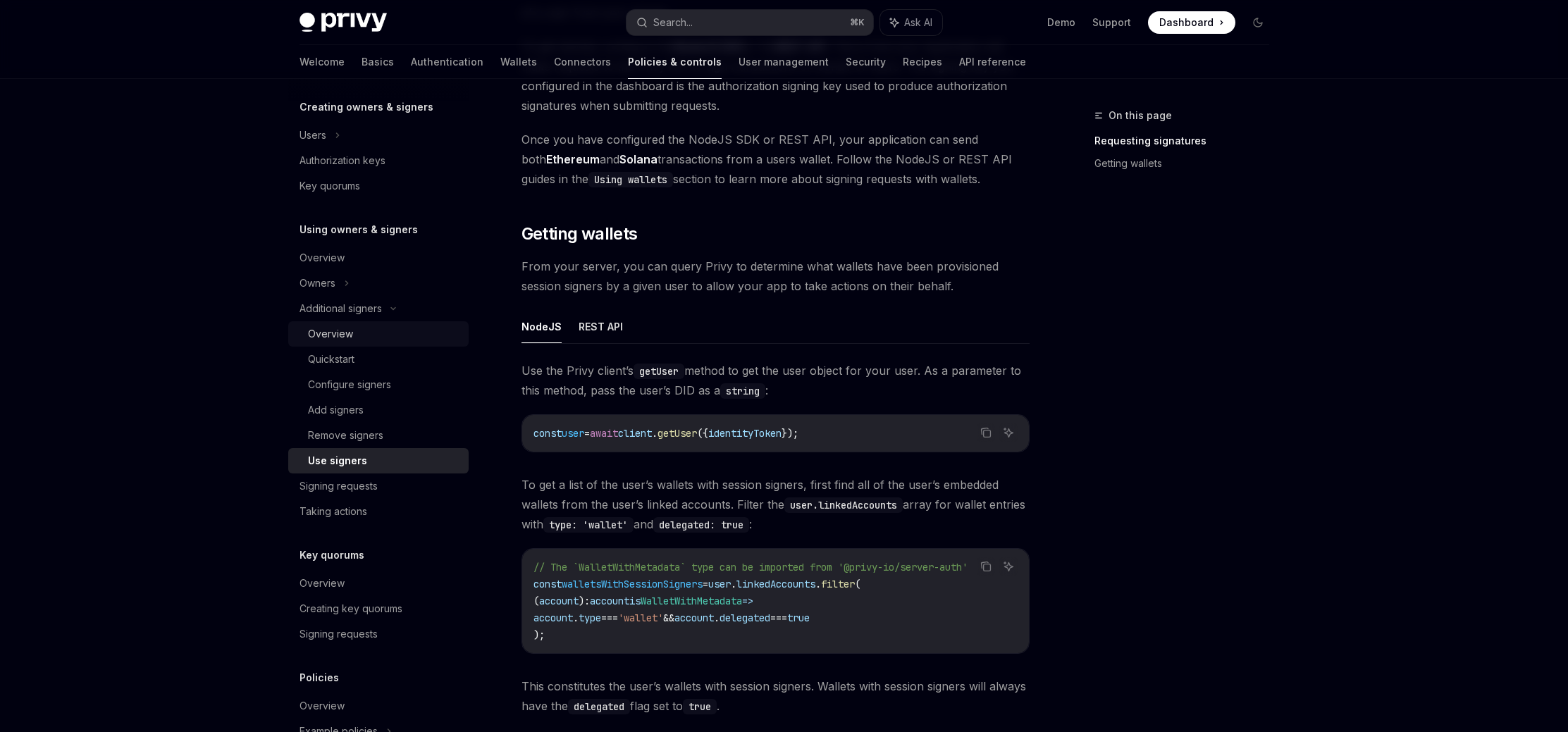
click at [333, 332] on div "Overview" at bounding box center [330, 334] width 45 height 17
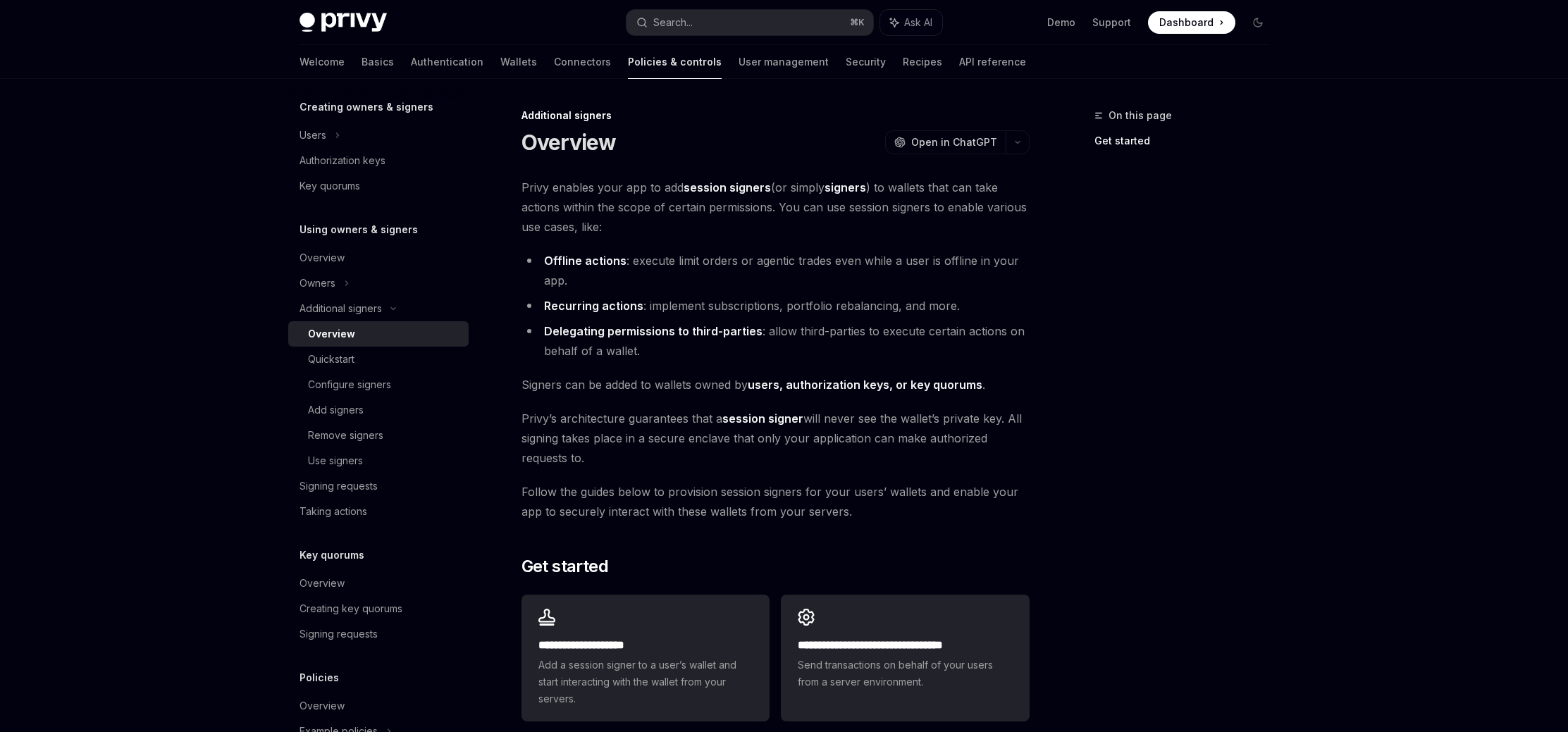
click at [672, 292] on ul "Offline actions : execute limit orders or agentic trades even while a user is o…" at bounding box center [775, 305] width 508 height 110
click at [347, 368] on link "Quickstart" at bounding box center [378, 359] width 180 height 26
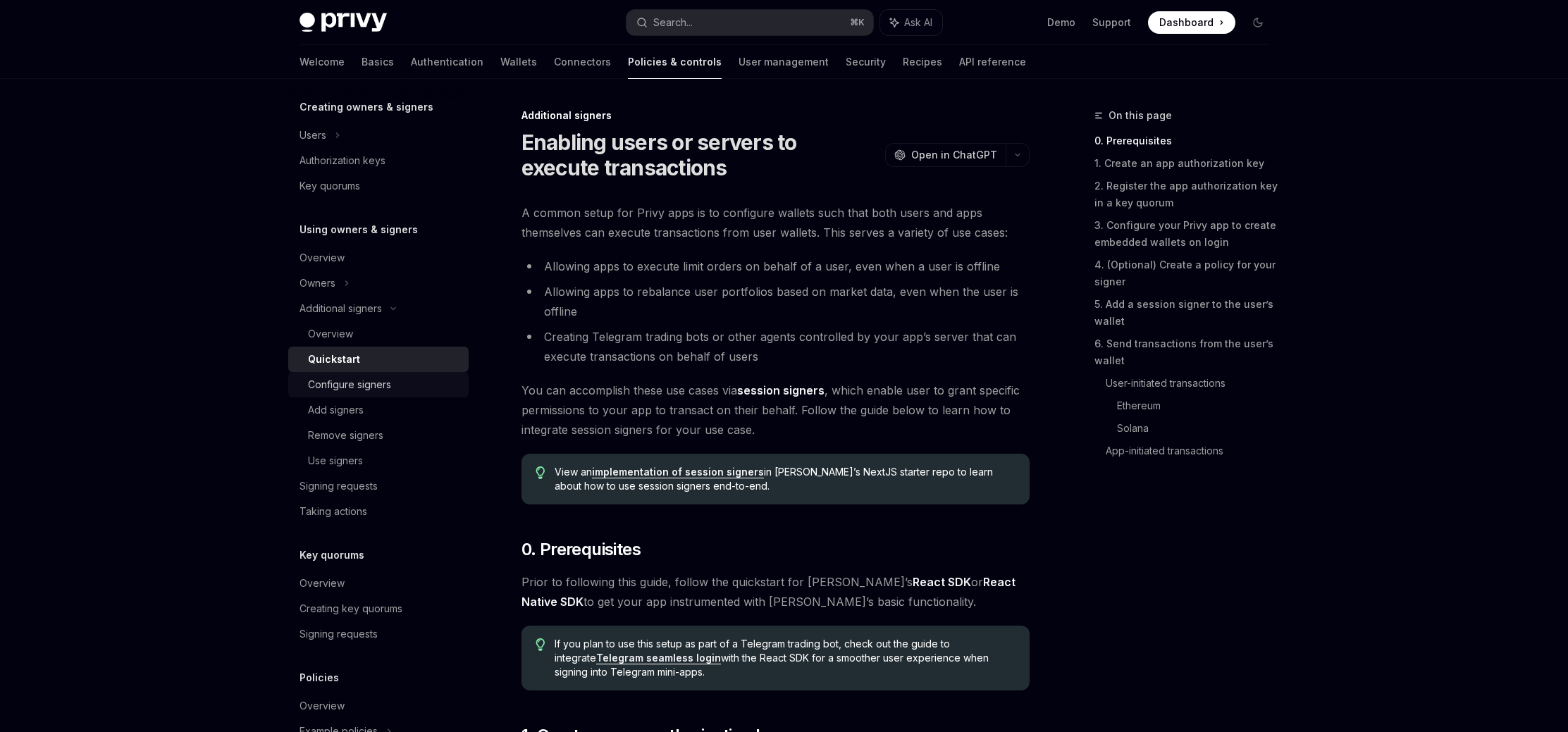
click at [366, 389] on div "Configure signers" at bounding box center [349, 385] width 84 height 17
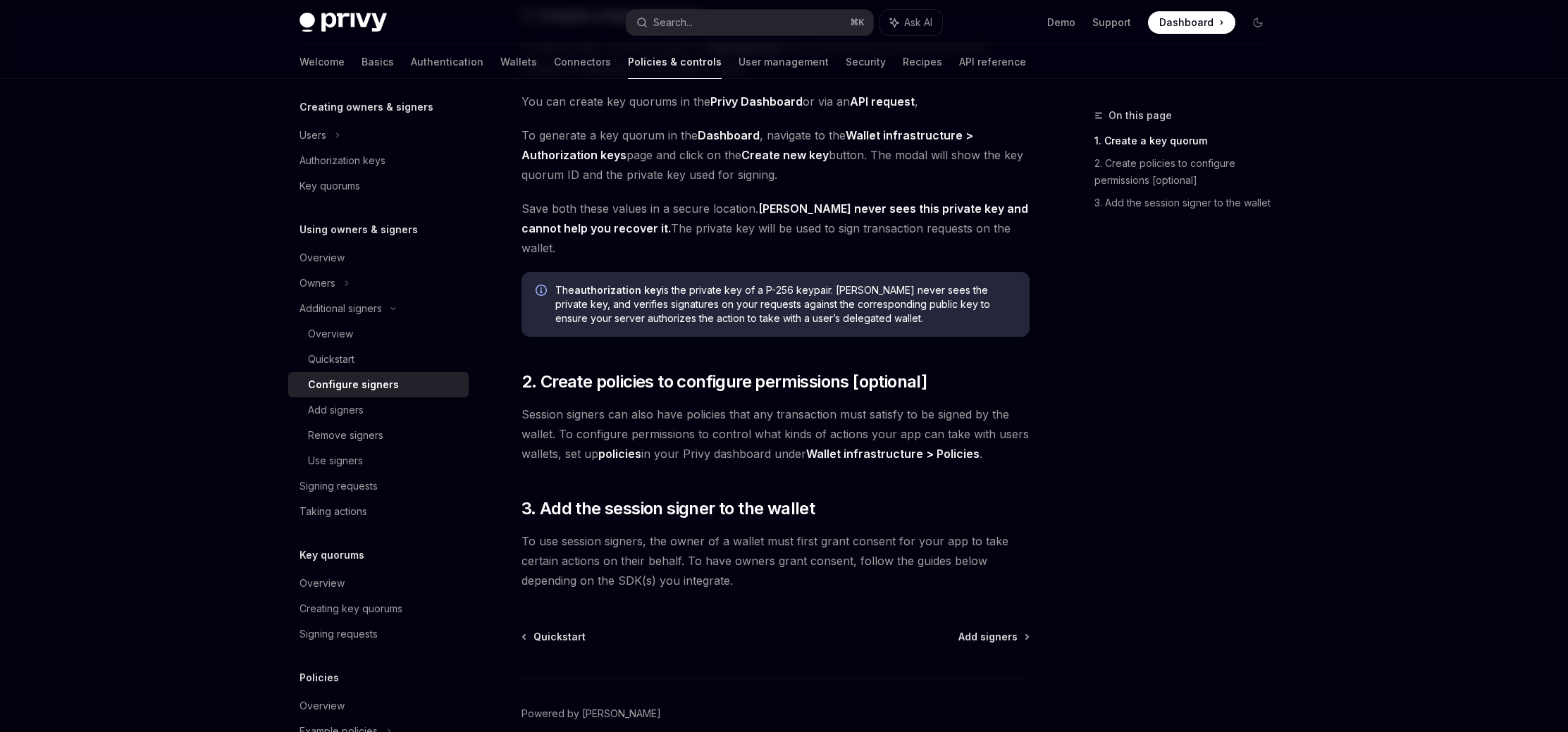
scroll to position [294, 0]
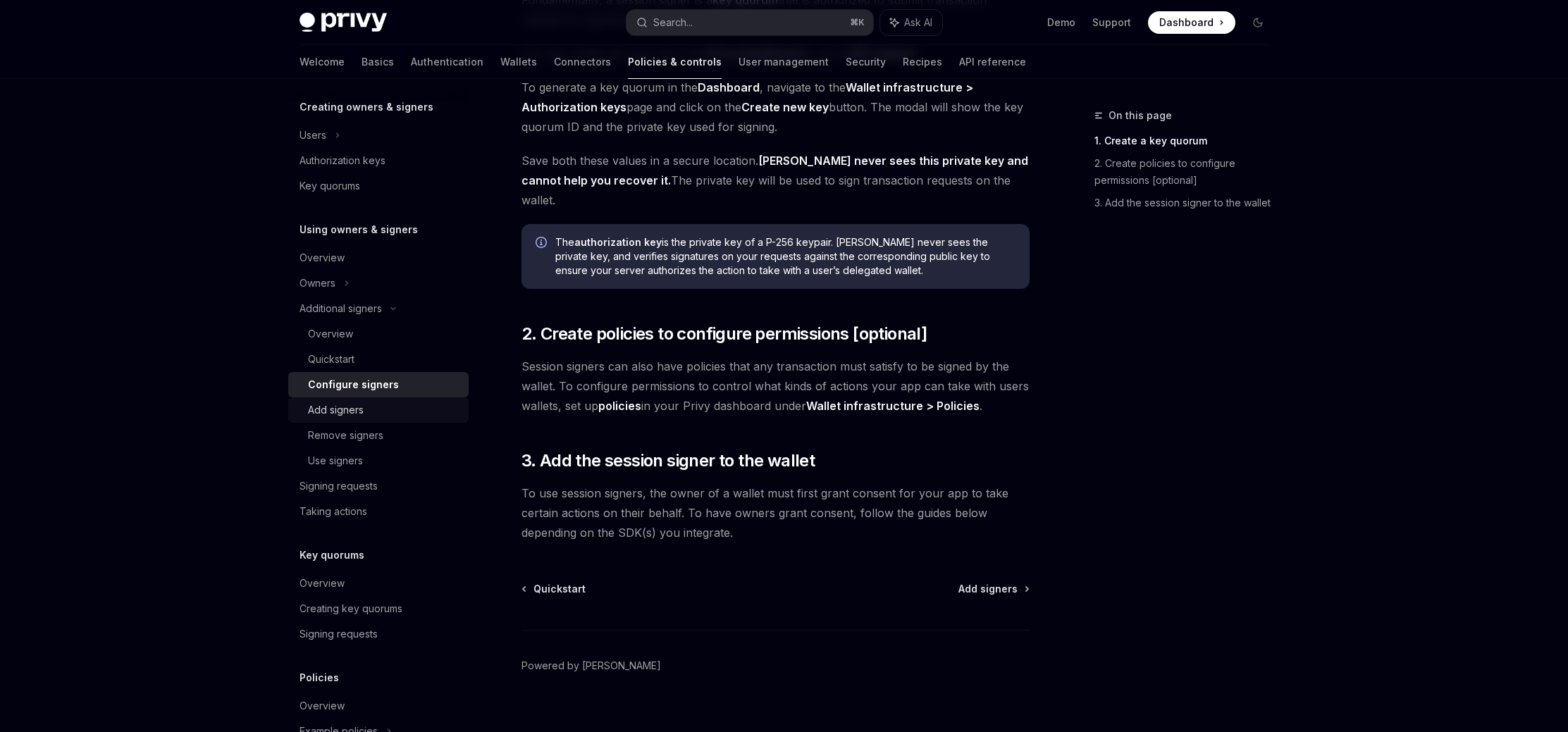
click at [370, 417] on div "Add signers" at bounding box center [384, 410] width 152 height 17
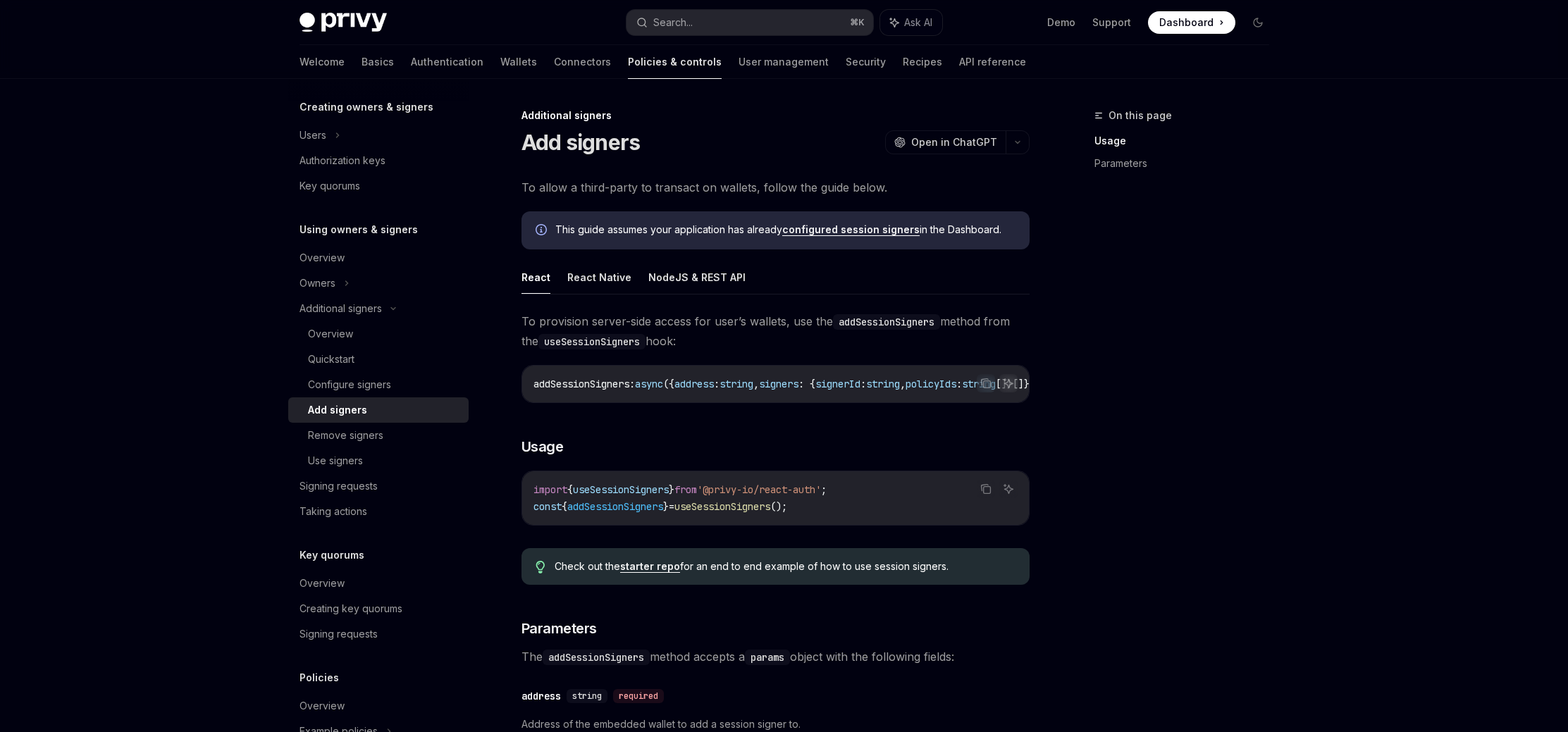
click at [714, 419] on div "**********" at bounding box center [775, 681] width 508 height 738
click at [698, 274] on button "NodeJS & REST API" at bounding box center [697, 277] width 98 height 33
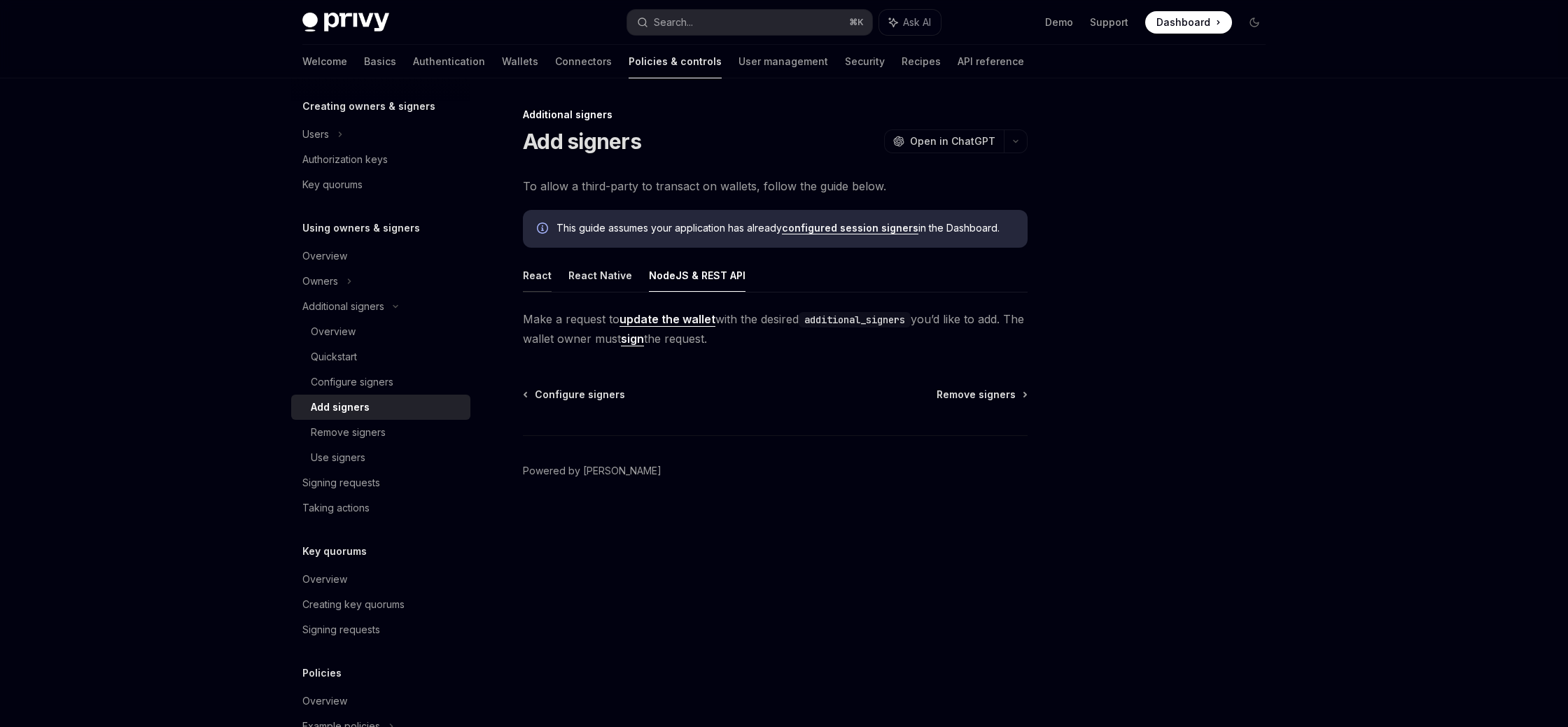
click at [548, 273] on button "React" at bounding box center [537, 275] width 29 height 33
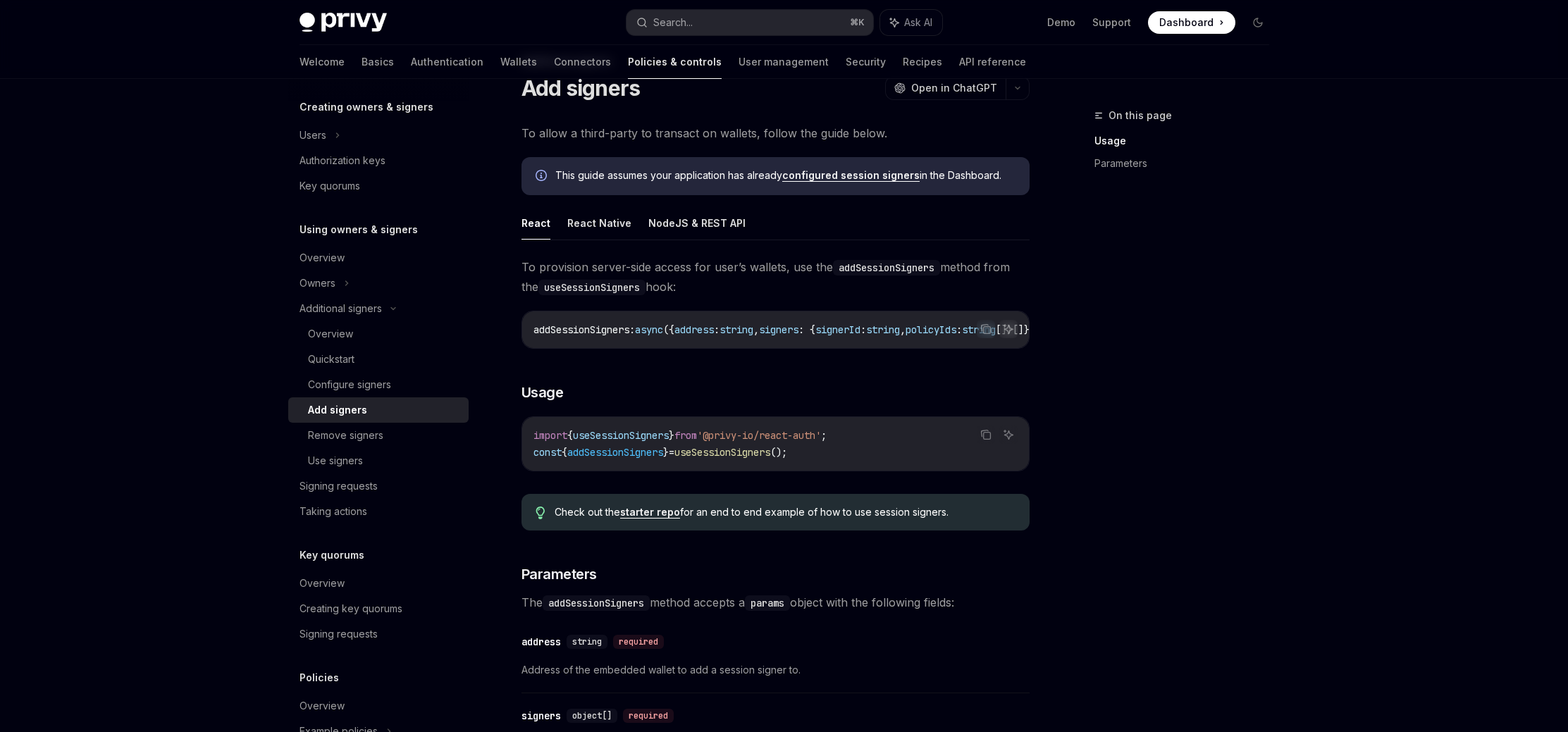
scroll to position [60, 0]
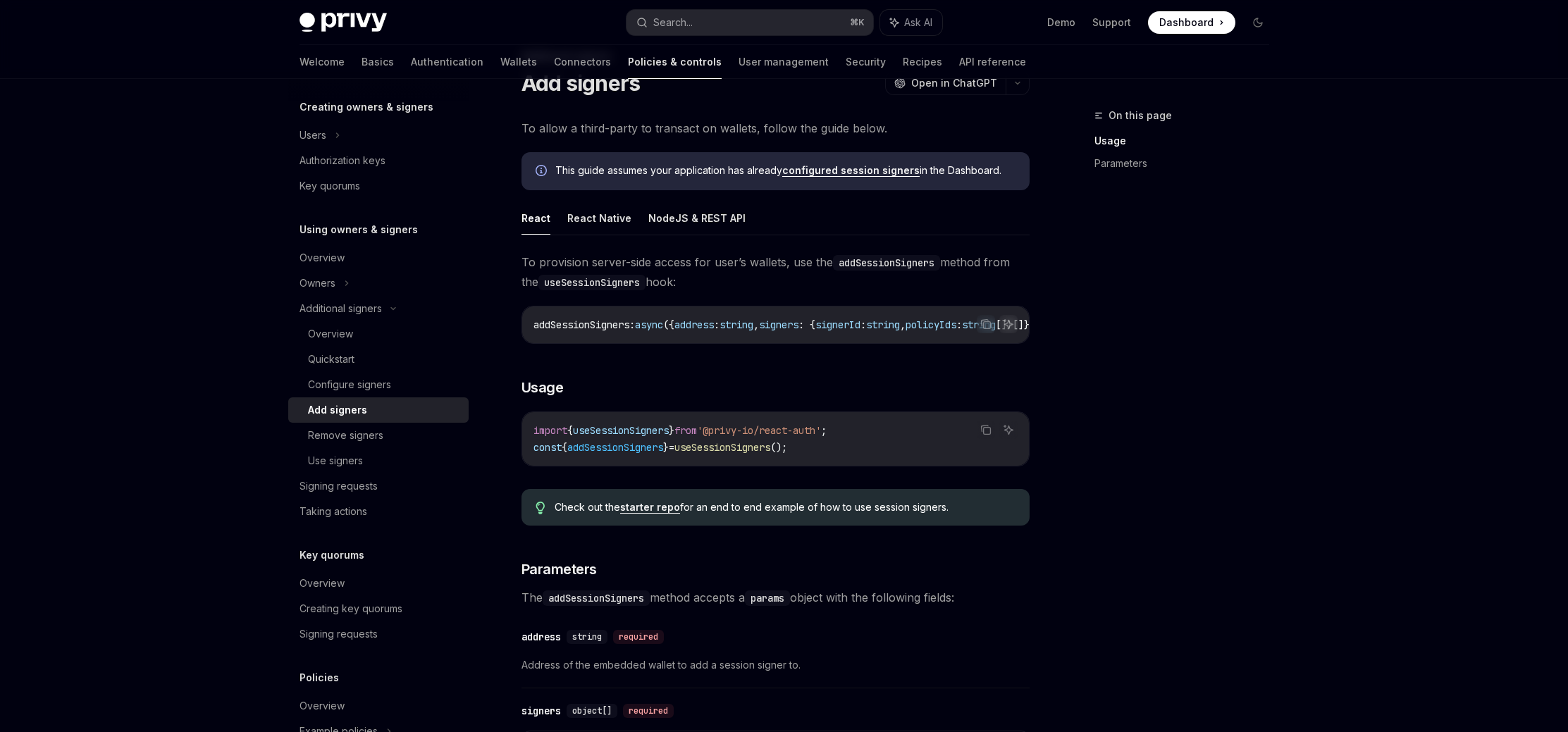
click at [1210, 435] on div "On this page Usage Parameters" at bounding box center [1173, 419] width 214 height 625
drag, startPoint x: 519, startPoint y: 260, endPoint x: 754, endPoint y: 278, distance: 235.7
click at [754, 278] on div "Additional signers Add signers OpenAI Open in ChatGPT OpenAI Open in ChatGPT To…" at bounding box center [643, 624] width 778 height 1151
click at [742, 280] on span "To provision server-side access for user’s wallets, use the addSessionSigners m…" at bounding box center [775, 272] width 508 height 40
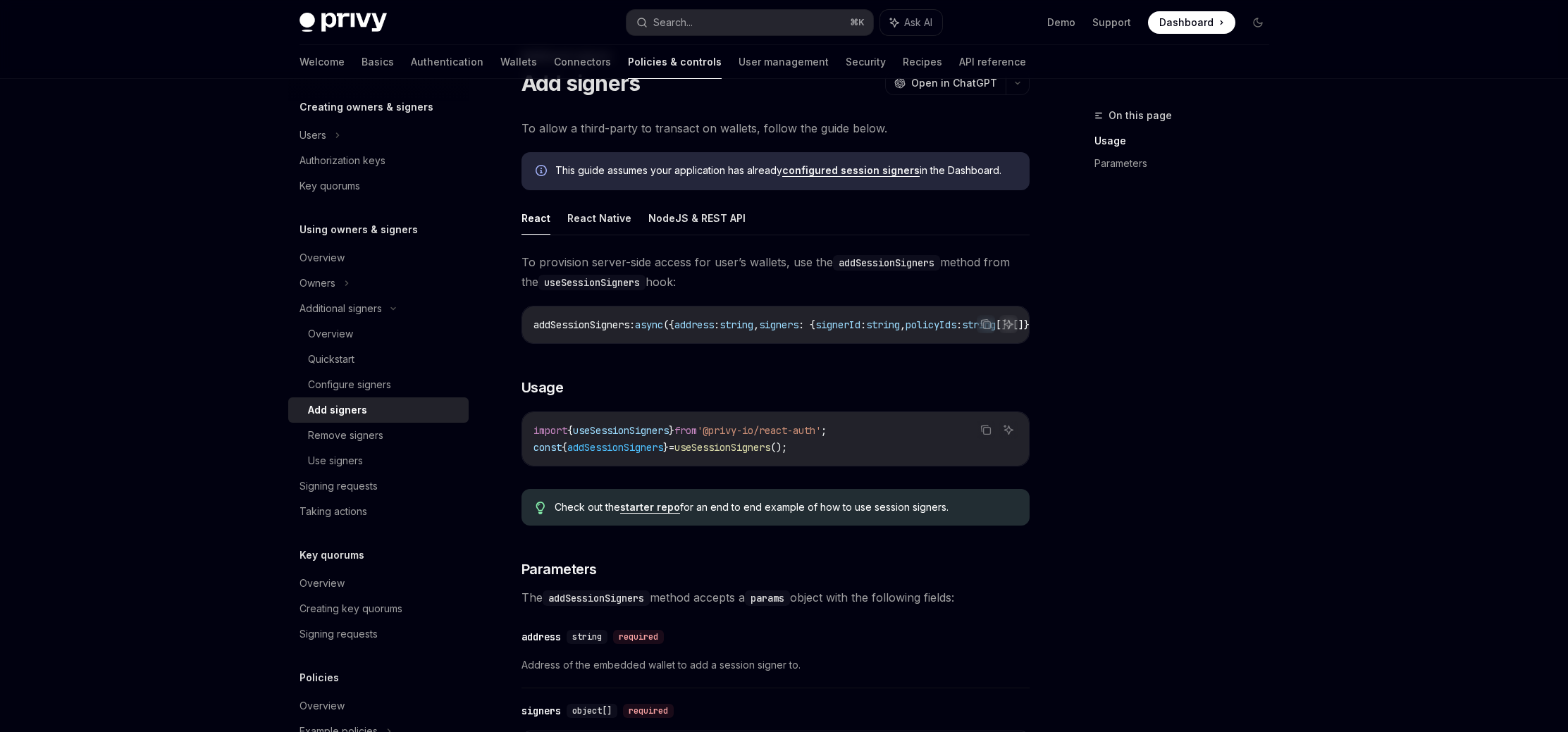
drag, startPoint x: 671, startPoint y: 261, endPoint x: 857, endPoint y: 274, distance: 186.5
click at [856, 273] on span "To provision server-side access for user’s wallets, use the addSessionSigners m…" at bounding box center [775, 272] width 508 height 40
click at [859, 280] on span "To provision server-side access for user’s wallets, use the addSessionSigners m…" at bounding box center [775, 272] width 508 height 40
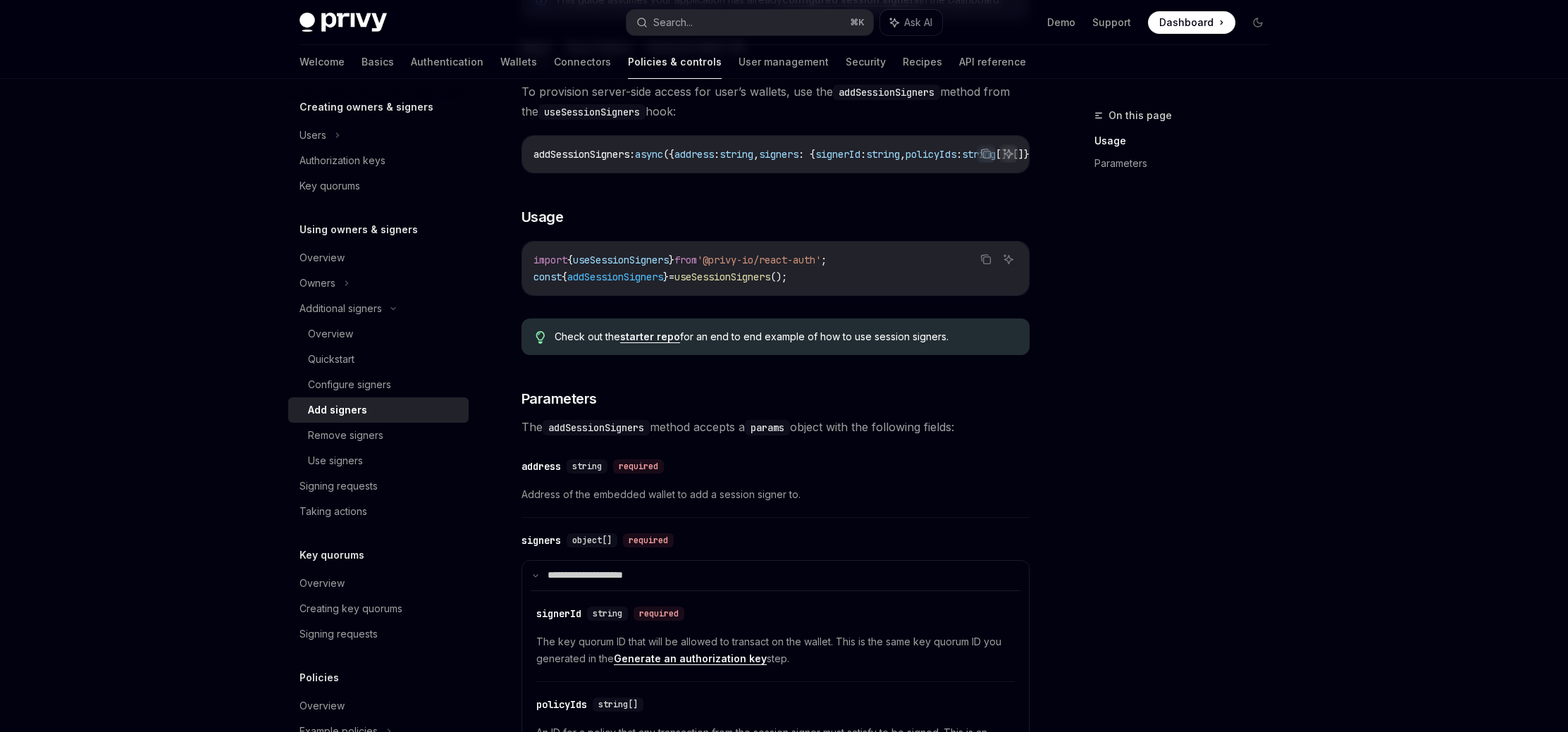
scroll to position [237, 0]
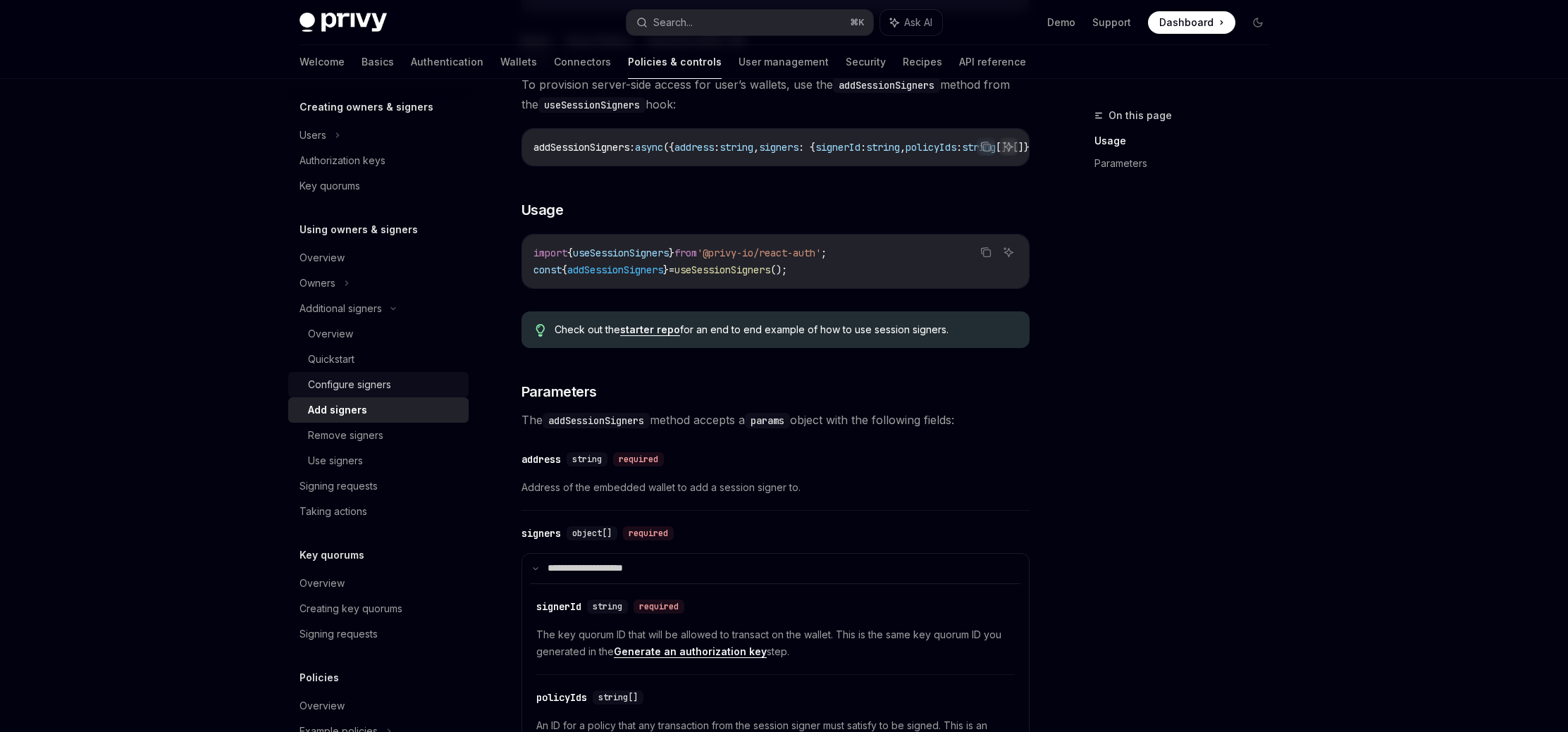
click at [370, 388] on div "Configure signers" at bounding box center [349, 385] width 84 height 17
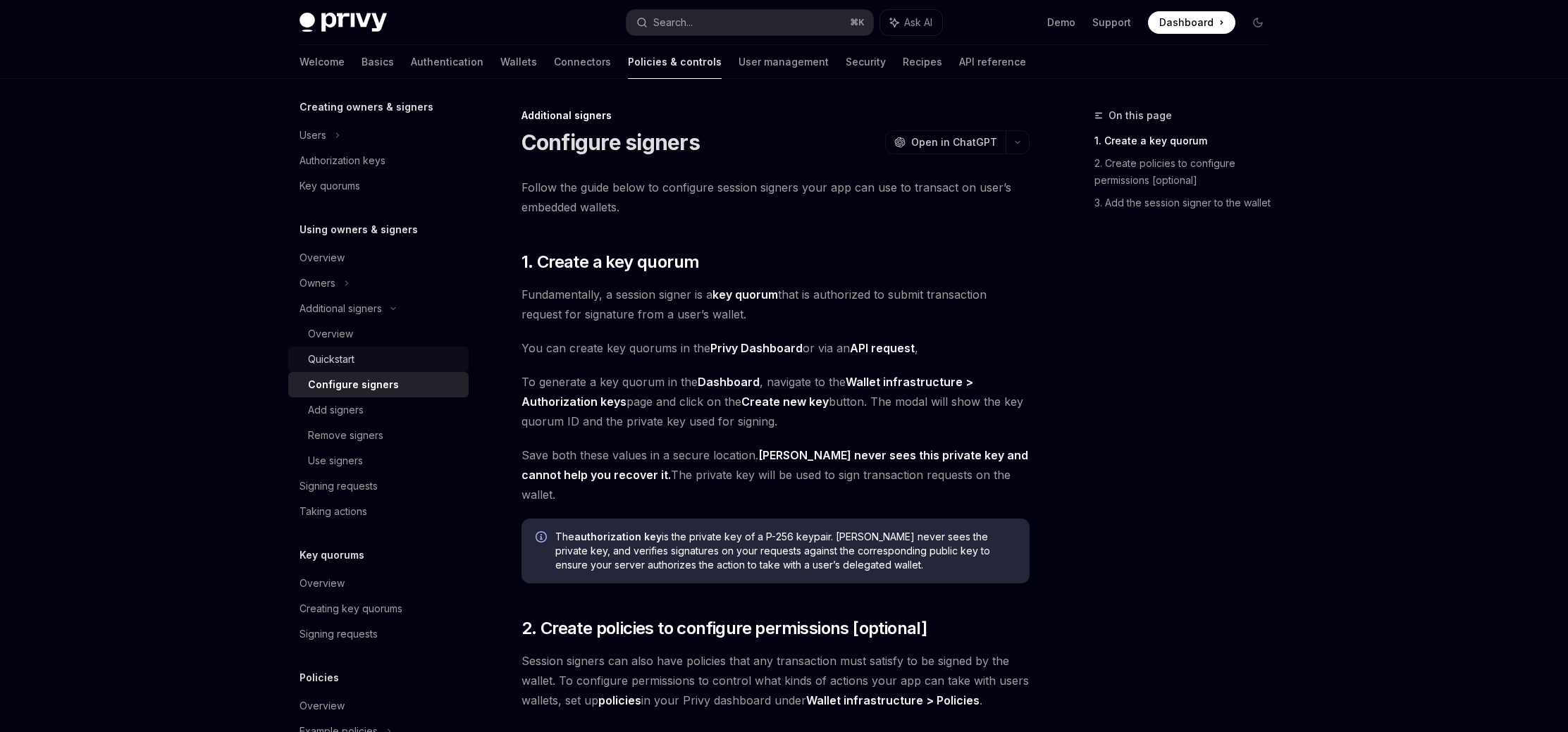
click at [363, 363] on div "Quickstart" at bounding box center [384, 359] width 152 height 17
type textarea "*"
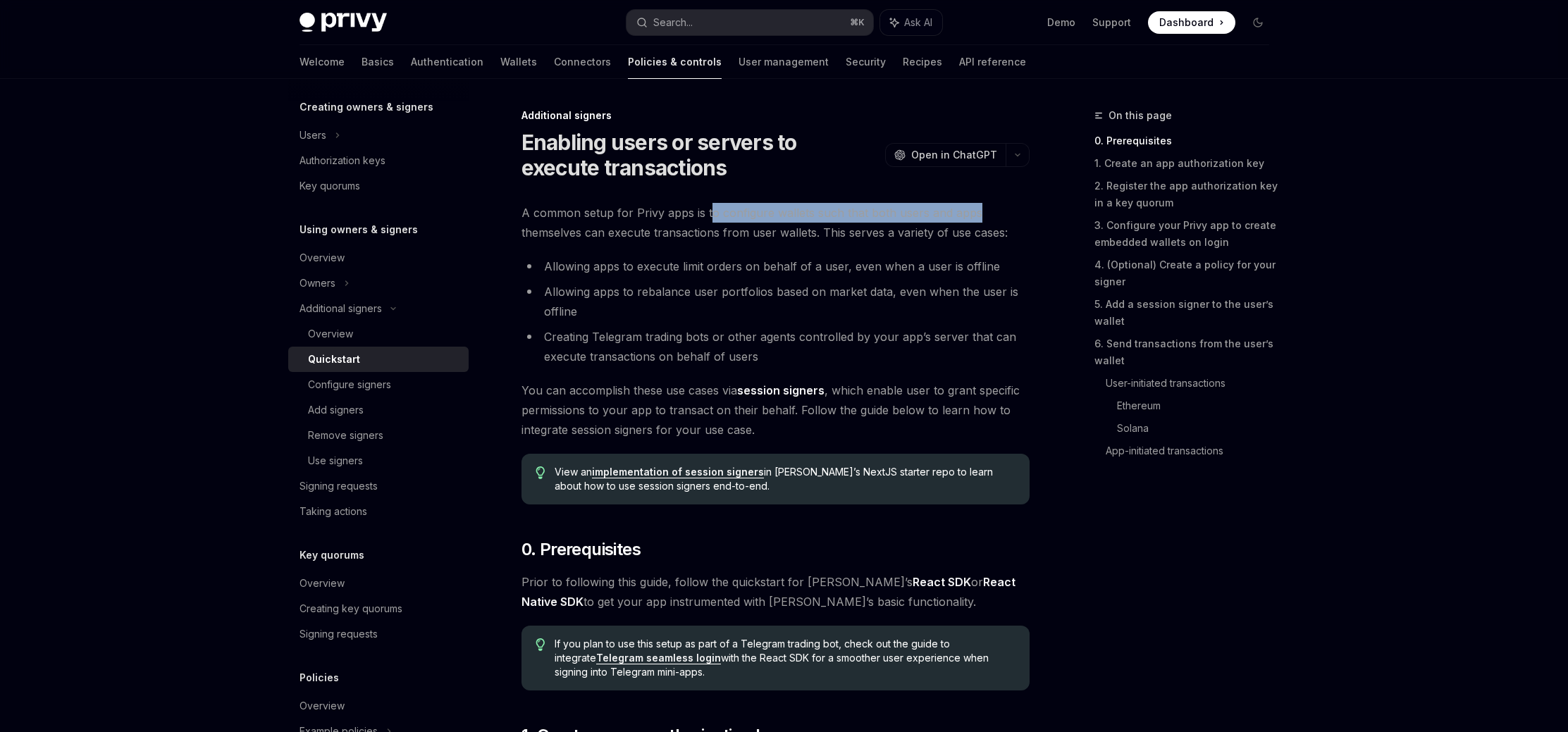
drag, startPoint x: 706, startPoint y: 215, endPoint x: 1012, endPoint y: 222, distance: 306.1
click at [1011, 222] on span "A common setup for Privy apps is to configure wallets such that both users and …" at bounding box center [775, 222] width 508 height 40
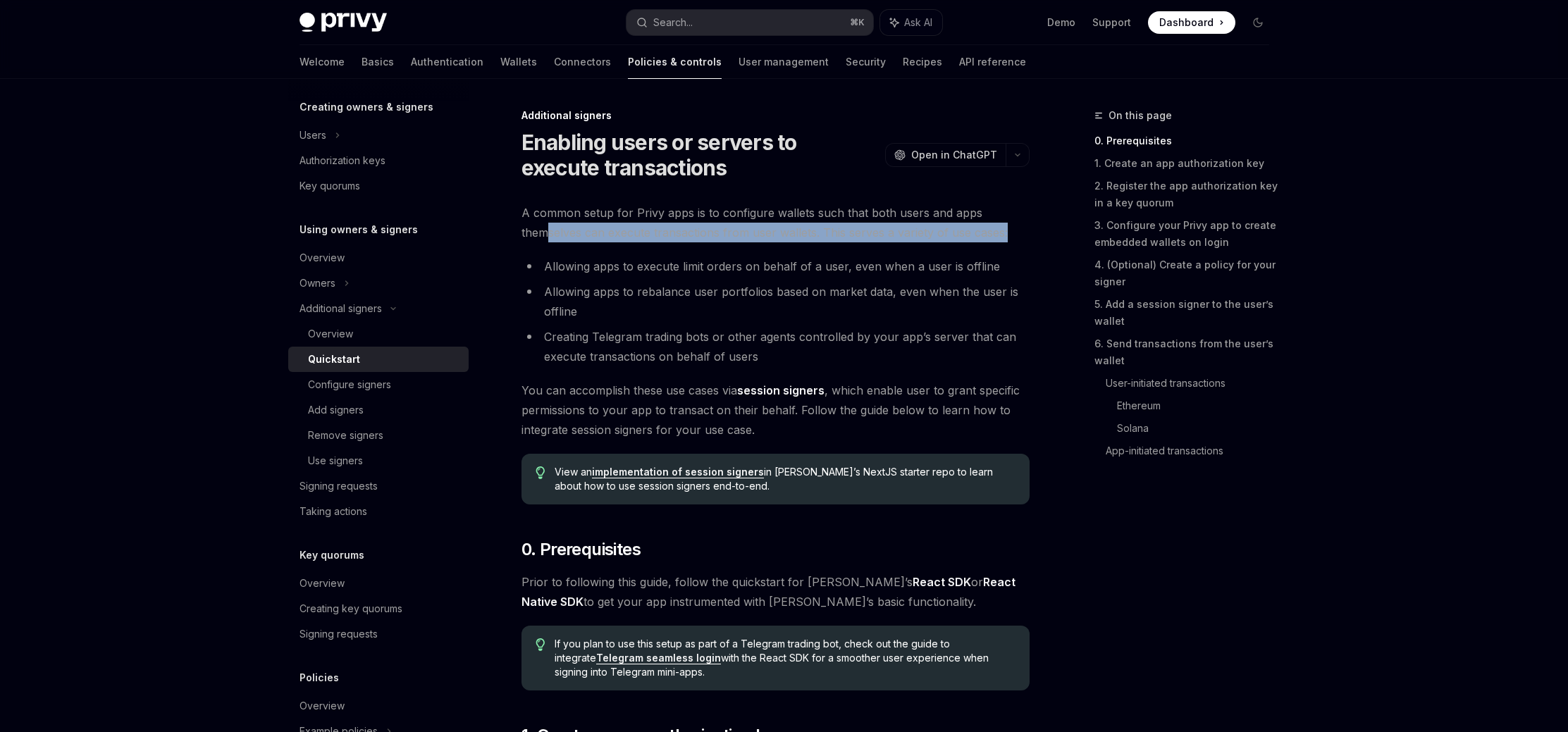
drag, startPoint x: 1016, startPoint y: 226, endPoint x: 550, endPoint y: 232, distance: 466.0
click at [550, 232] on span "A common setup for Privy apps is to configure wallets such that both users and …" at bounding box center [775, 222] width 508 height 40
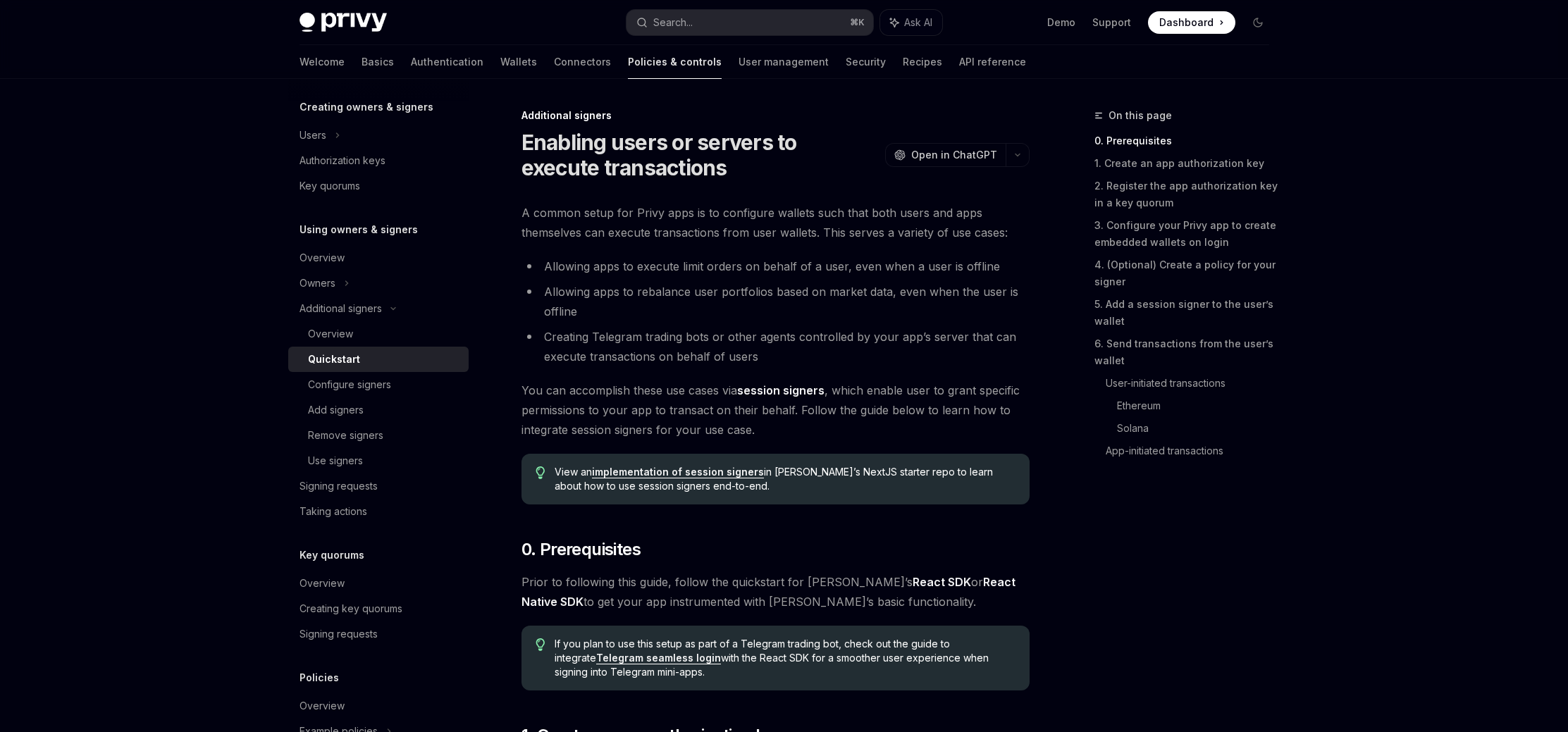
click at [619, 261] on li "Allowing apps to execute limit orders on behalf of a user, even when a user is …" at bounding box center [775, 266] width 508 height 20
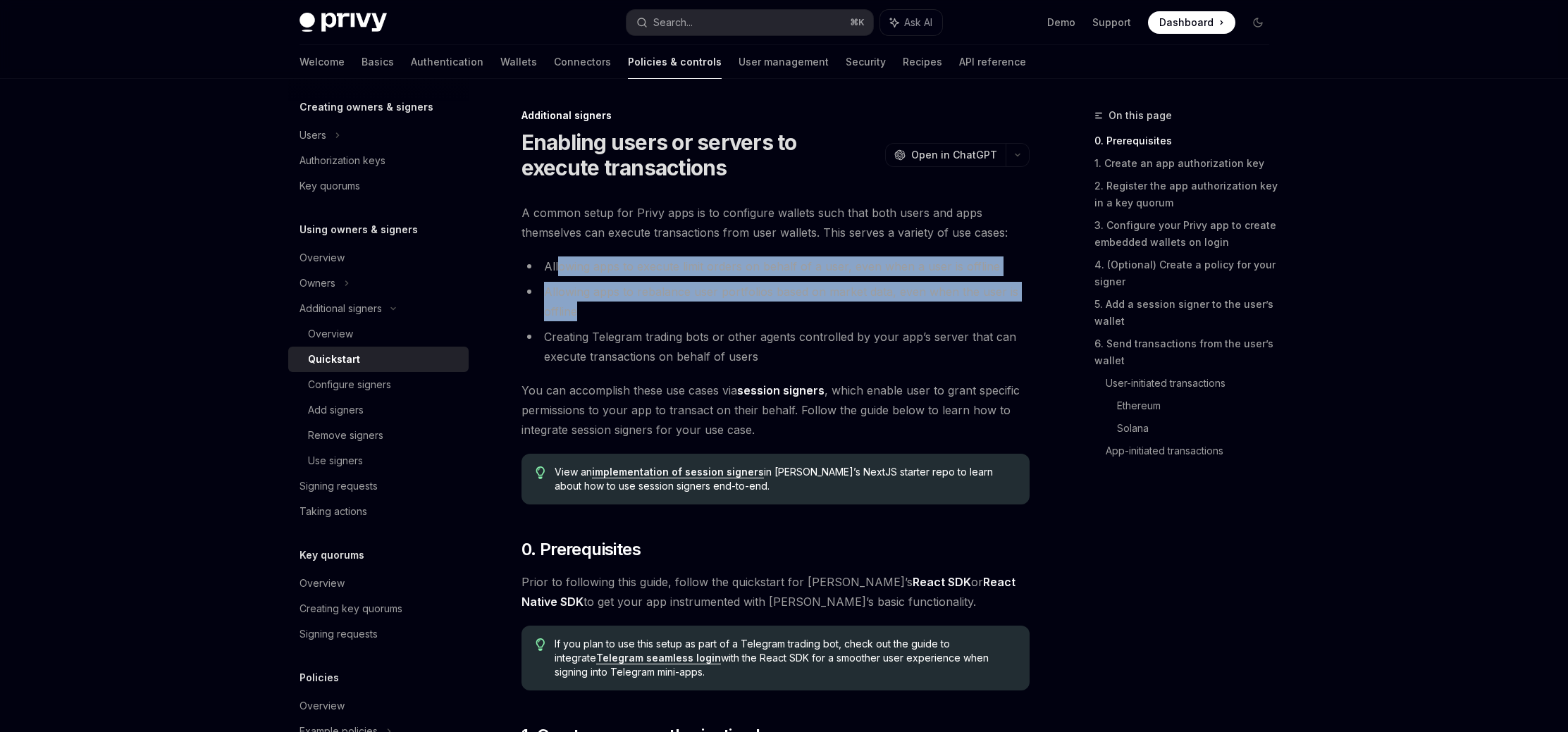
drag, startPoint x: 572, startPoint y: 260, endPoint x: 798, endPoint y: 313, distance: 232.1
click at [793, 310] on ul "Allowing apps to execute limit orders on behalf of a user, even when a user is …" at bounding box center [775, 311] width 508 height 110
click at [798, 313] on li "Allowing apps to rebalance user portfolios based on market data, even when the …" at bounding box center [775, 302] width 508 height 40
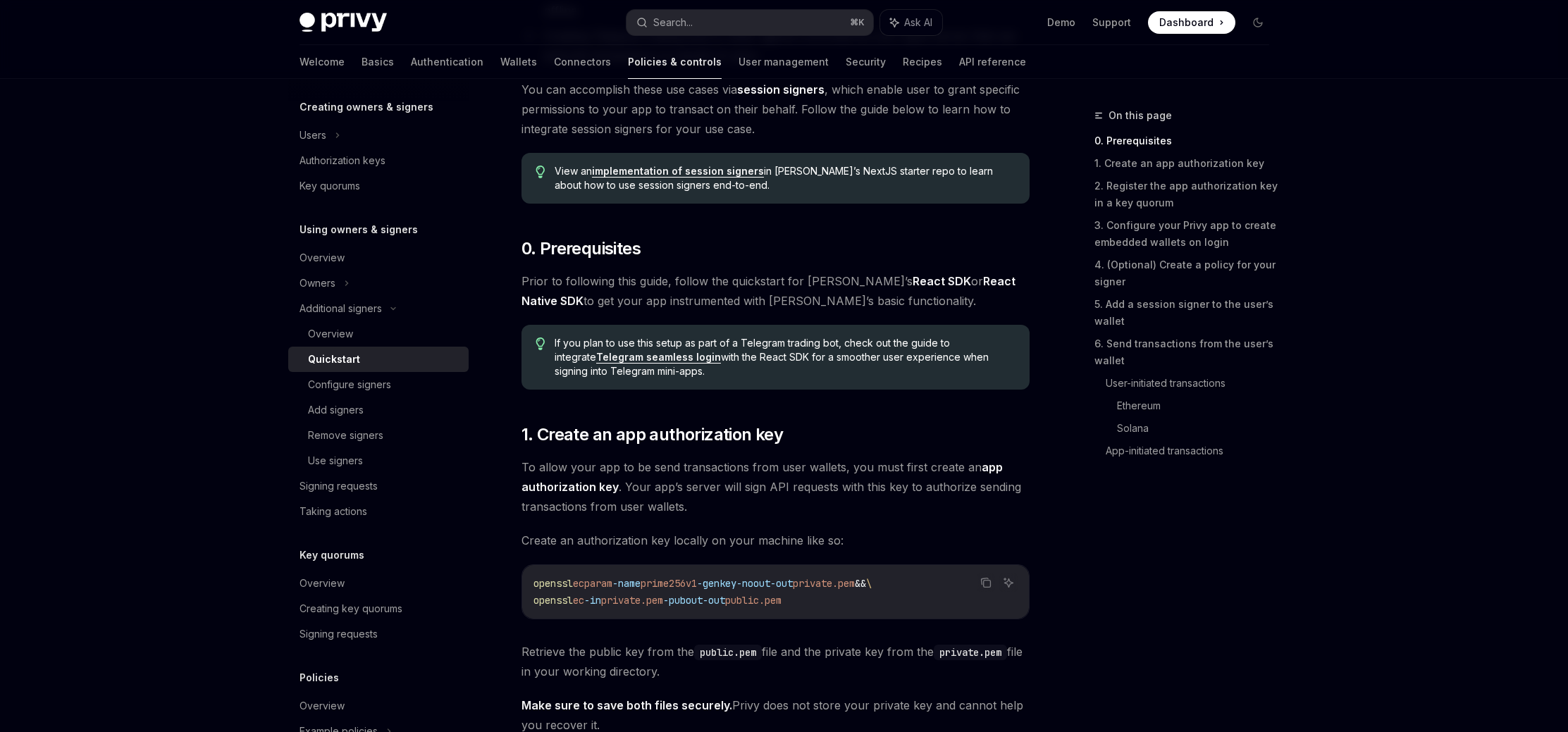
scroll to position [294, 0]
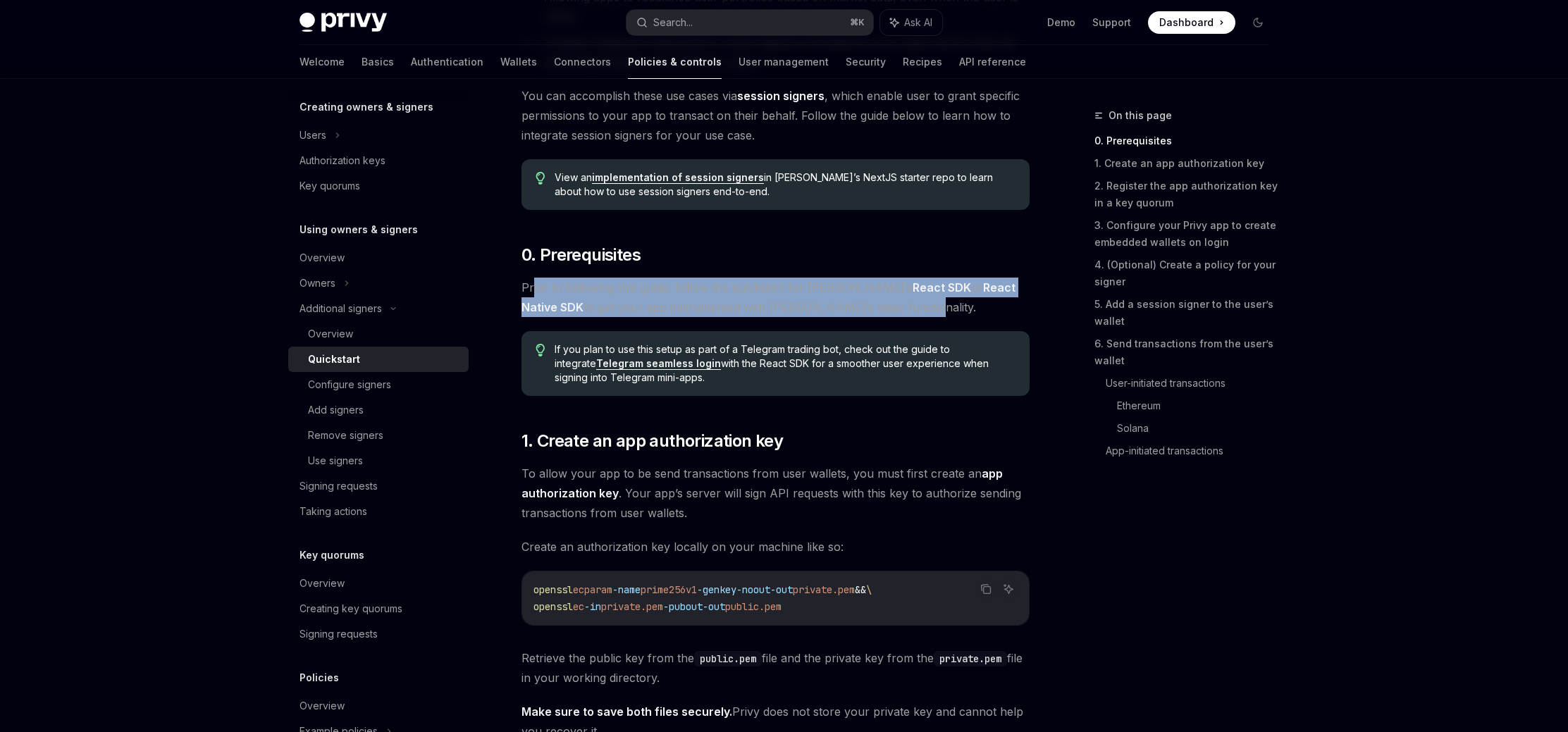
drag, startPoint x: 532, startPoint y: 291, endPoint x: 878, endPoint y: 306, distance: 346.3
click at [877, 305] on span "Prior to following this guide, follow the quickstart for [PERSON_NAME]’s React …" at bounding box center [775, 298] width 508 height 40
click at [882, 307] on span "Prior to following this guide, follow the quickstart for [PERSON_NAME]’s React …" at bounding box center [775, 298] width 508 height 40
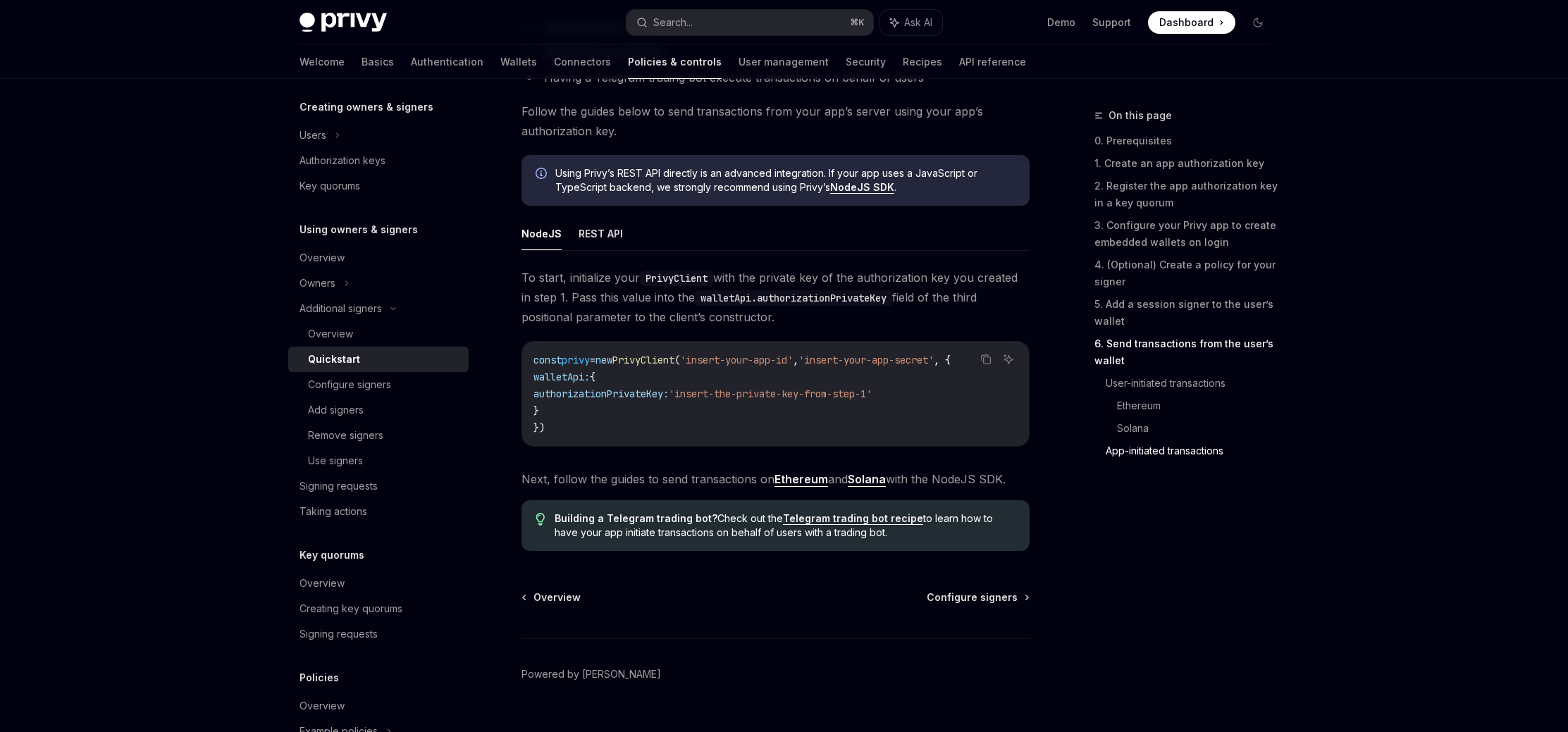
scroll to position [3569, 0]
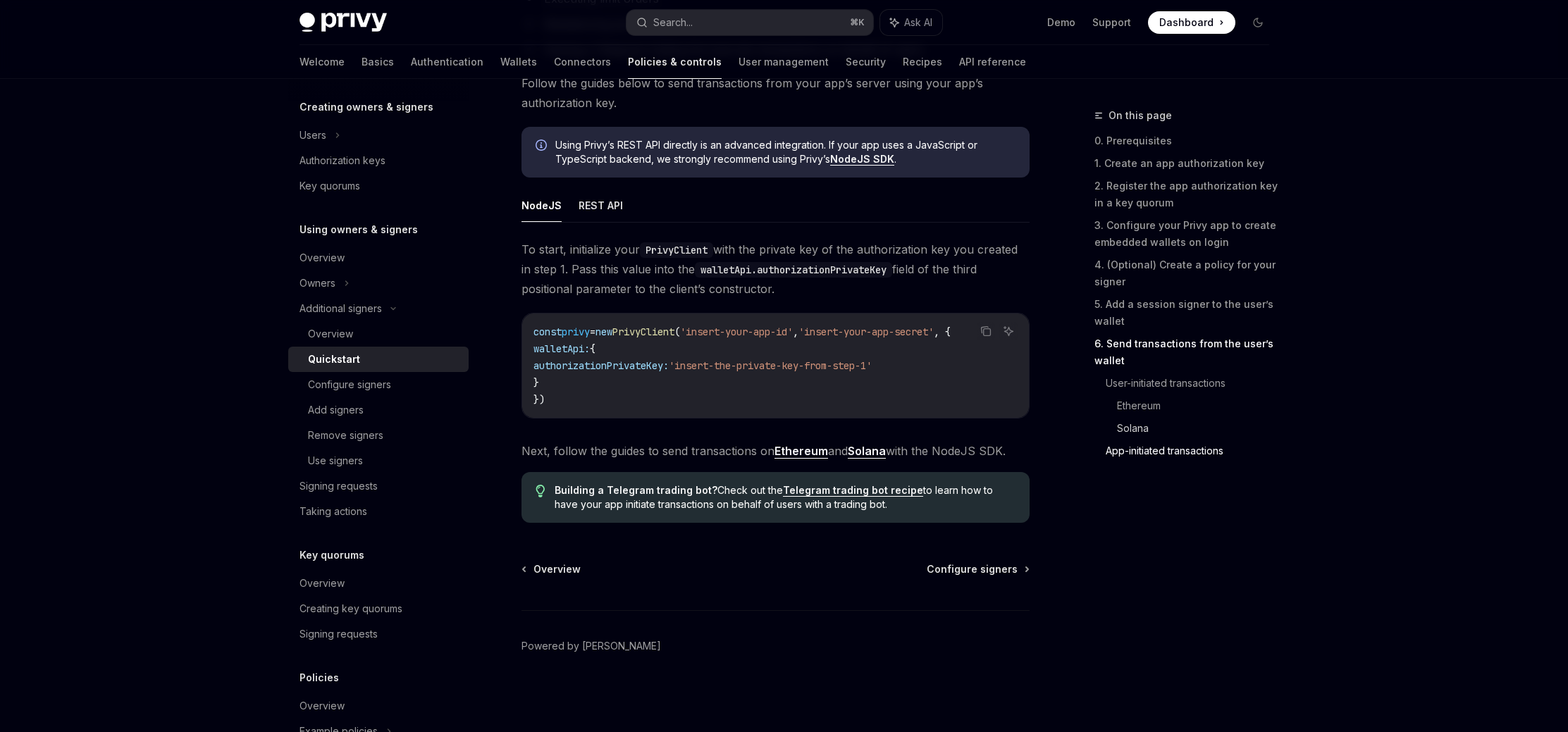
drag, startPoint x: 1297, startPoint y: 536, endPoint x: 1239, endPoint y: 438, distance: 113.9
